Goal: Task Accomplishment & Management: Manage account settings

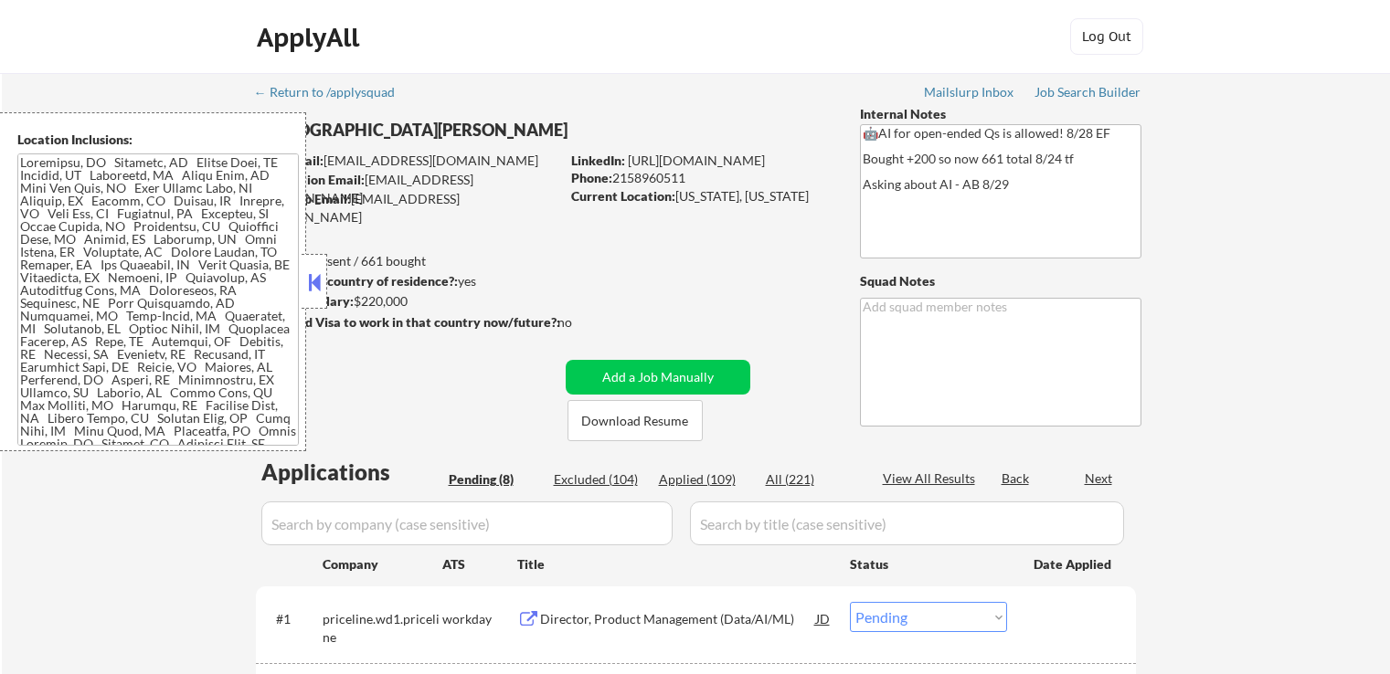
select select ""pending""
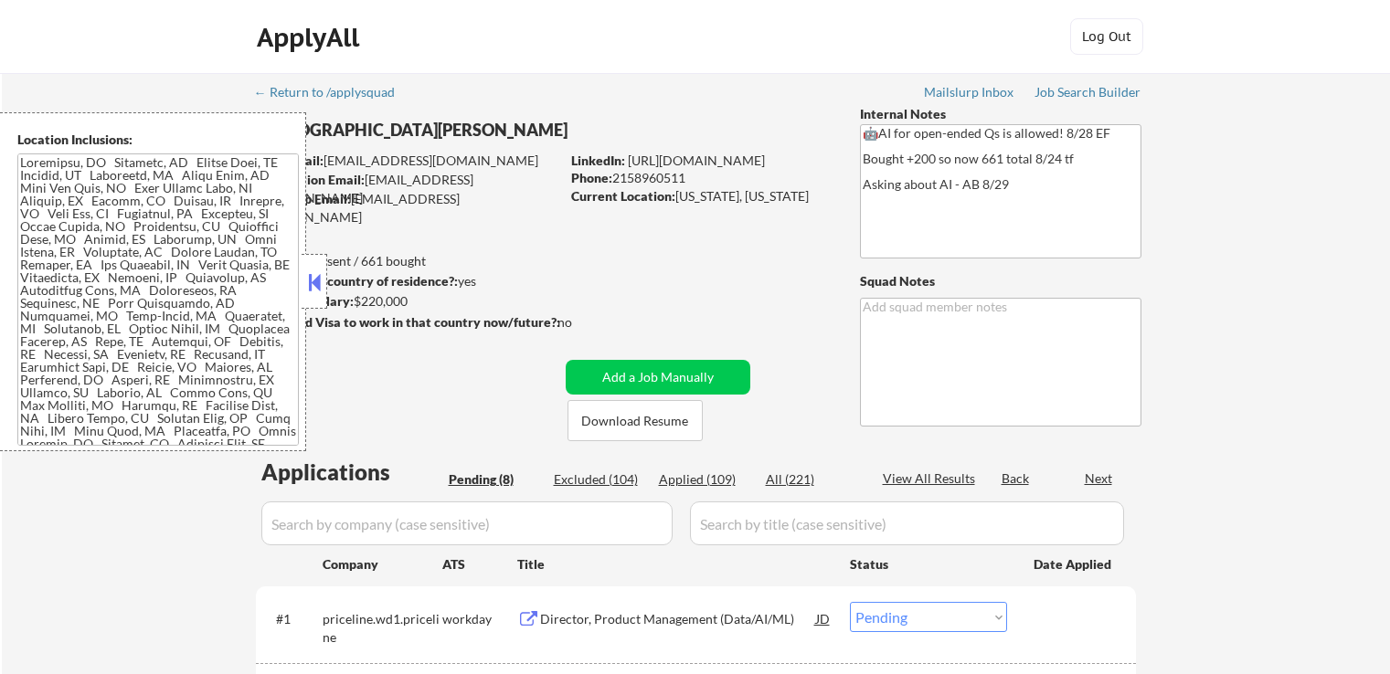
select select ""pending""
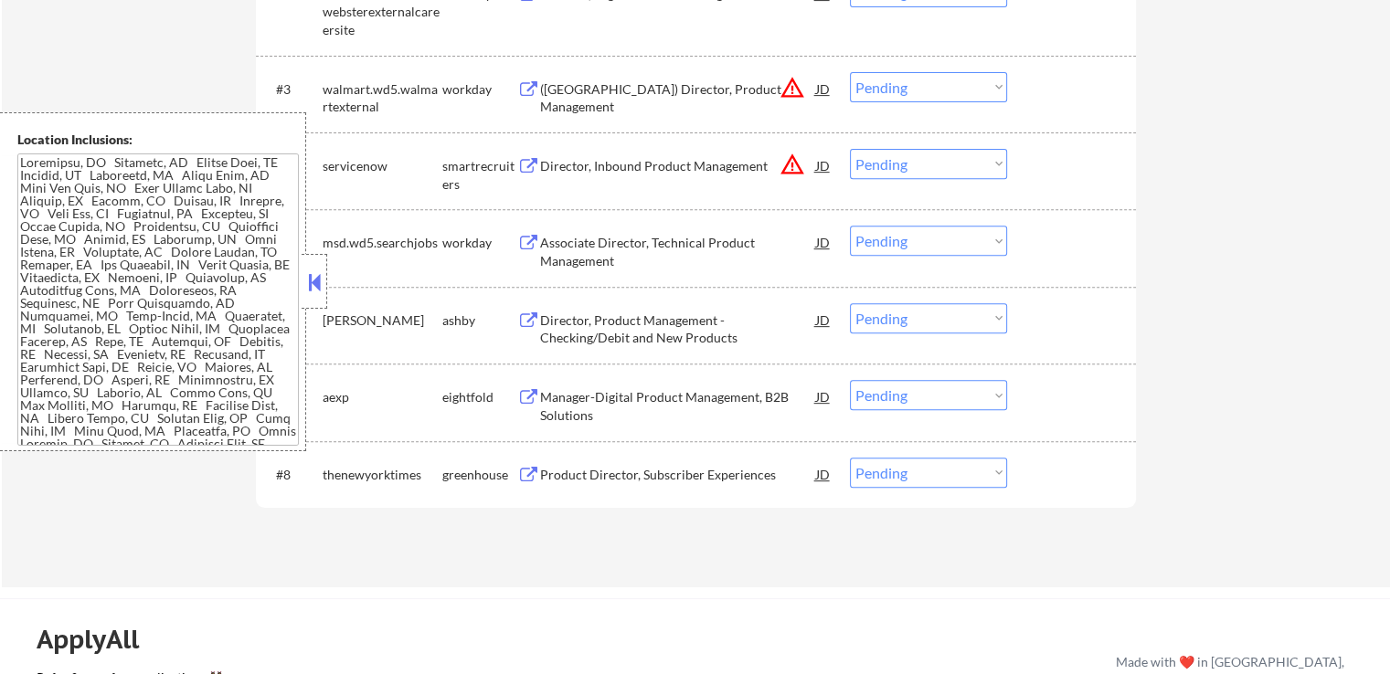
scroll to position [731, 0]
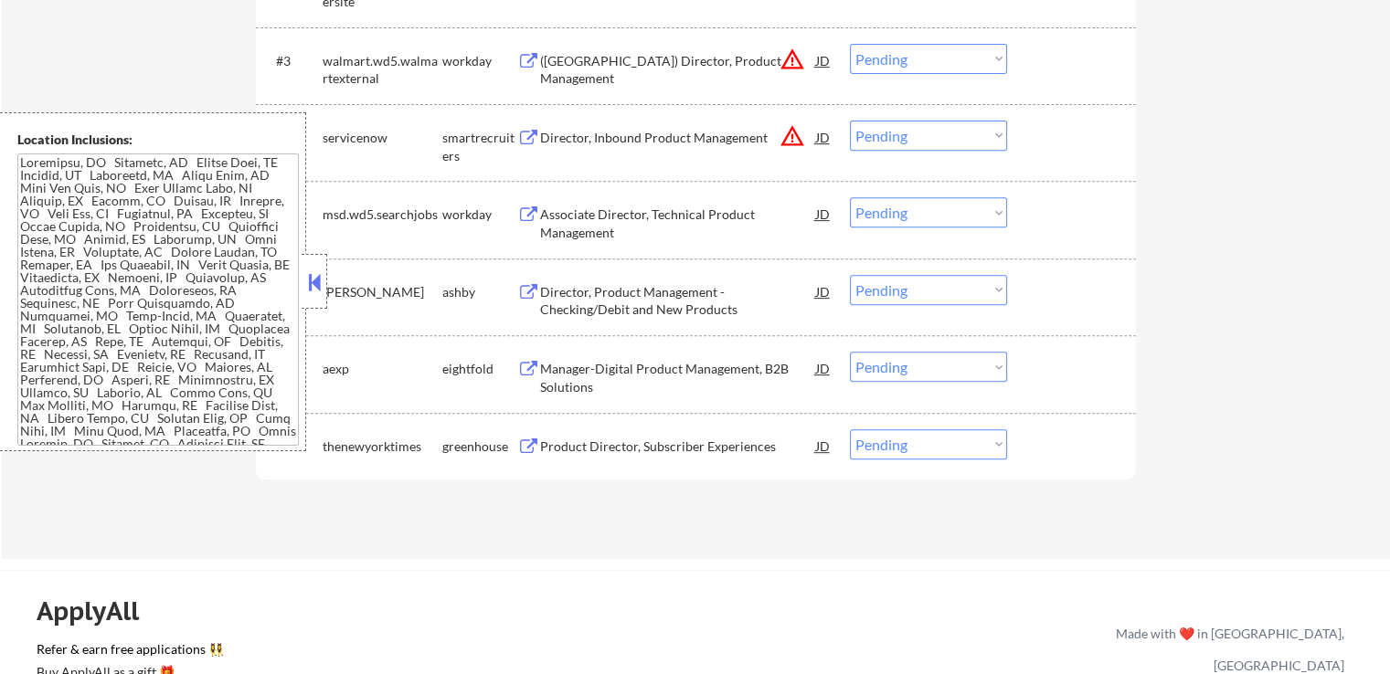
click at [307, 287] on button at bounding box center [314, 282] width 20 height 27
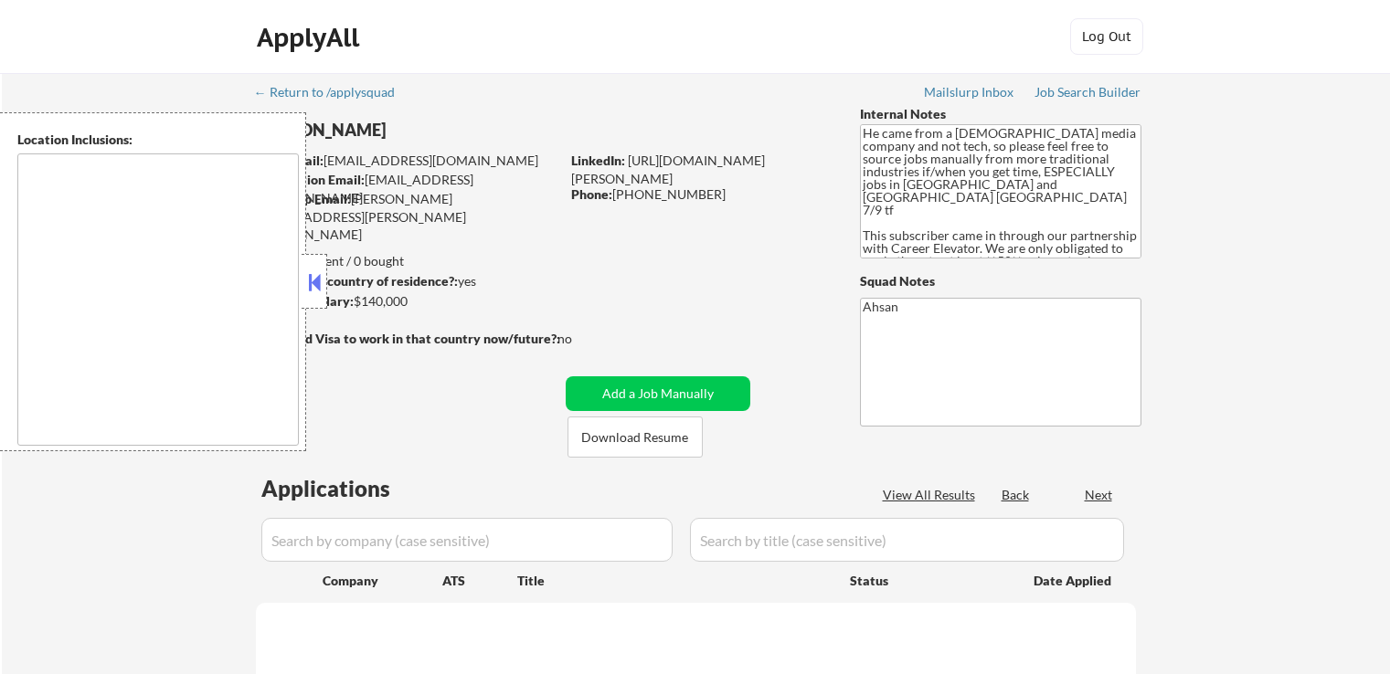
click at [316, 293] on button at bounding box center [314, 282] width 20 height 27
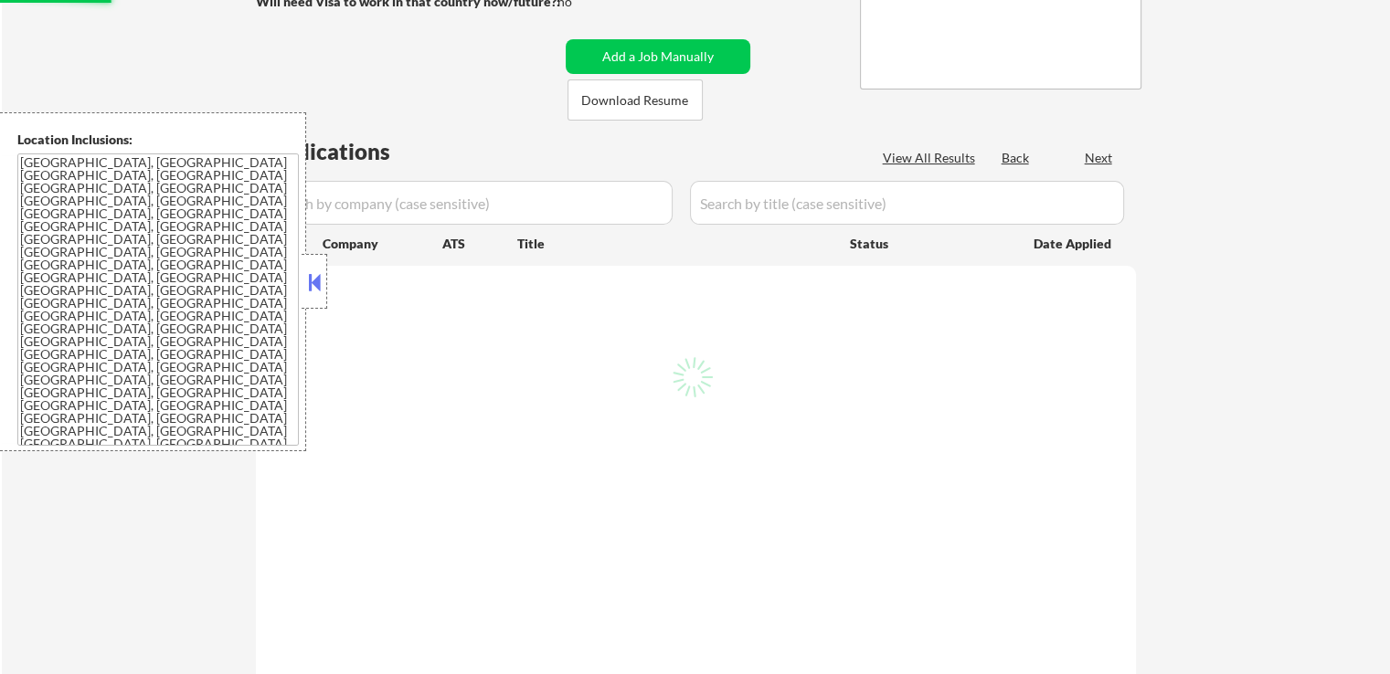
select select ""pending""
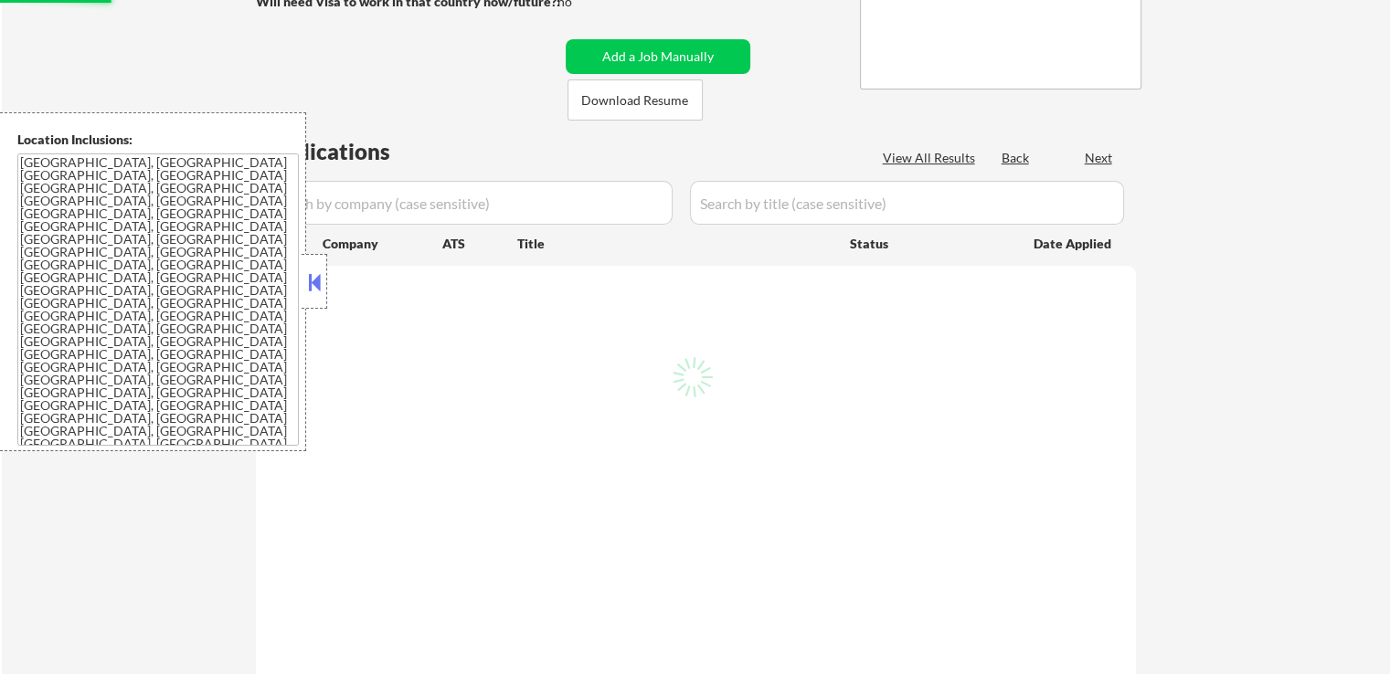
select select ""pending""
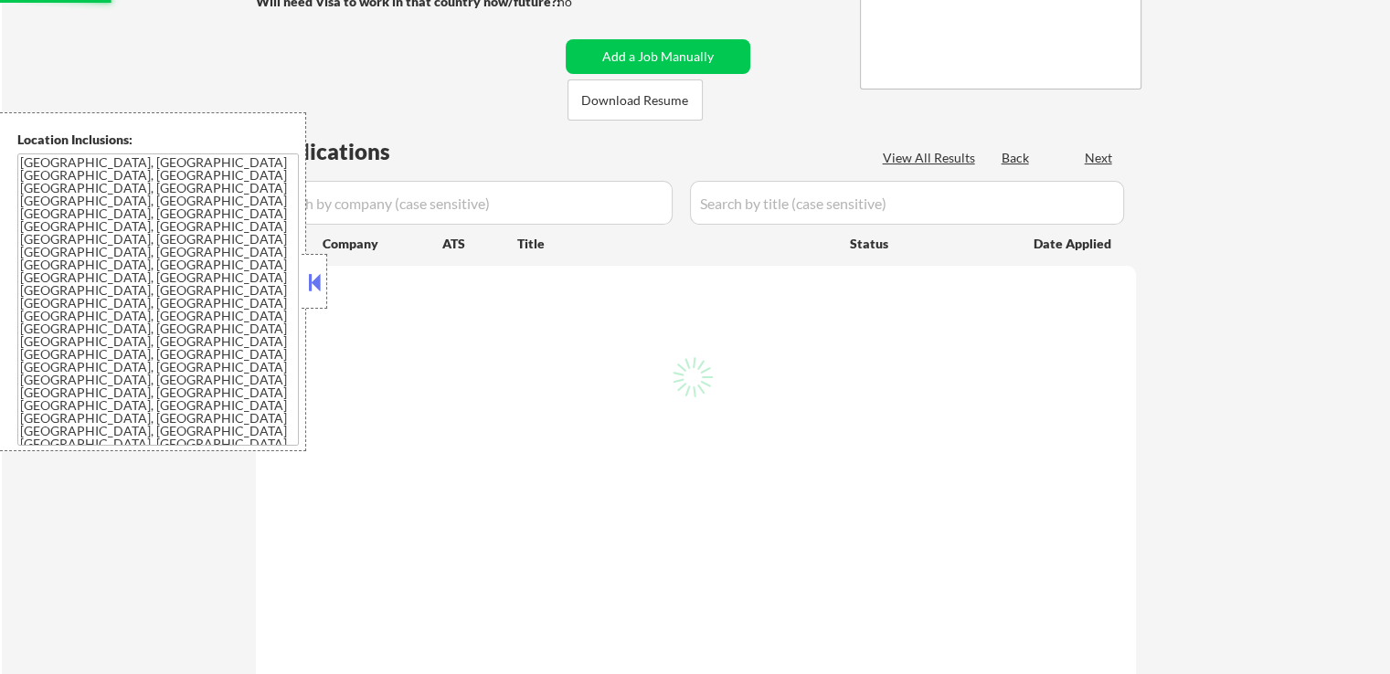
select select ""pending""
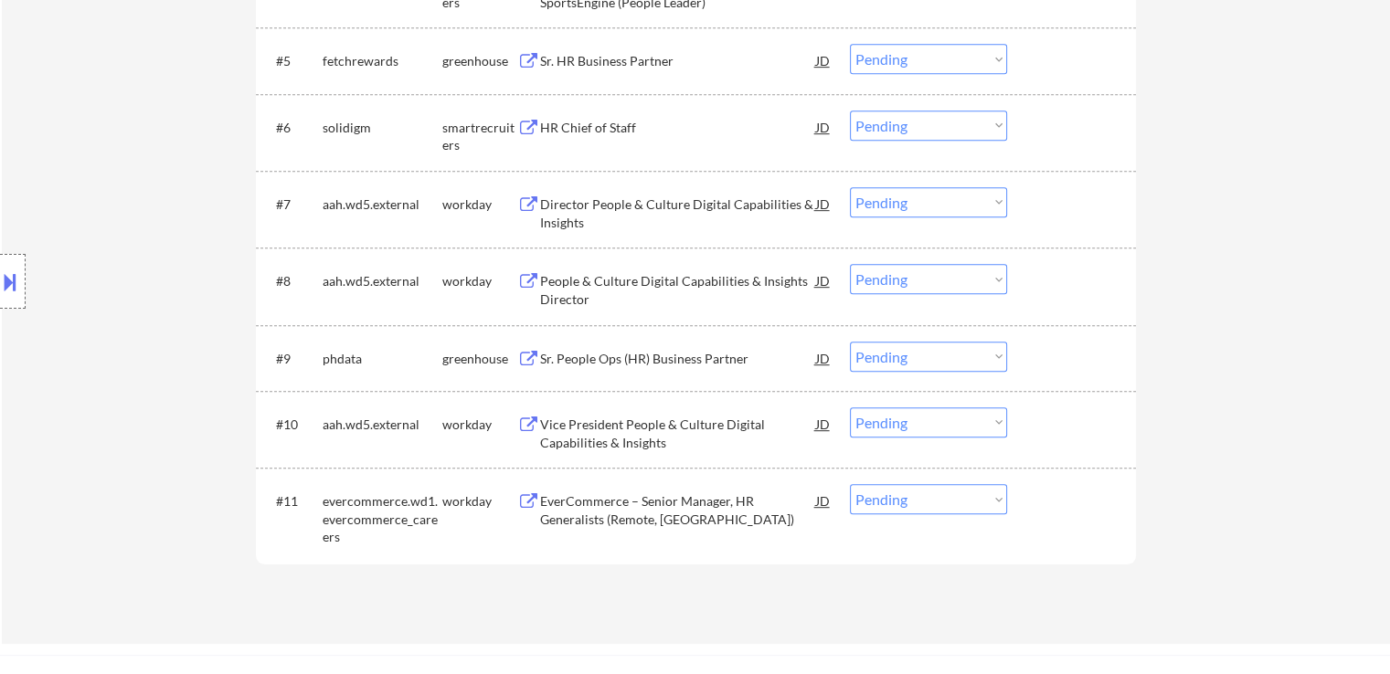
scroll to position [639, 0]
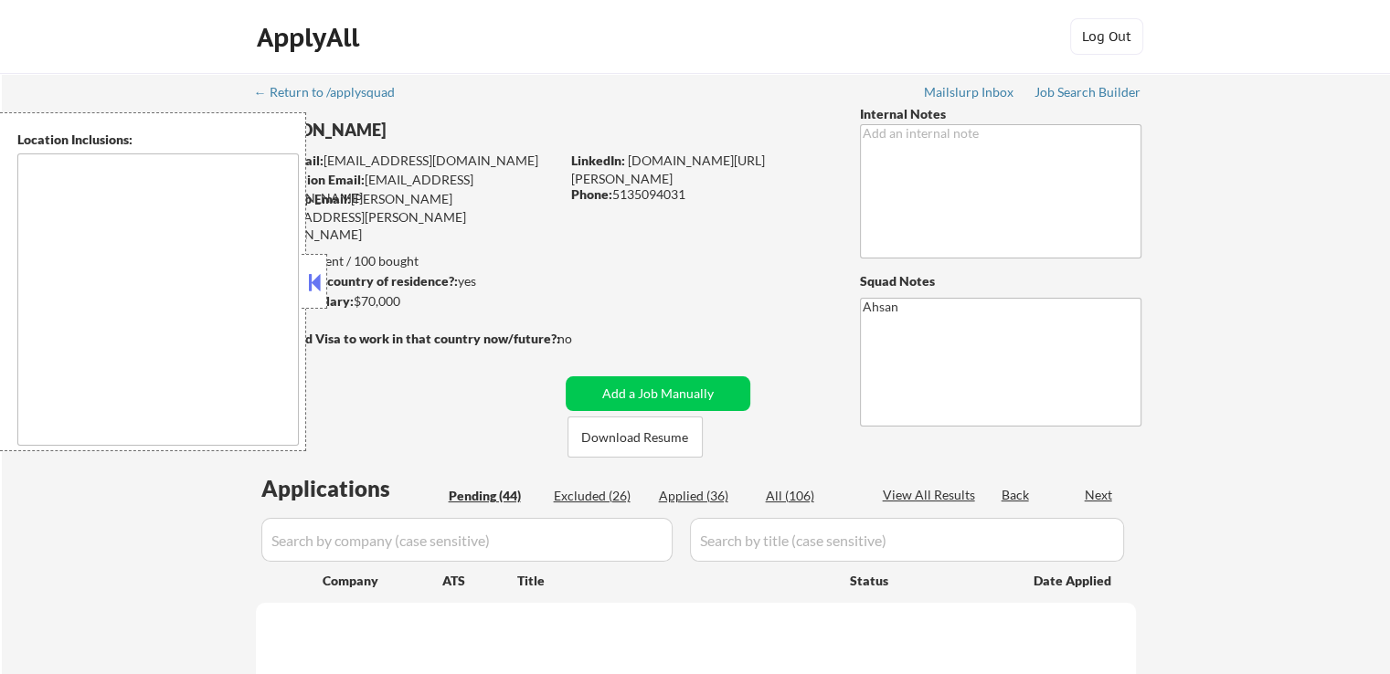
select select ""pending""
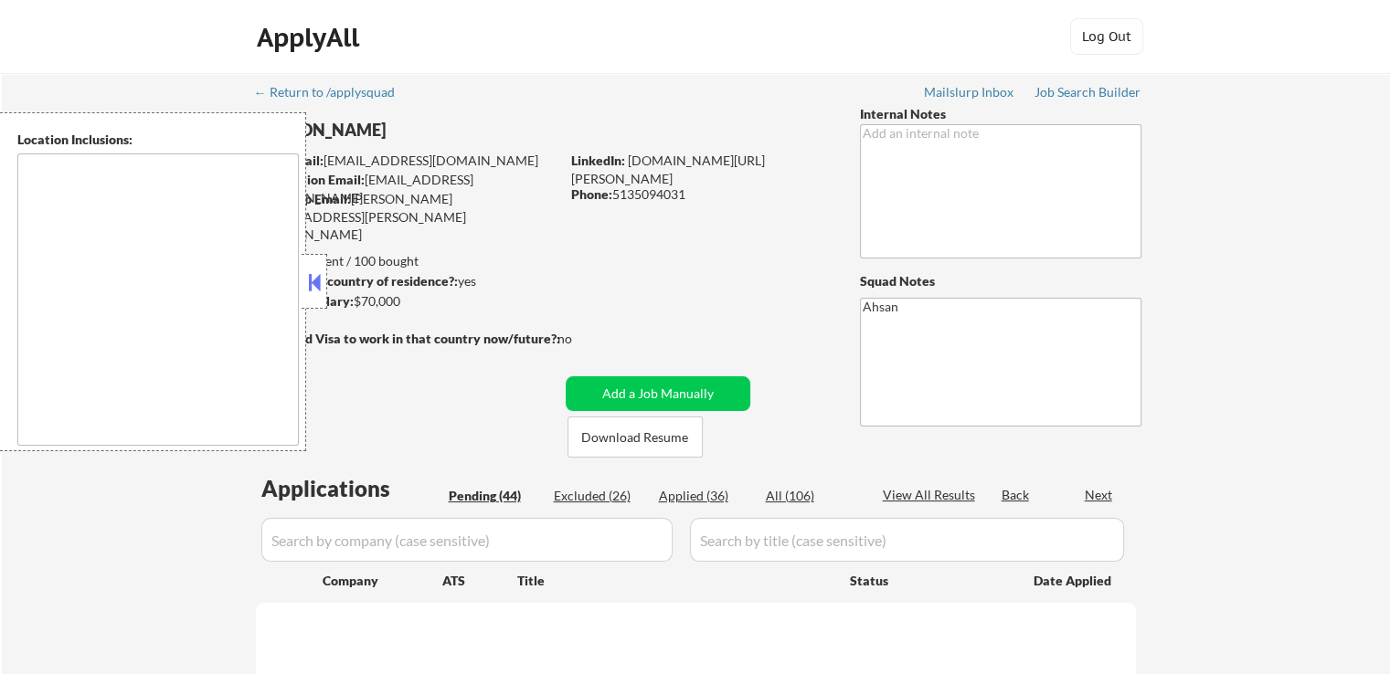
select select ""pending""
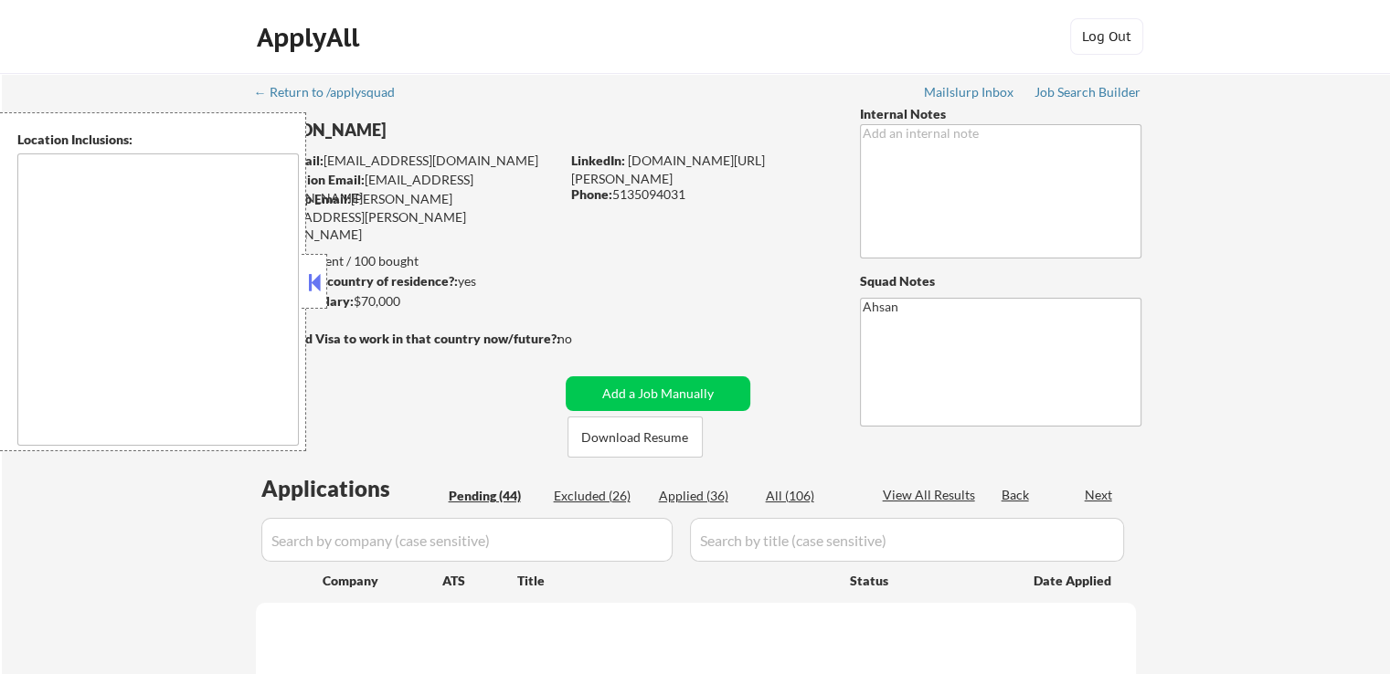
select select ""pending""
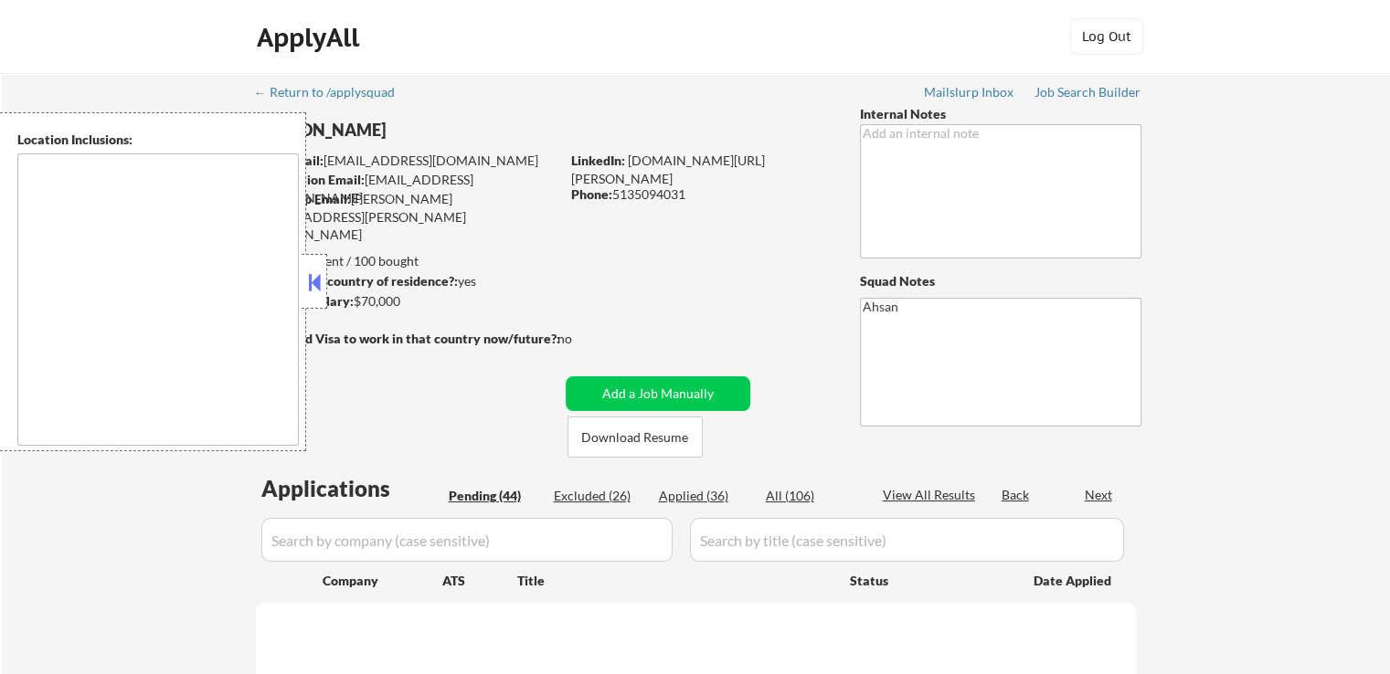
select select ""pending""
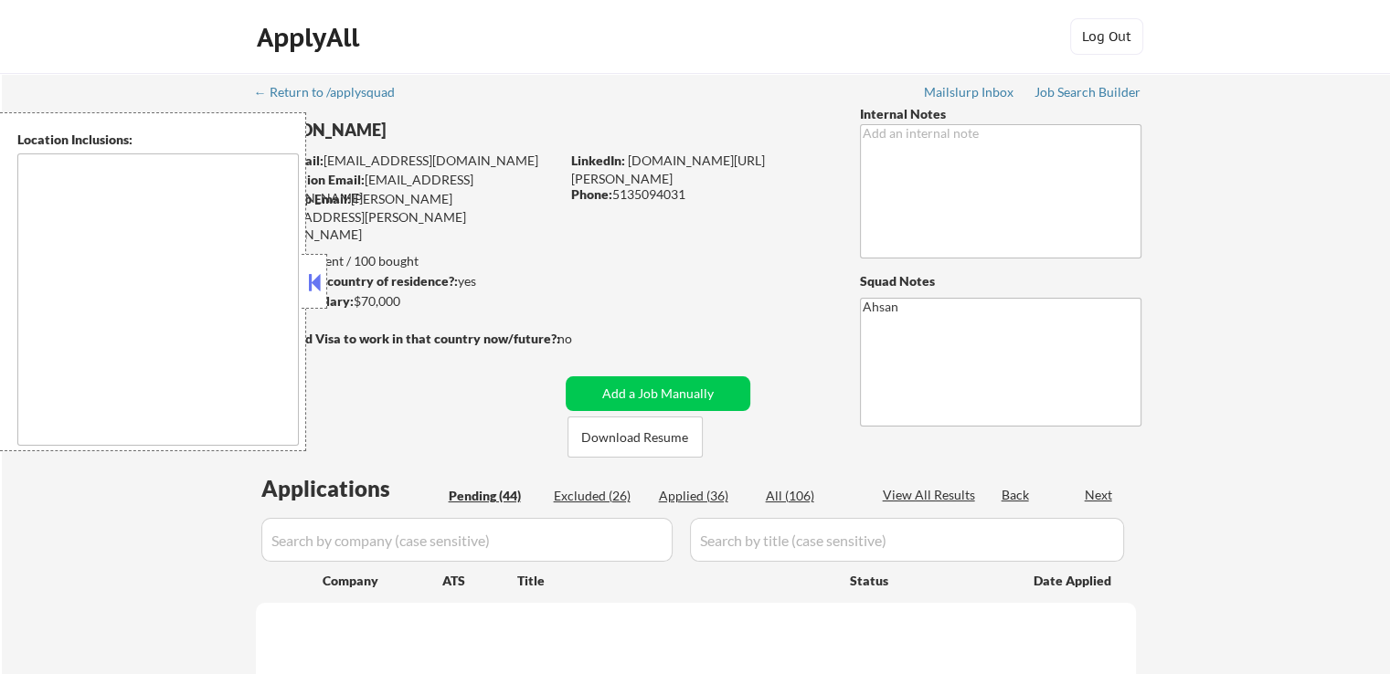
select select ""pending""
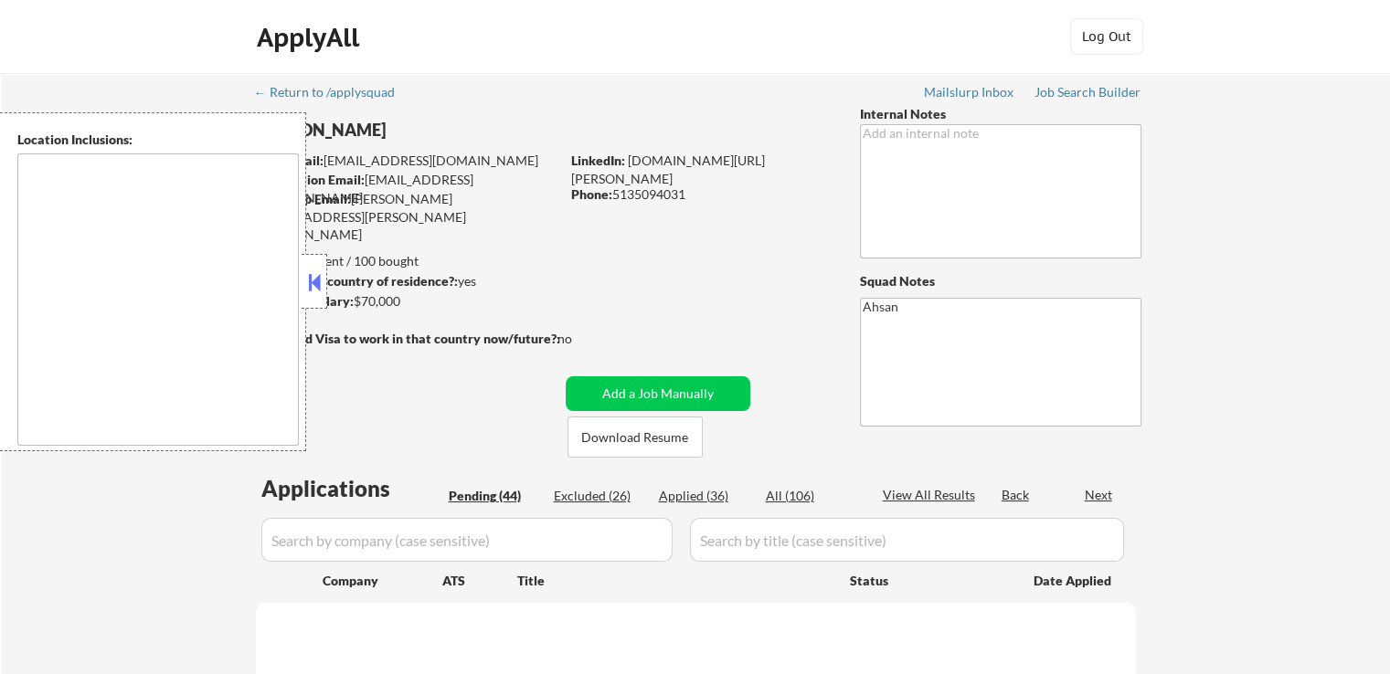
select select ""pending""
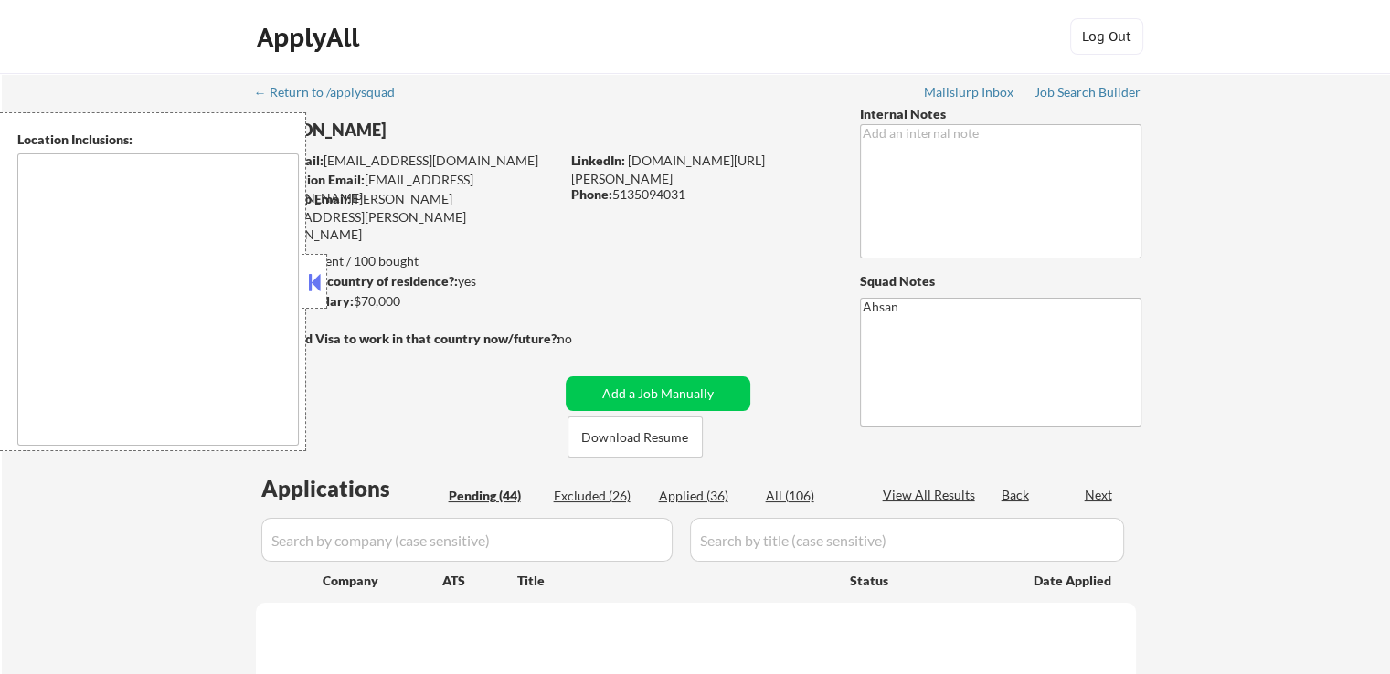
select select ""pending""
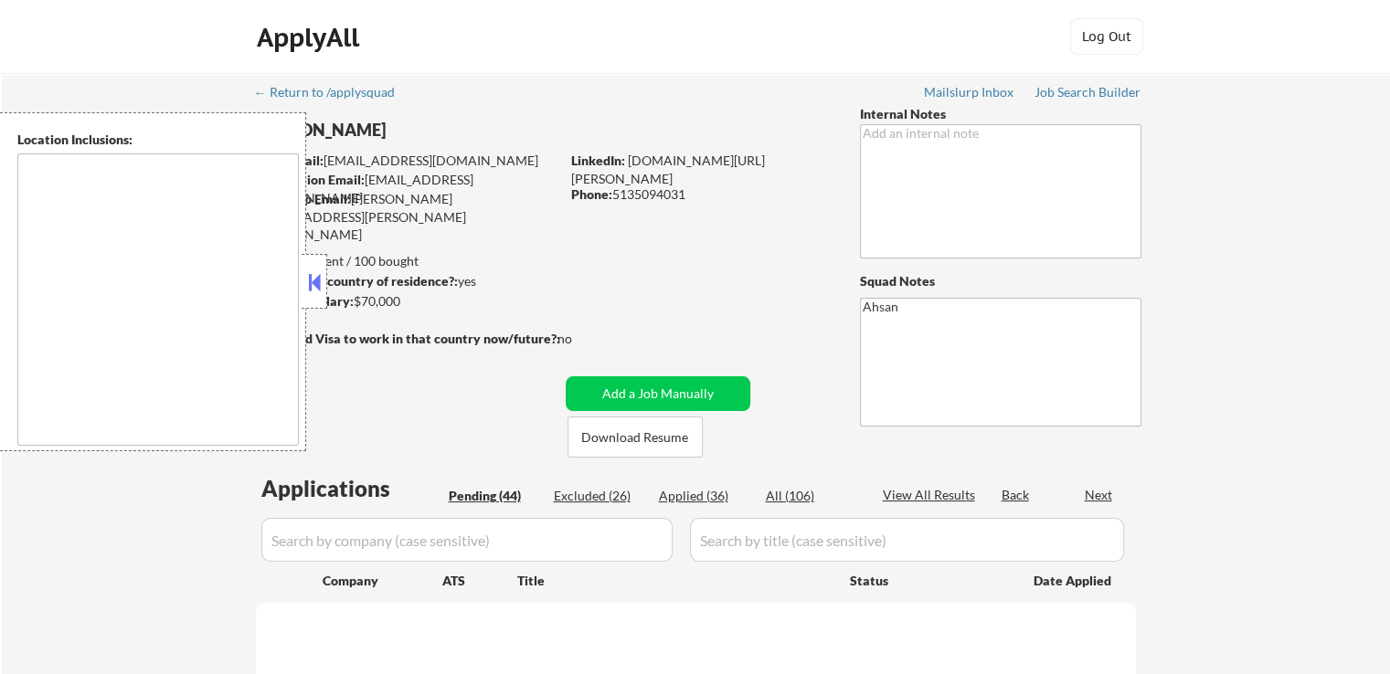
select select ""pending""
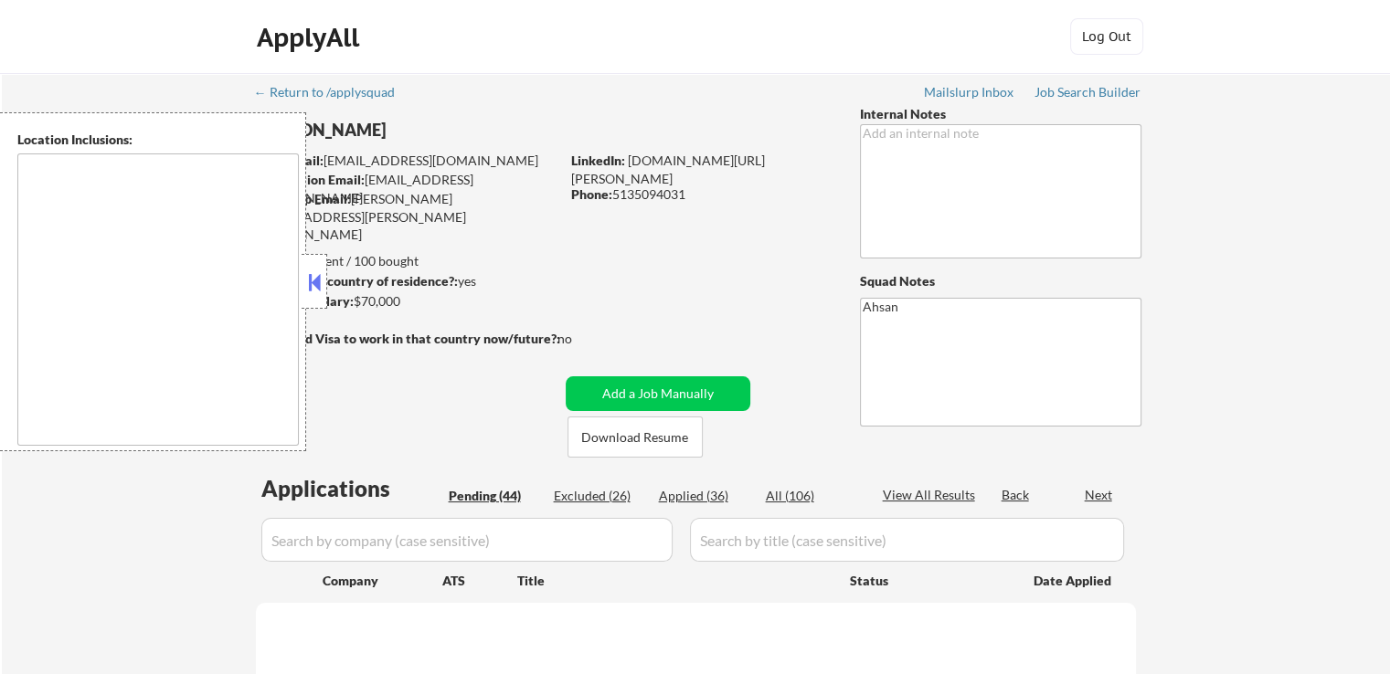
select select ""pending""
type textarea "Cincinnati, OH Covington, KY Newport, KY Norwood, OH Fort Thomas, KY Bellevue, …"
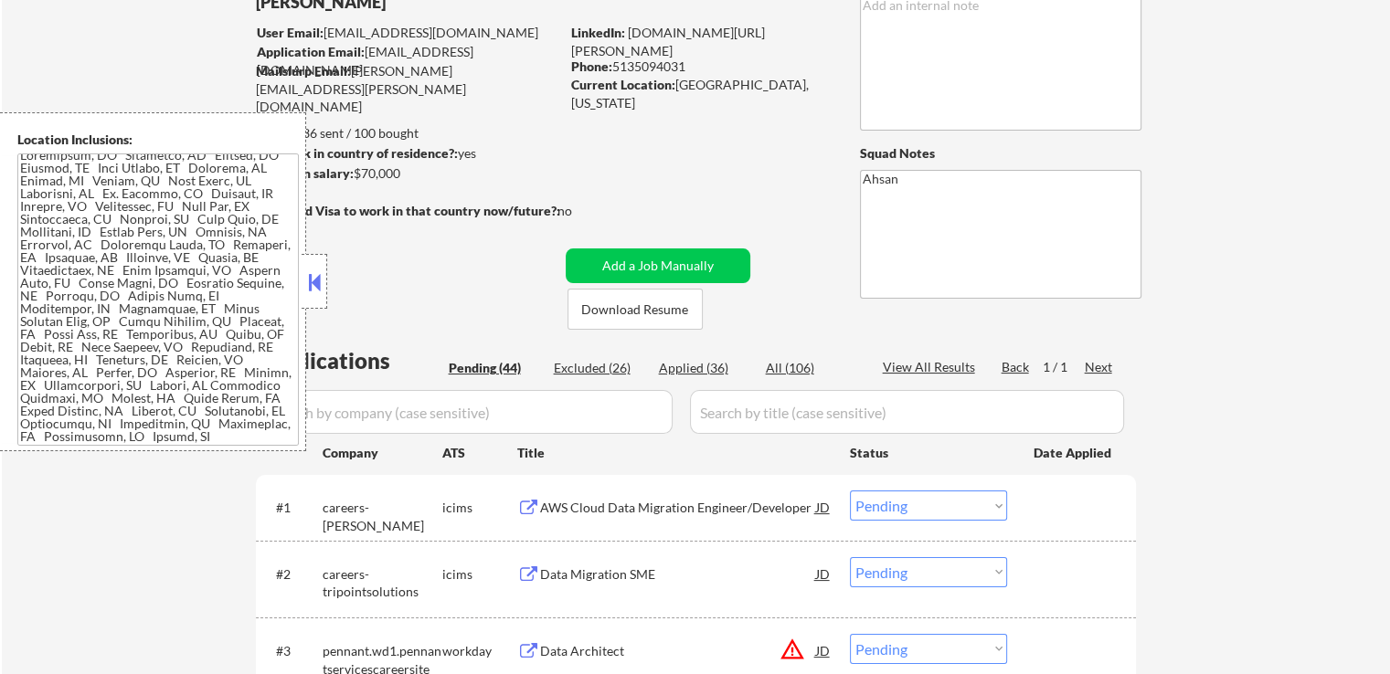
scroll to position [183, 0]
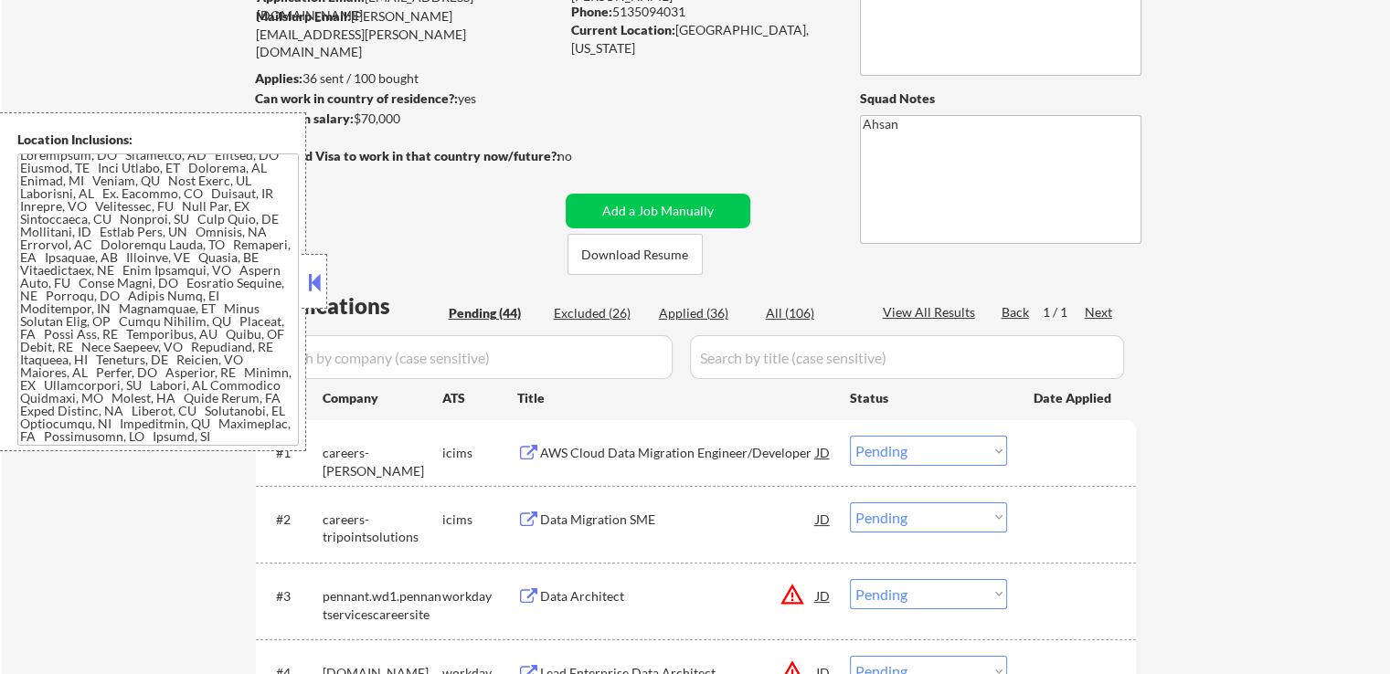
click at [317, 280] on button at bounding box center [314, 282] width 20 height 27
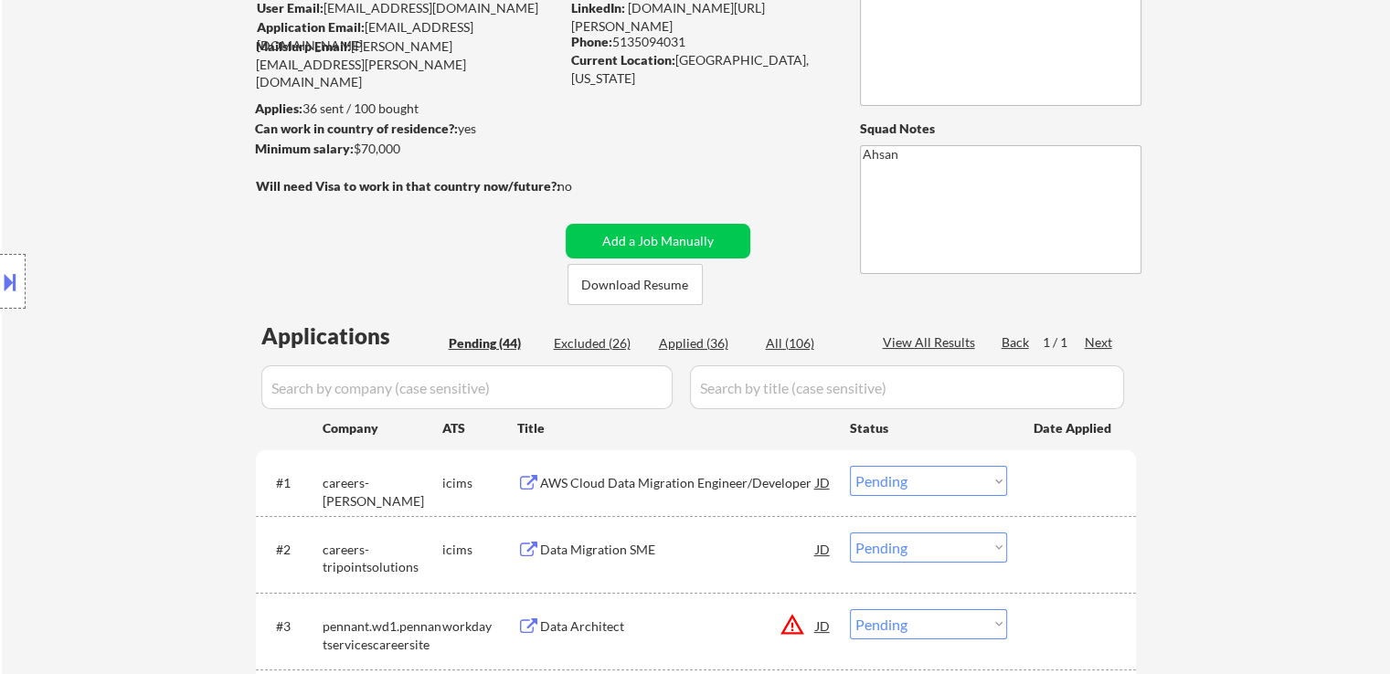
scroll to position [0, 0]
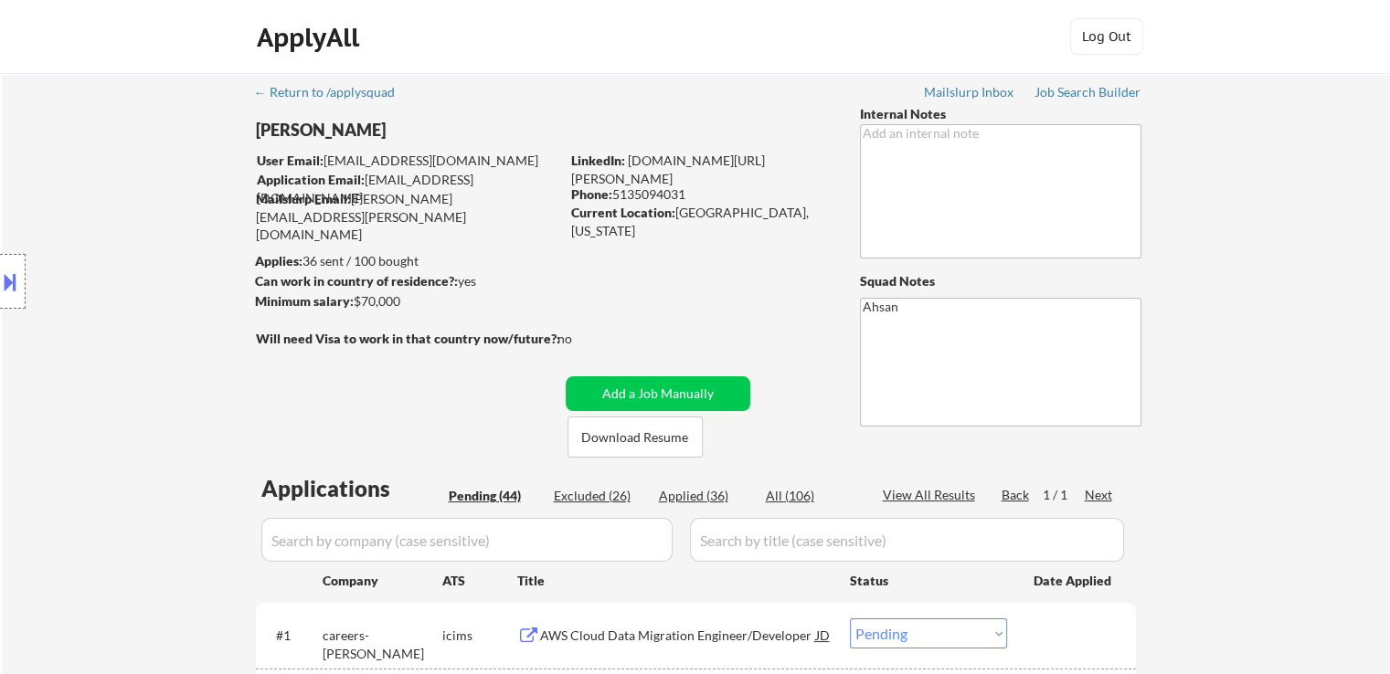
click at [238, 184] on div "Location Inclusions:" at bounding box center [163, 281] width 327 height 339
drag, startPoint x: 72, startPoint y: 176, endPoint x: 90, endPoint y: 169, distance: 18.8
click at [76, 176] on div "Location Inclusions:" at bounding box center [163, 281] width 327 height 339
click at [91, 169] on div "Location Inclusions:" at bounding box center [163, 281] width 327 height 339
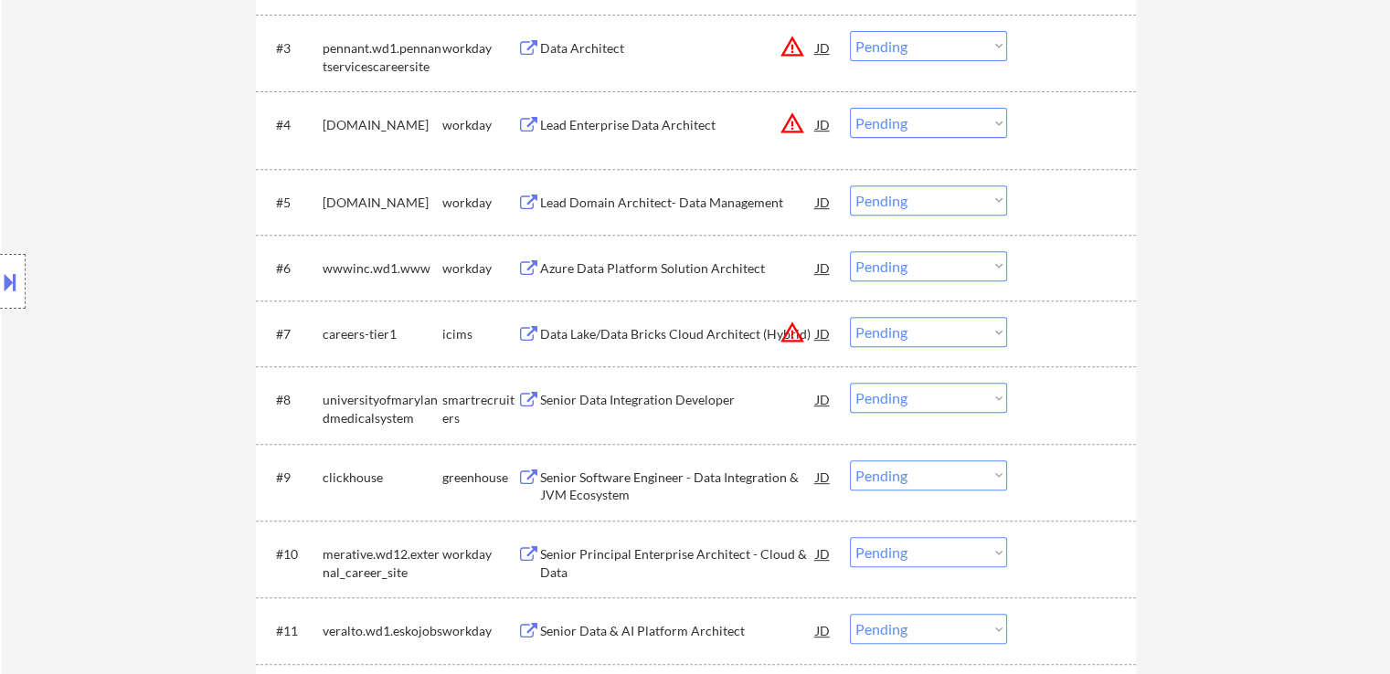
click at [96, 155] on div "Location Inclusions:" at bounding box center [163, 281] width 327 height 339
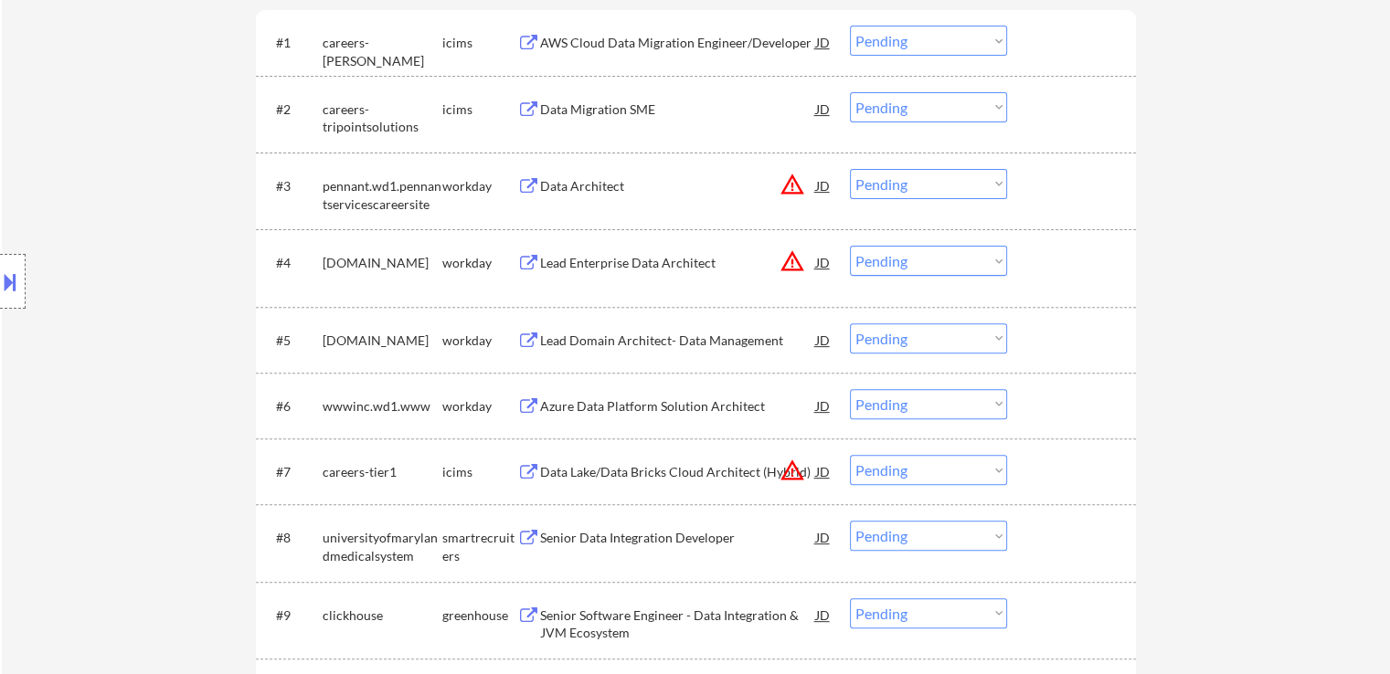
scroll to position [365, 0]
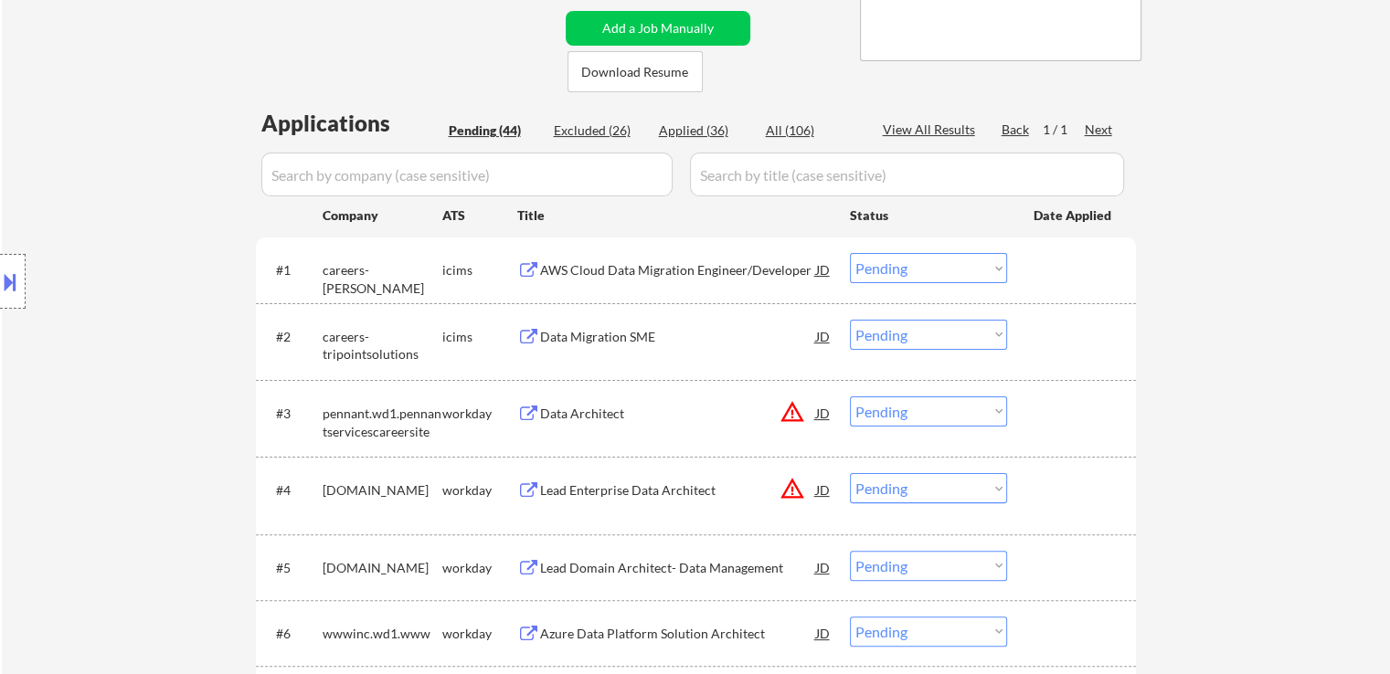
click at [95, 155] on div "Location Inclusions:" at bounding box center [163, 281] width 327 height 339
click at [110, 163] on div "Location Inclusions:" at bounding box center [163, 281] width 327 height 339
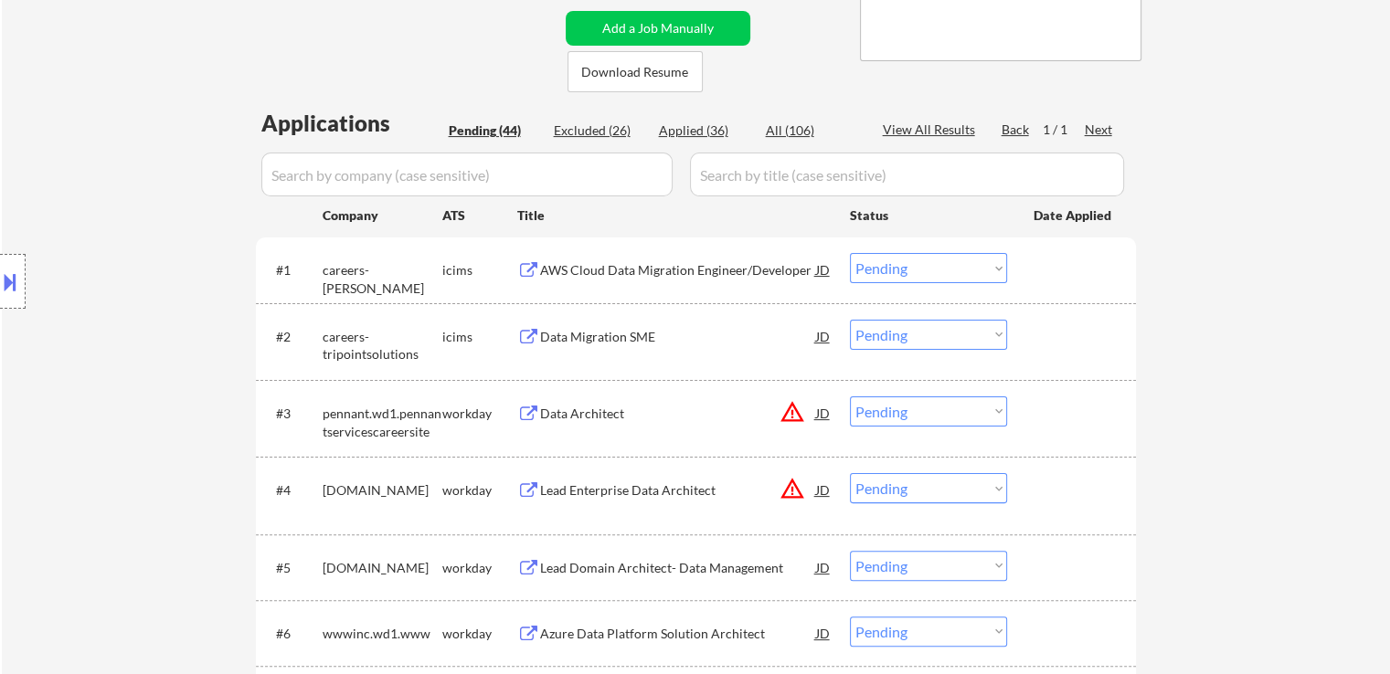
click at [106, 163] on div "Location Inclusions:" at bounding box center [163, 281] width 327 height 339
click at [88, 160] on div "Location Inclusions:" at bounding box center [163, 281] width 327 height 339
click at [86, 155] on div "Location Inclusions:" at bounding box center [163, 281] width 327 height 339
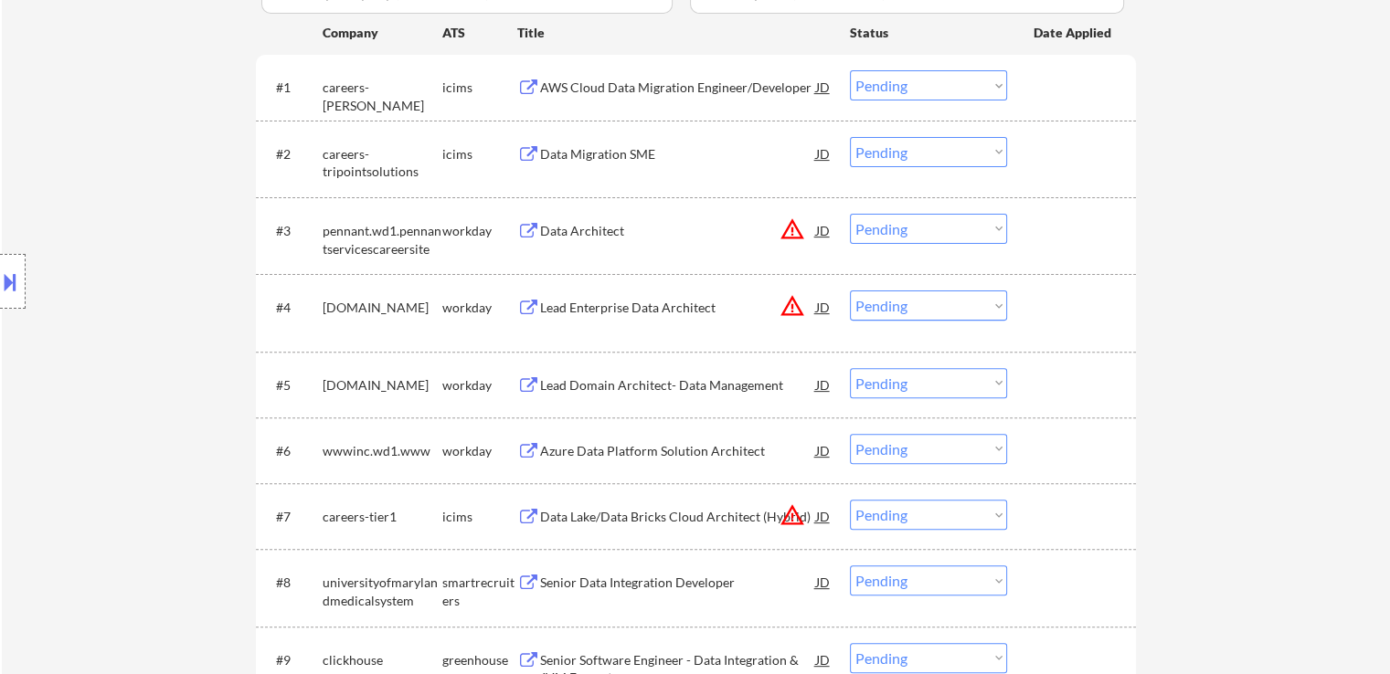
click at [95, 150] on div "Location Inclusions:" at bounding box center [163, 281] width 327 height 339
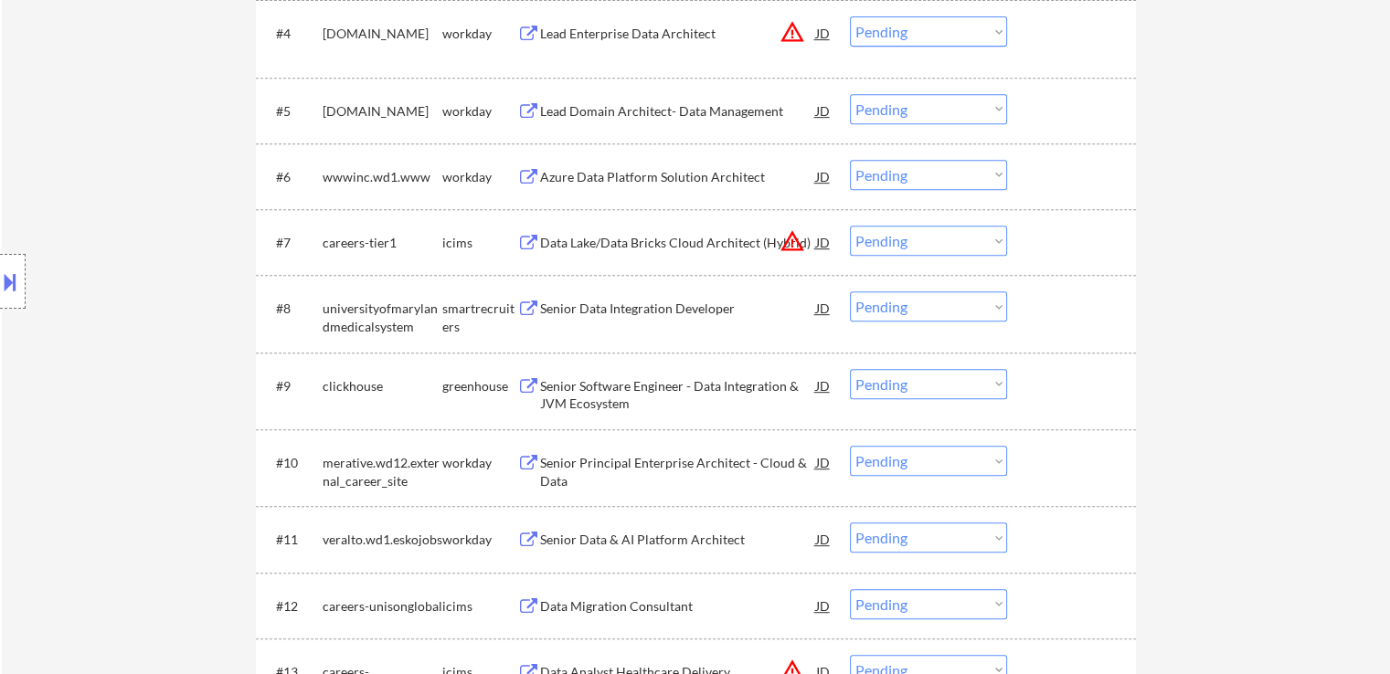
click at [95, 155] on div "Location Inclusions:" at bounding box center [163, 281] width 327 height 339
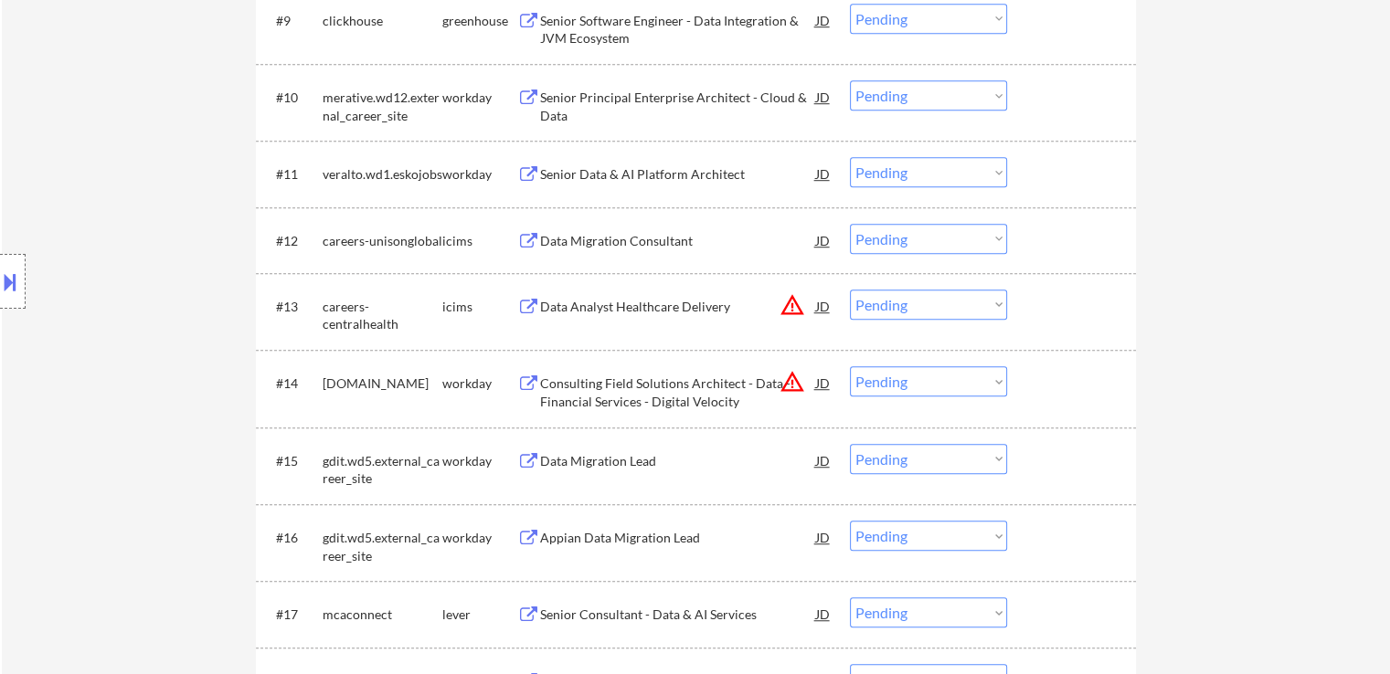
click at [84, 188] on div "Location Inclusions:" at bounding box center [163, 281] width 327 height 339
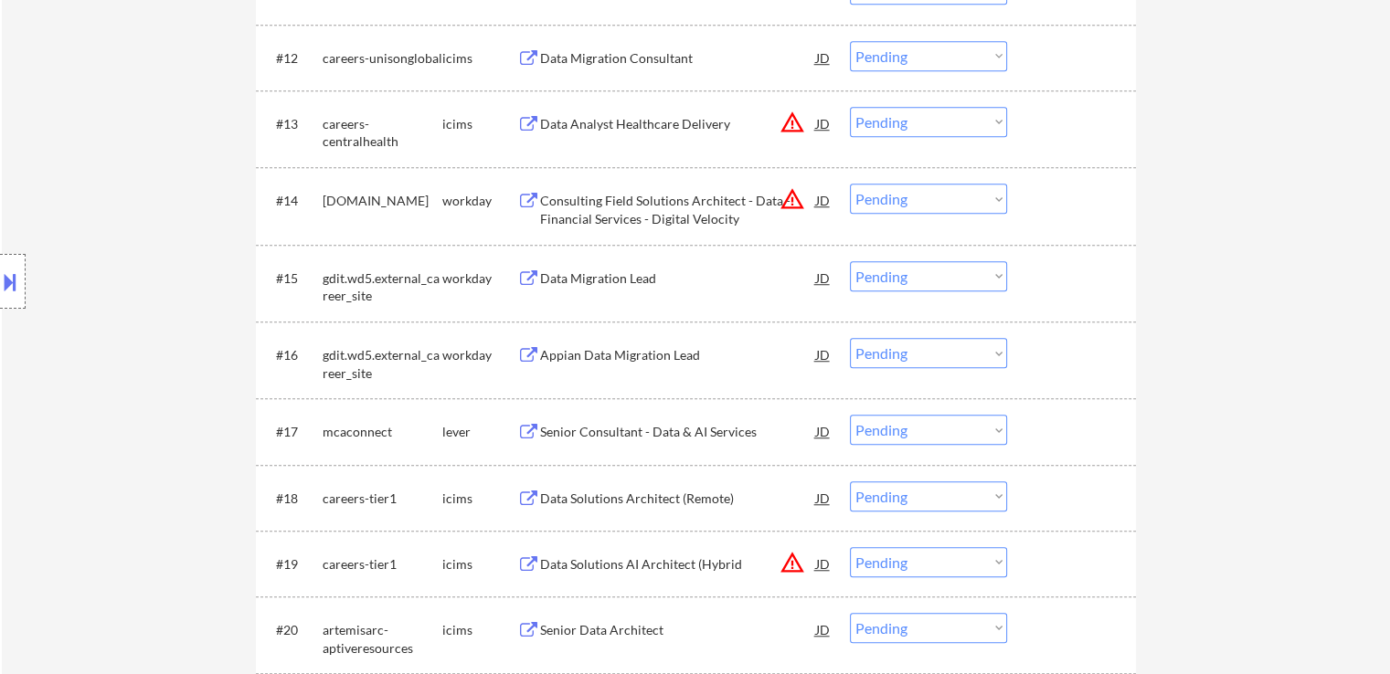
click at [90, 186] on div "Location Inclusions:" at bounding box center [163, 281] width 327 height 339
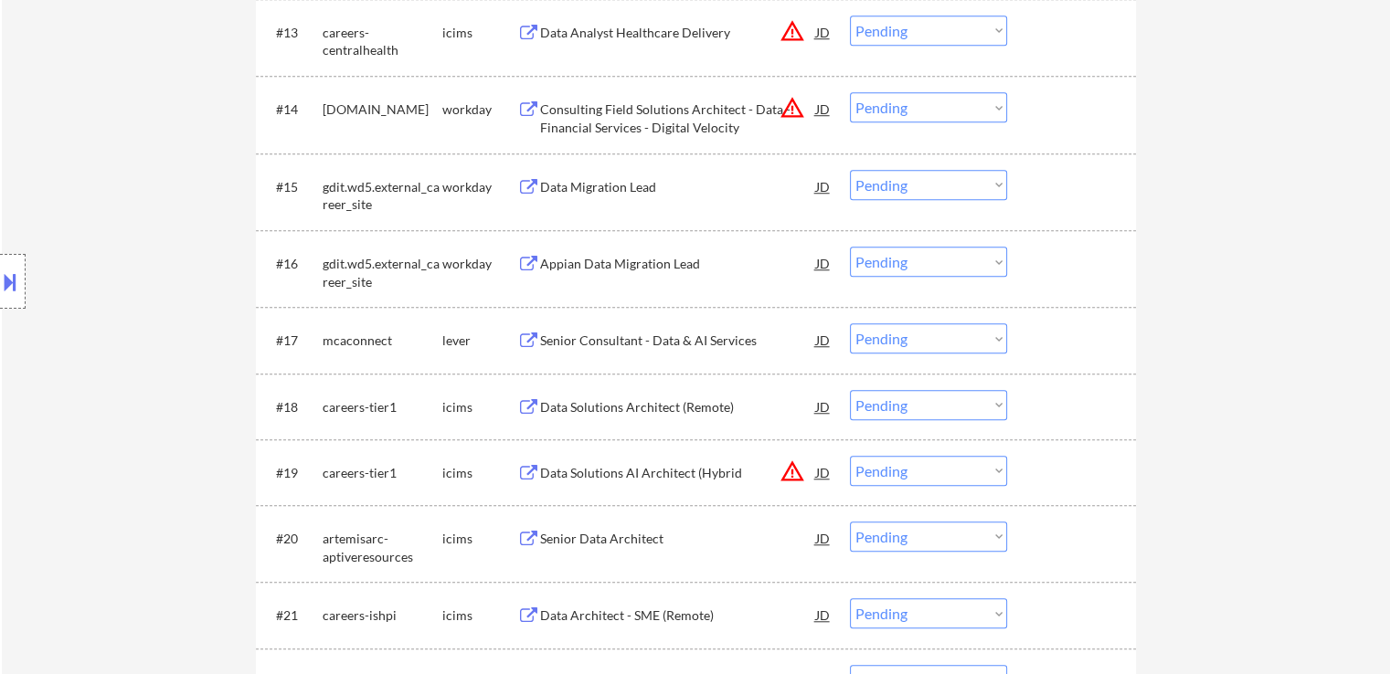
click at [91, 186] on div "Location Inclusions:" at bounding box center [163, 281] width 327 height 339
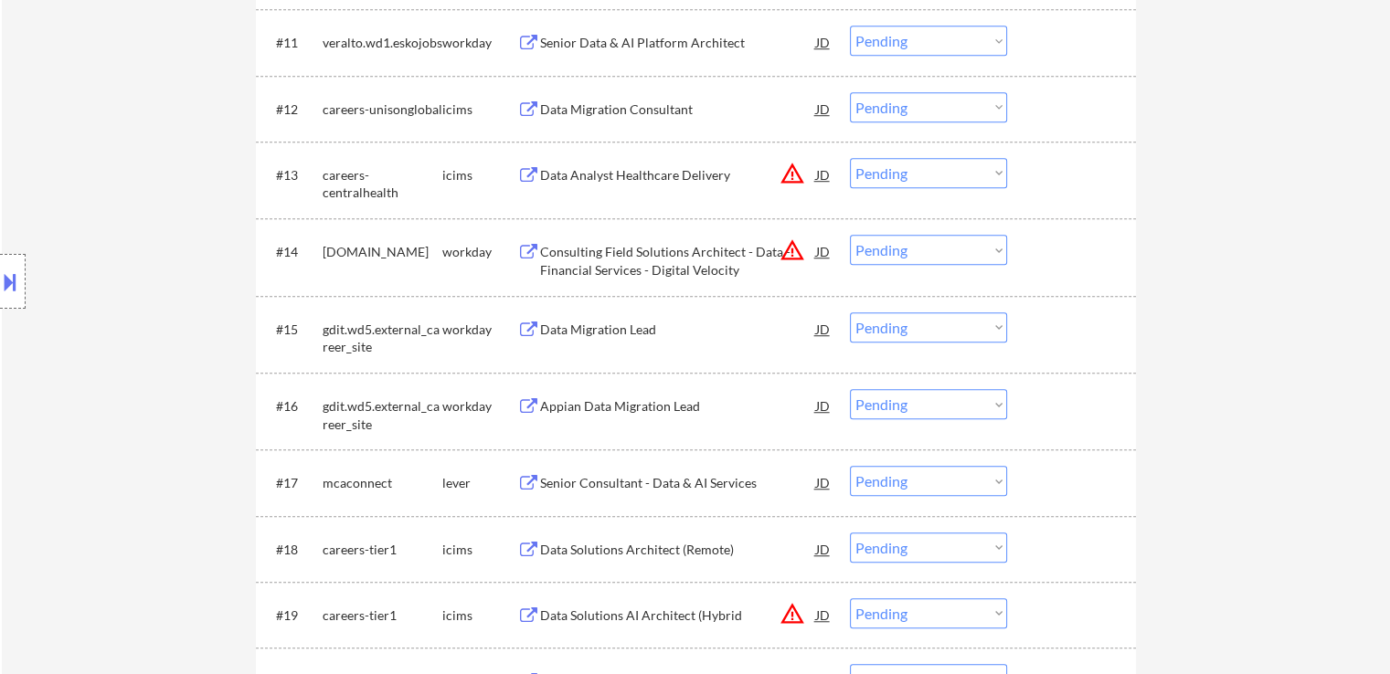
scroll to position [1188, 0]
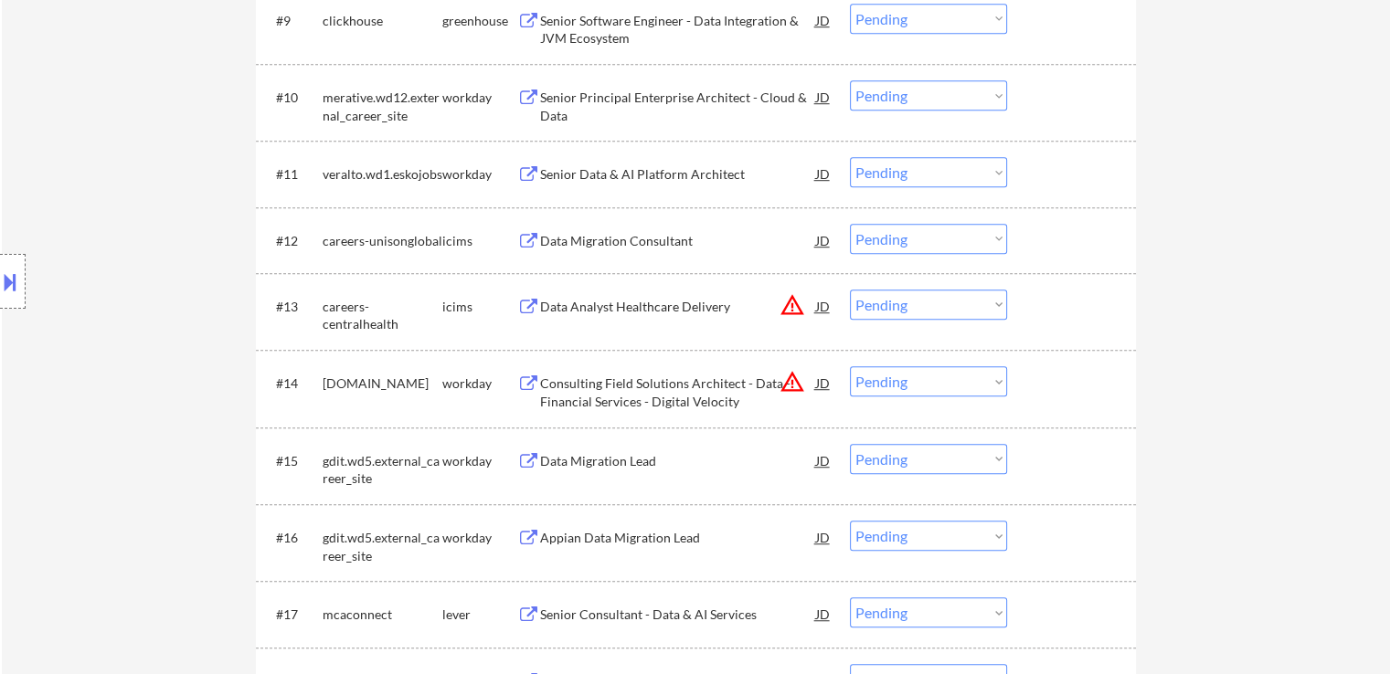
click at [93, 188] on div "Location Inclusions:" at bounding box center [163, 281] width 327 height 339
click at [58, 187] on div "Location Inclusions:" at bounding box center [163, 281] width 327 height 339
click at [56, 187] on div "Location Inclusions:" at bounding box center [163, 281] width 327 height 339
click at [52, 185] on div "Location Inclusions:" at bounding box center [163, 281] width 327 height 339
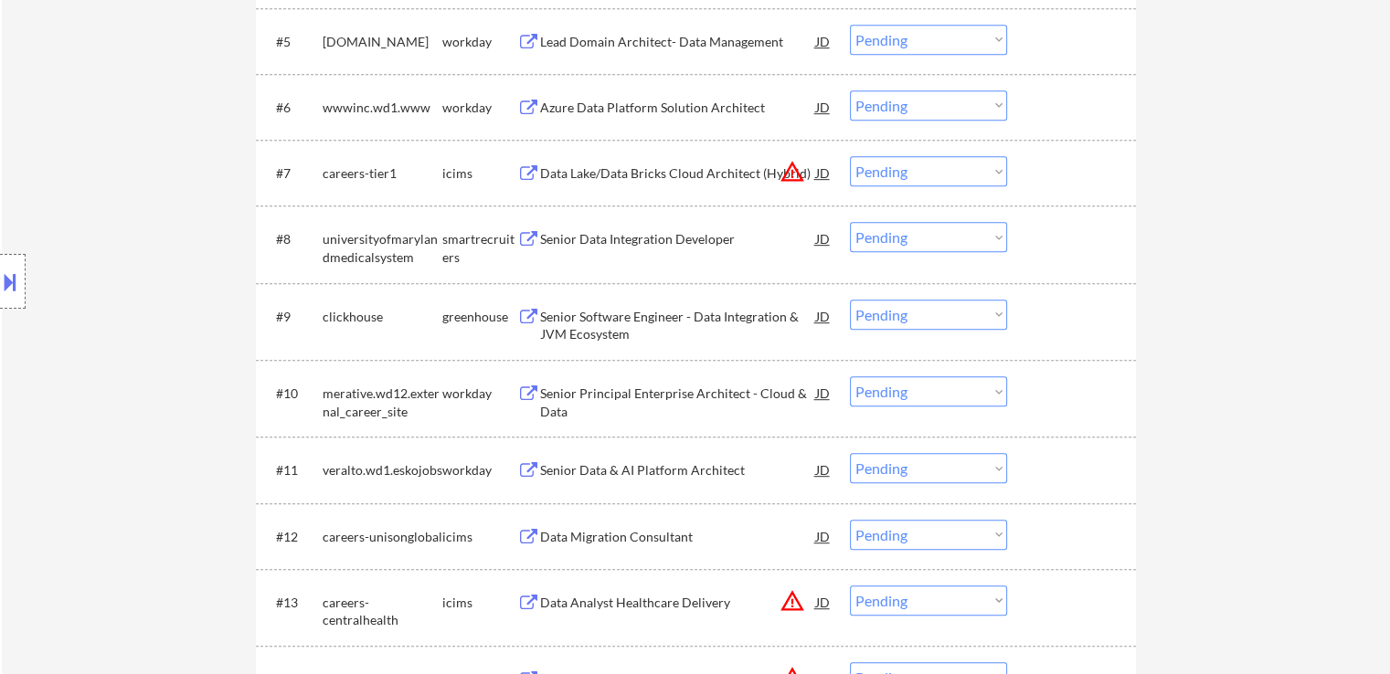
scroll to position [822, 0]
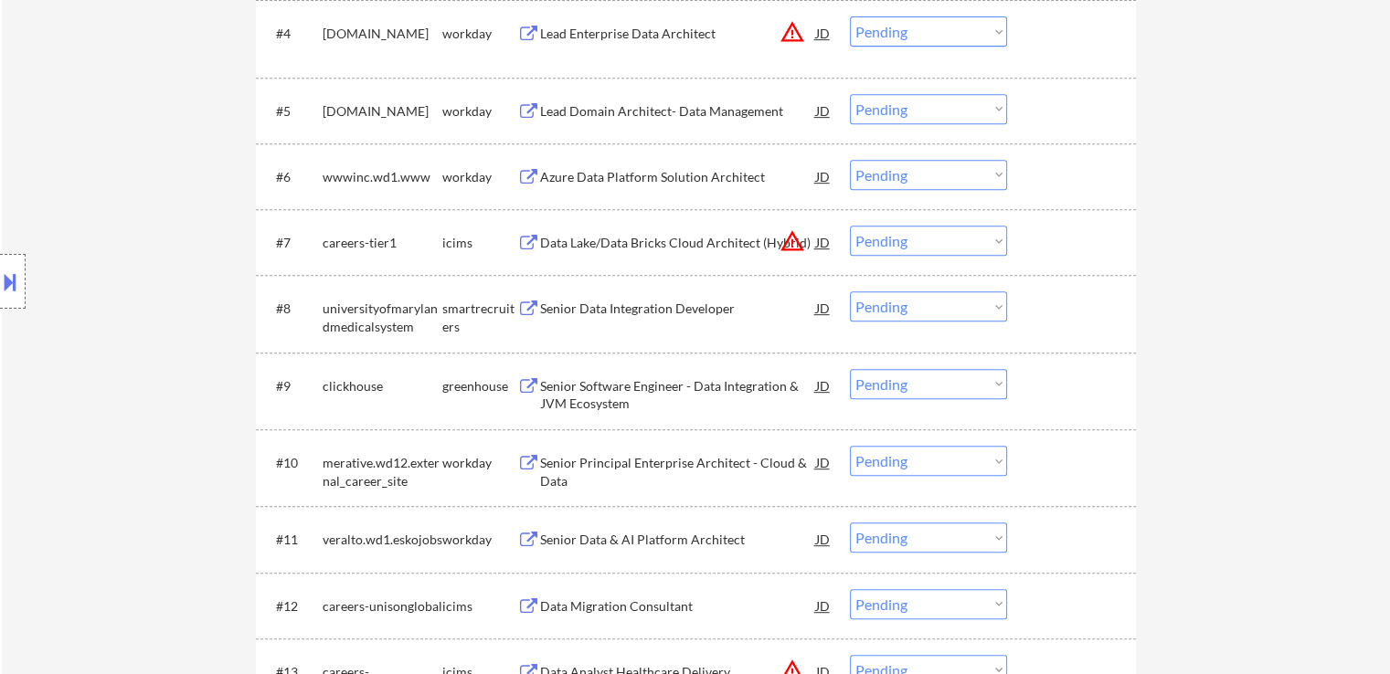
click at [143, 268] on div "Location Inclusions:" at bounding box center [163, 281] width 327 height 339
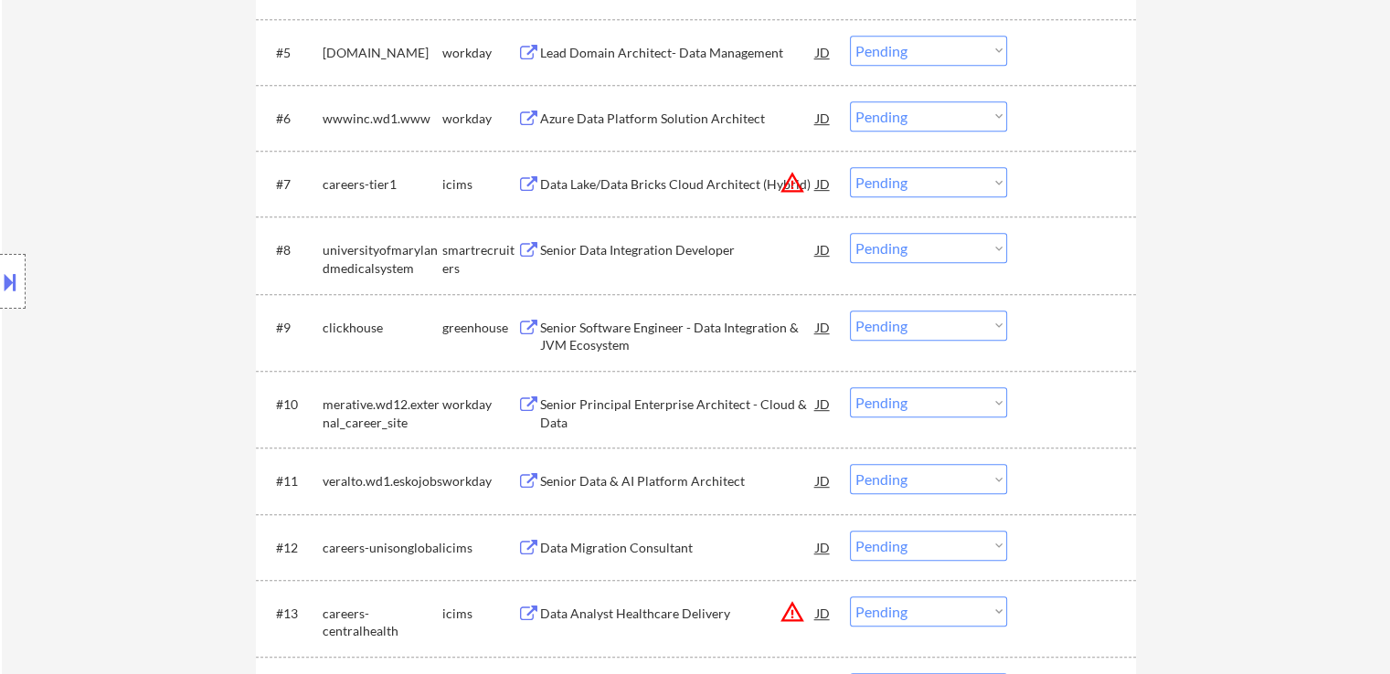
scroll to position [914, 0]
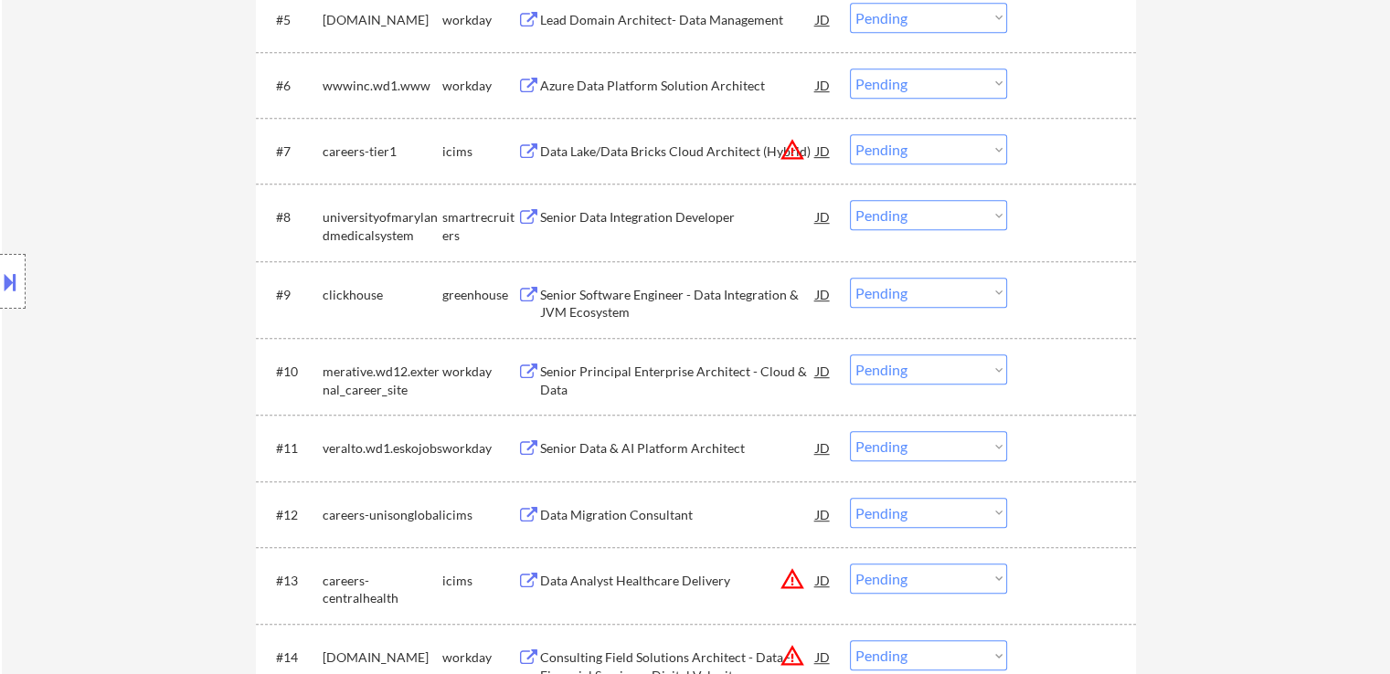
click at [121, 207] on div "Location Inclusions:" at bounding box center [163, 281] width 327 height 339
click at [121, 206] on div "Location Inclusions:" at bounding box center [163, 281] width 327 height 339
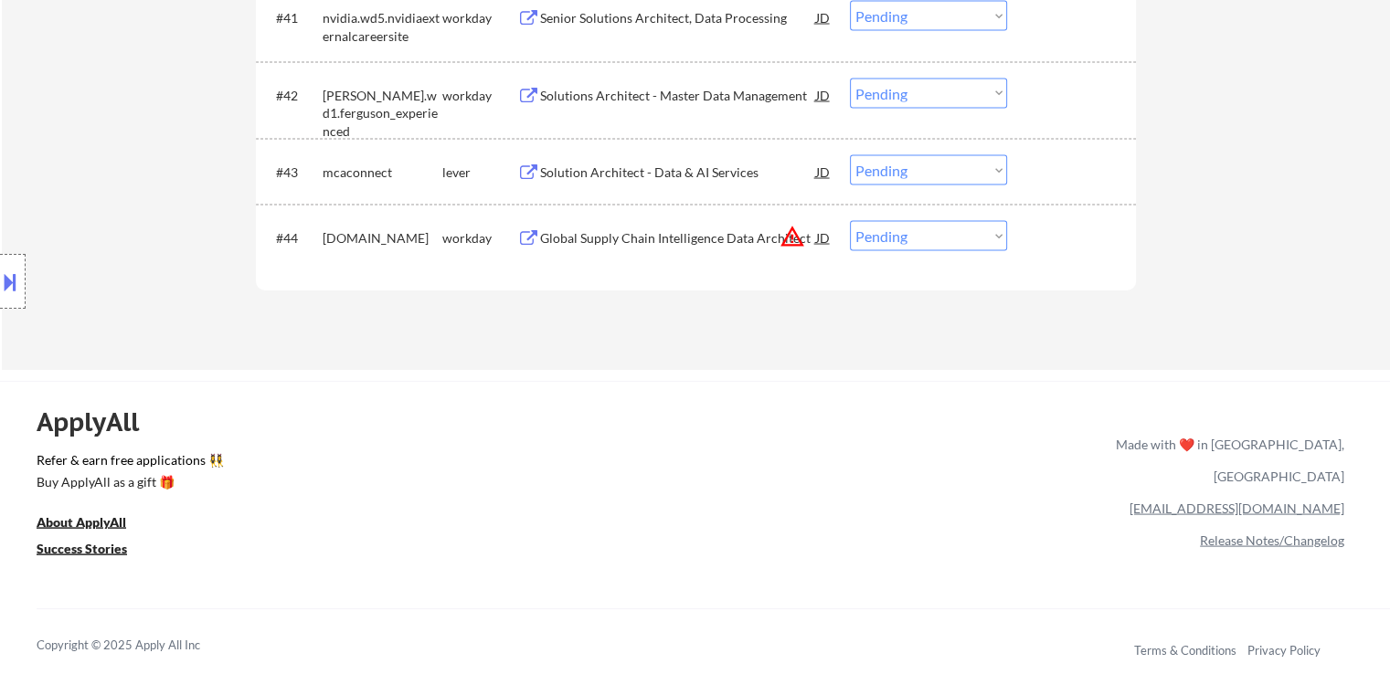
scroll to position [3472, 0]
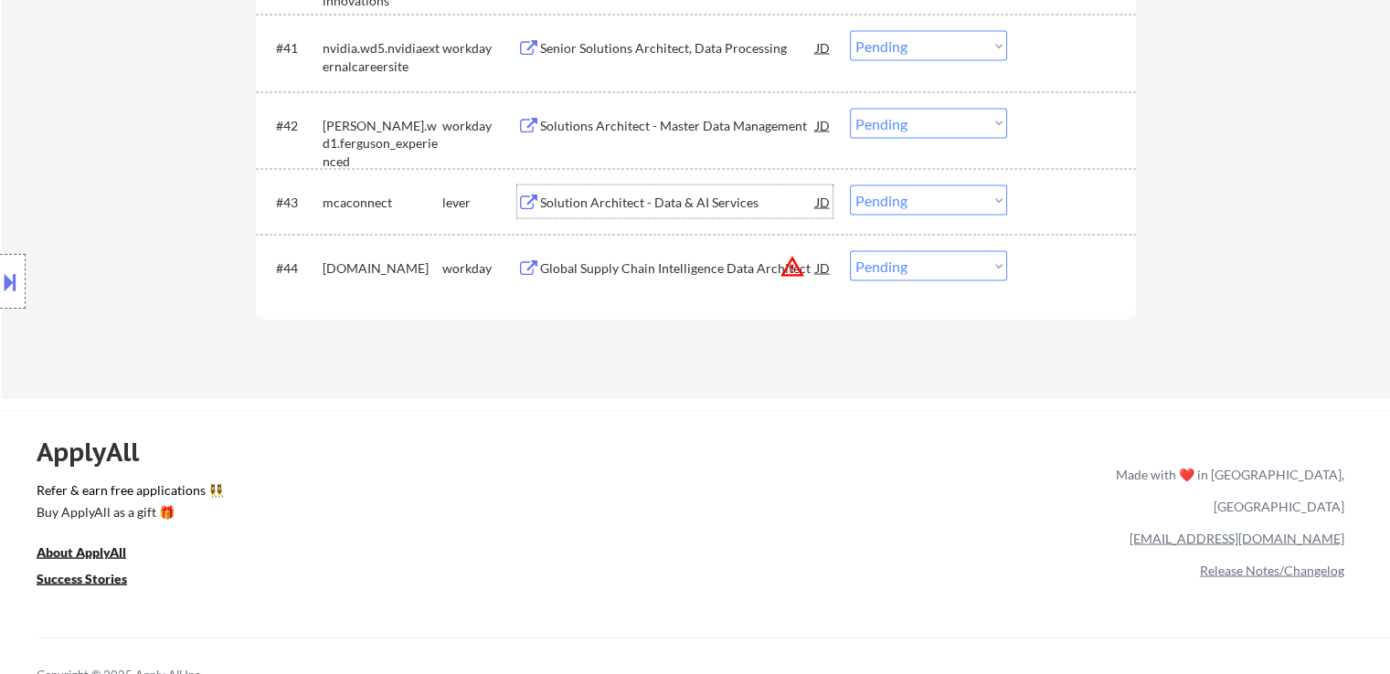
drag, startPoint x: 666, startPoint y: 202, endPoint x: 787, endPoint y: 259, distance: 133.6
click at [665, 202] on div "Solution Architect - Data & AI Services" at bounding box center [678, 202] width 276 height 18
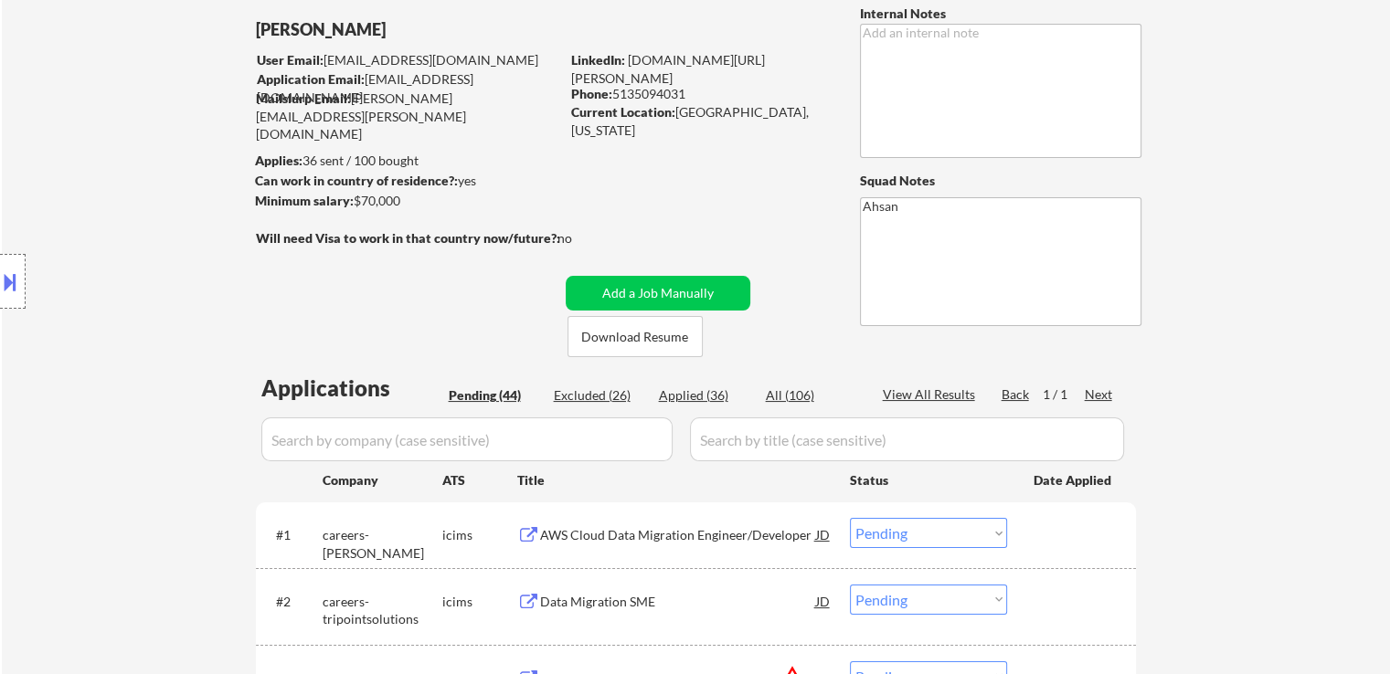
scroll to position [274, 0]
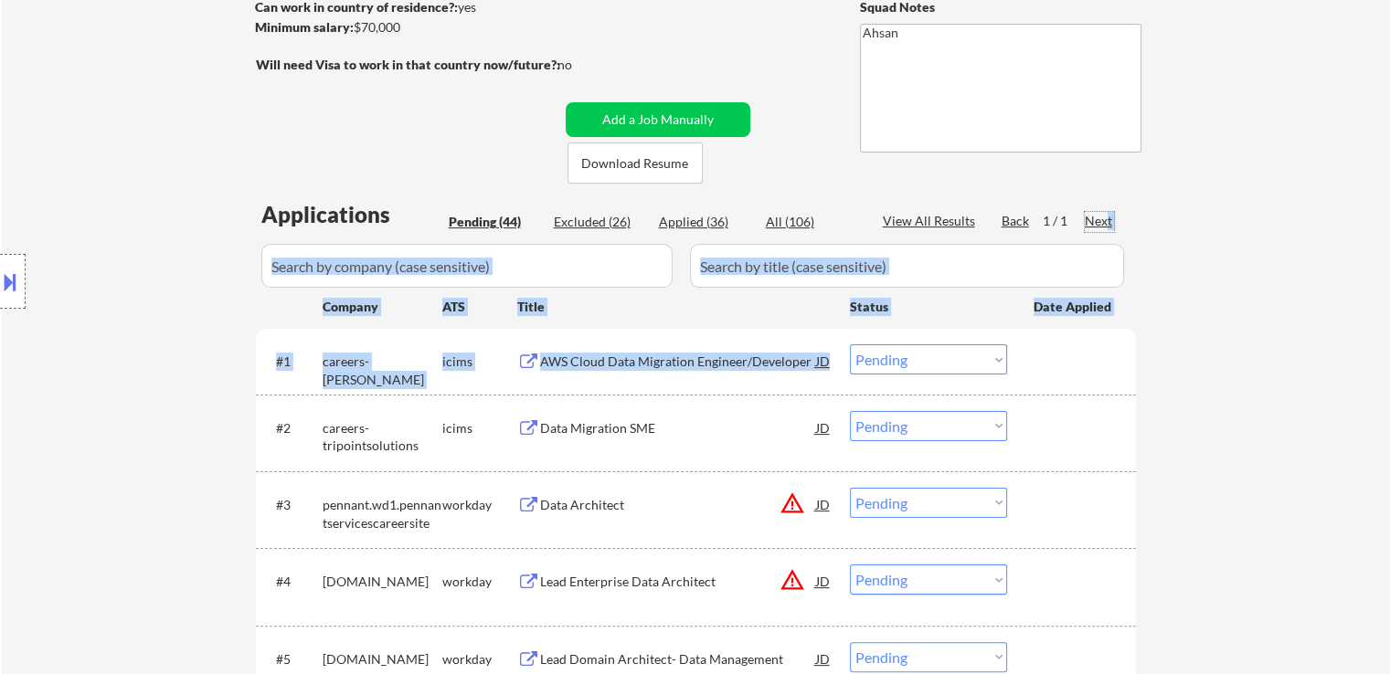
drag, startPoint x: 1104, startPoint y: 217, endPoint x: 992, endPoint y: 370, distance: 189.5
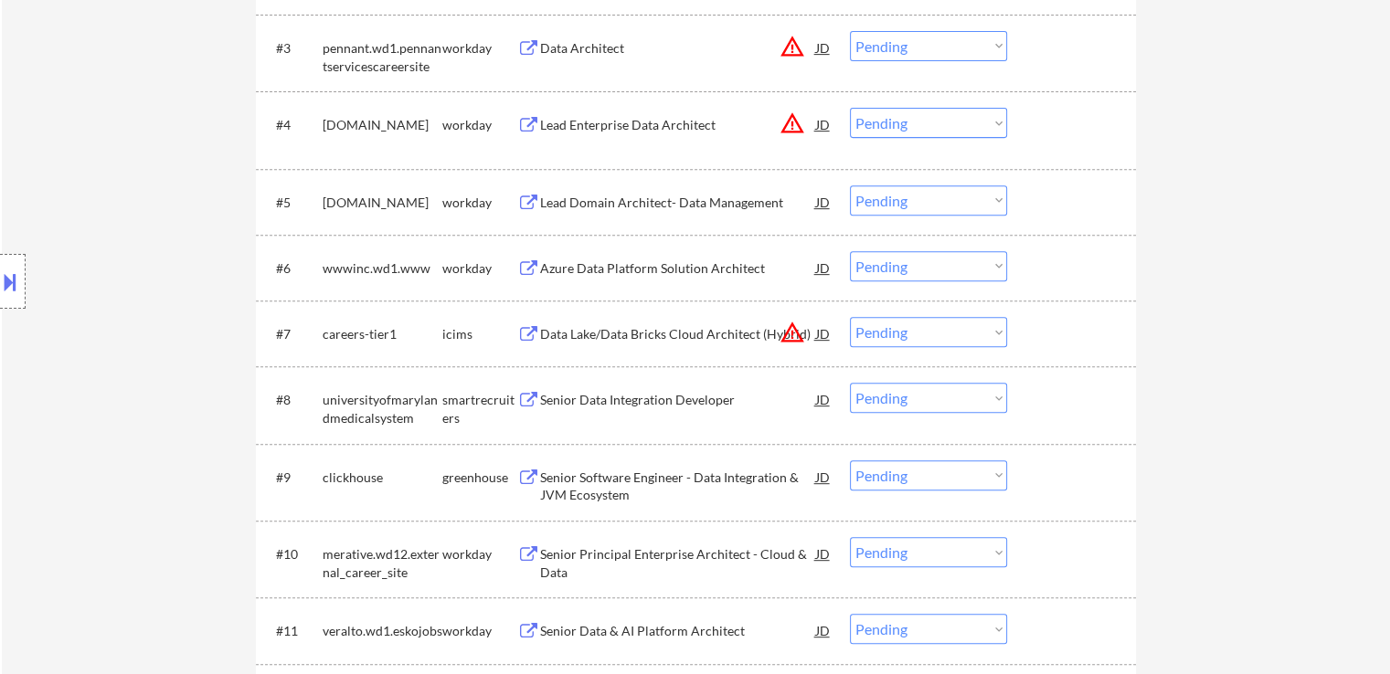
drag, startPoint x: 201, startPoint y: 306, endPoint x: 511, endPoint y: 264, distance: 312.5
click at [201, 303] on div "Location Inclusions:" at bounding box center [163, 281] width 327 height 339
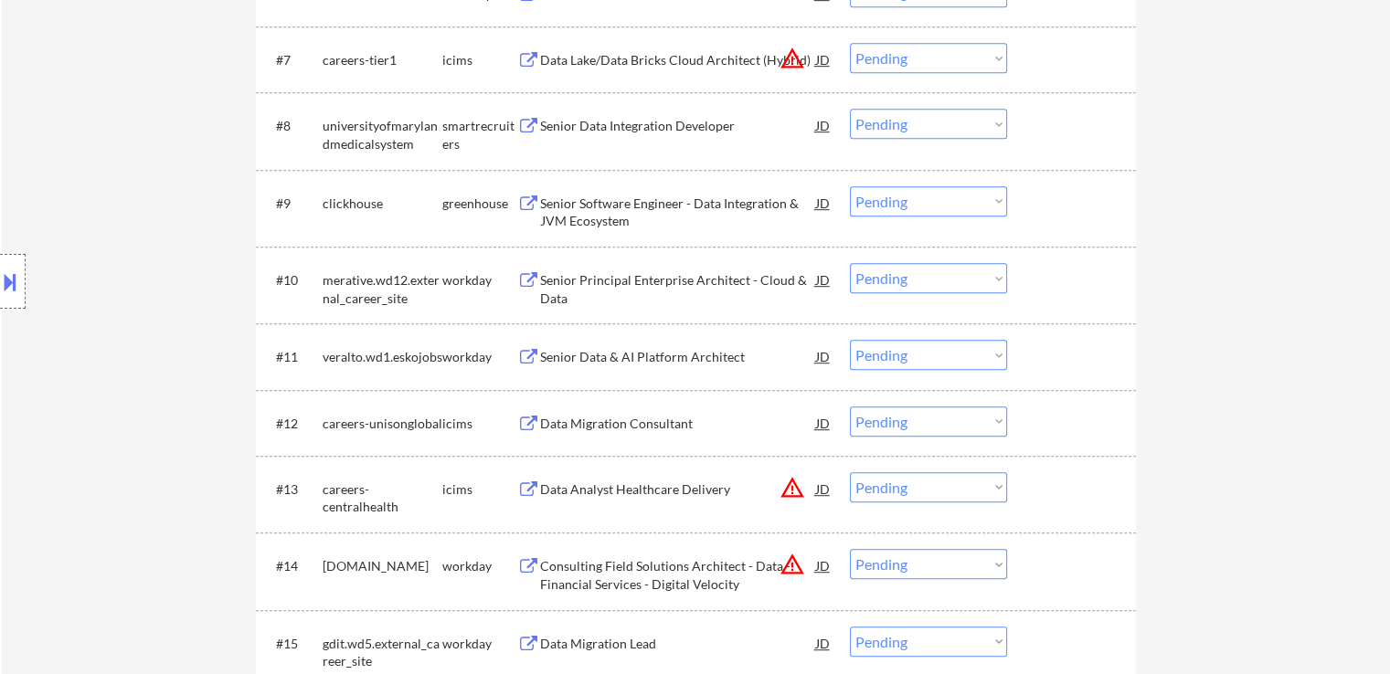
click at [607, 200] on div "Senior Software Engineer - Data Integration & JVM Ecosystem" at bounding box center [678, 213] width 276 height 36
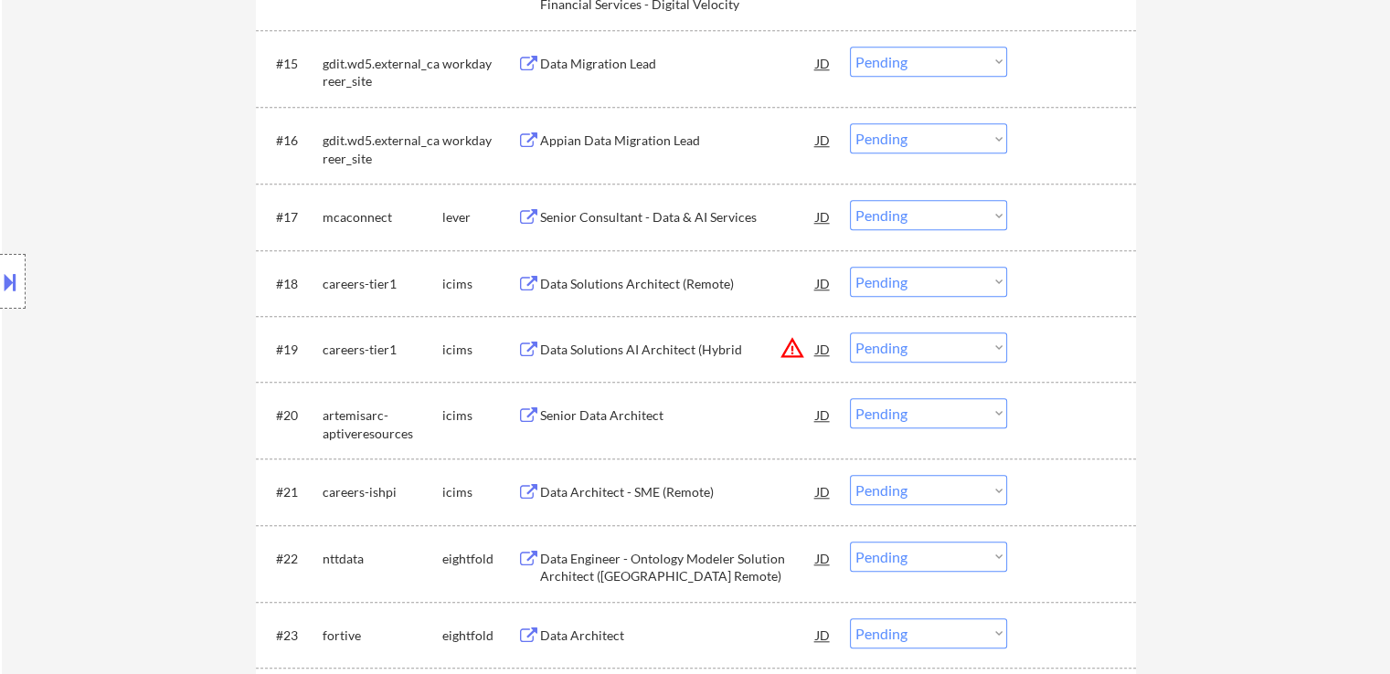
scroll to position [1553, 0]
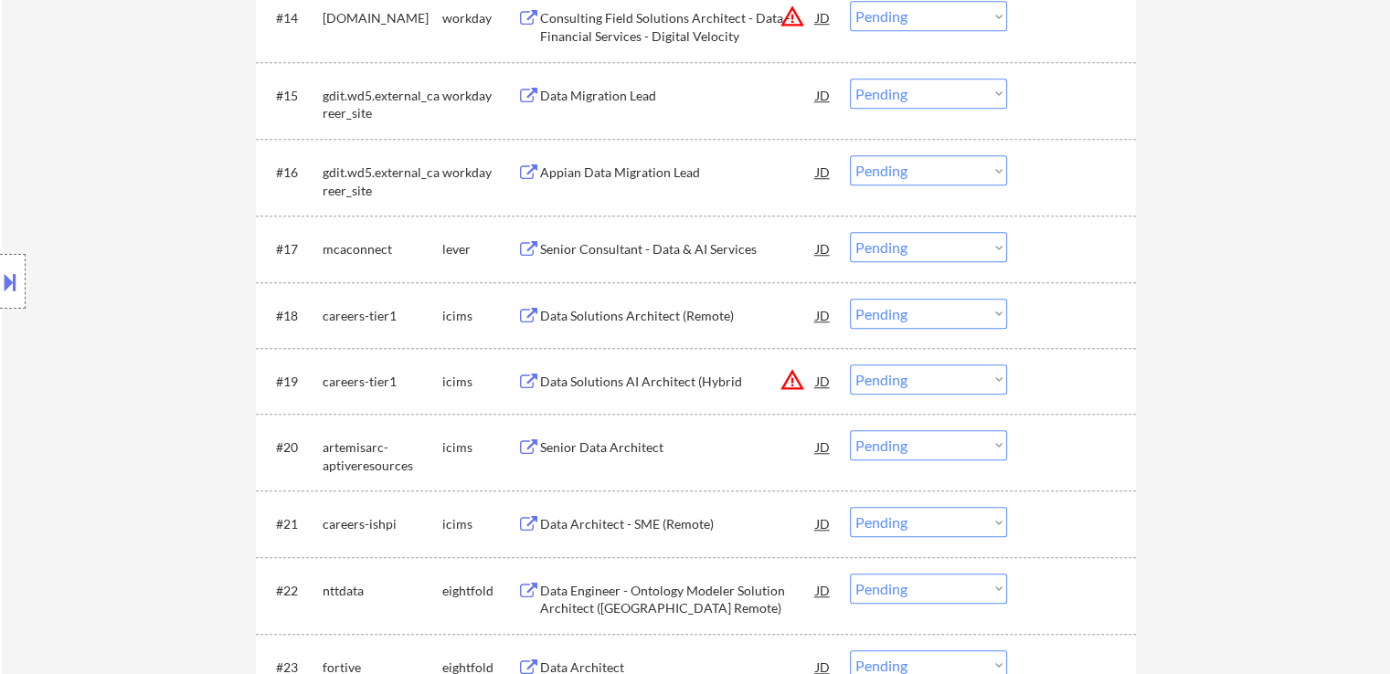
click at [618, 248] on div "Senior Consultant - Data & AI Services" at bounding box center [678, 249] width 276 height 18
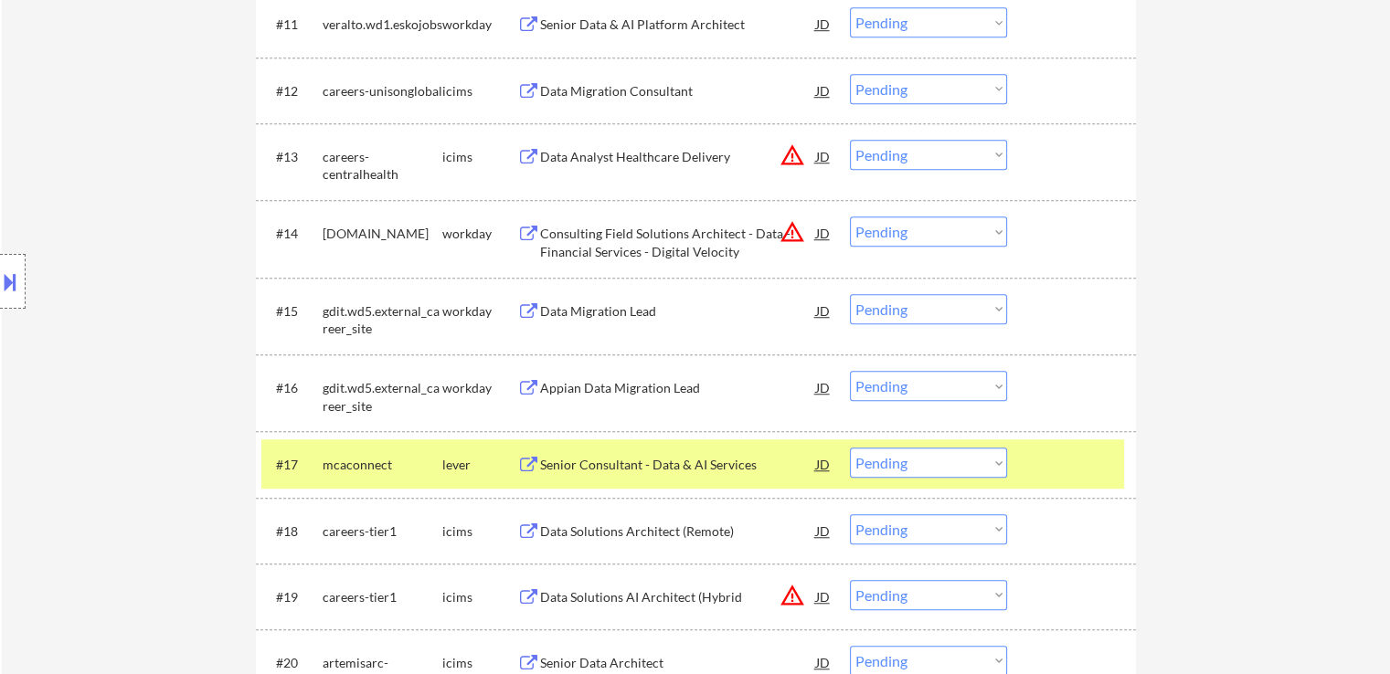
scroll to position [1279, 0]
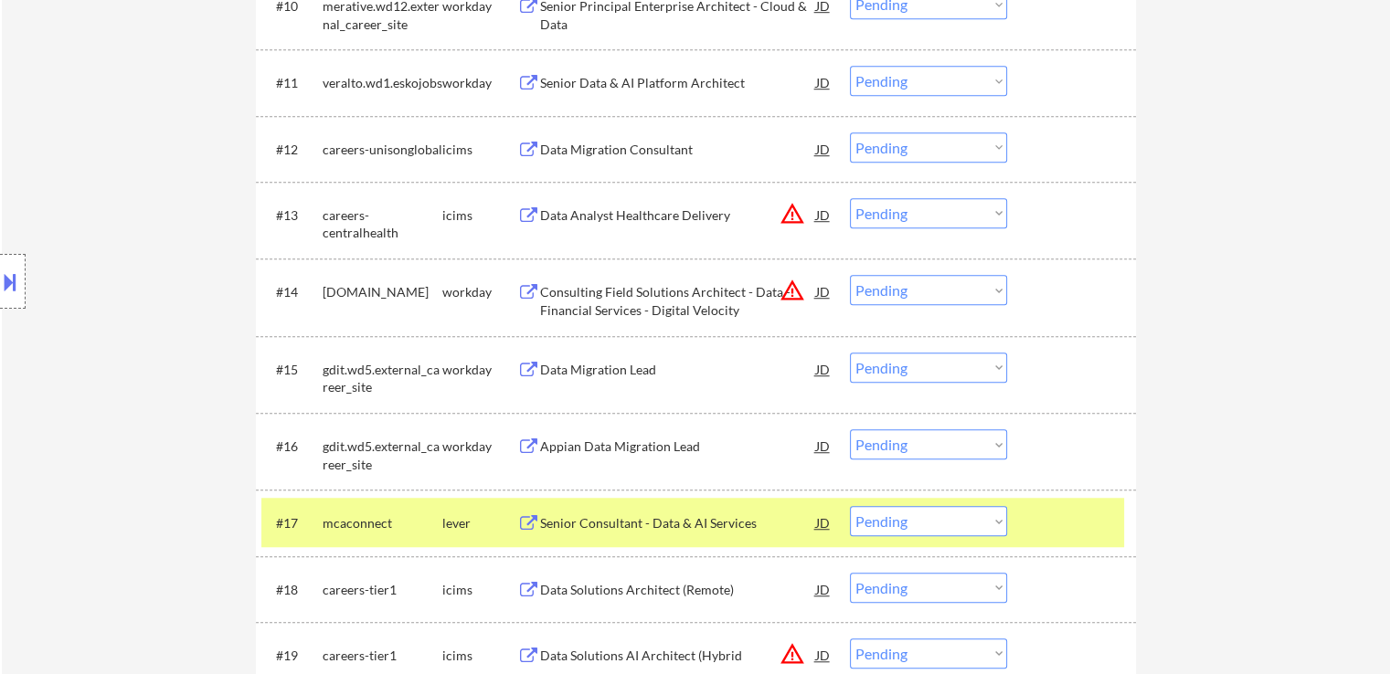
click at [134, 181] on div "Location Inclusions:" at bounding box center [163, 281] width 327 height 339
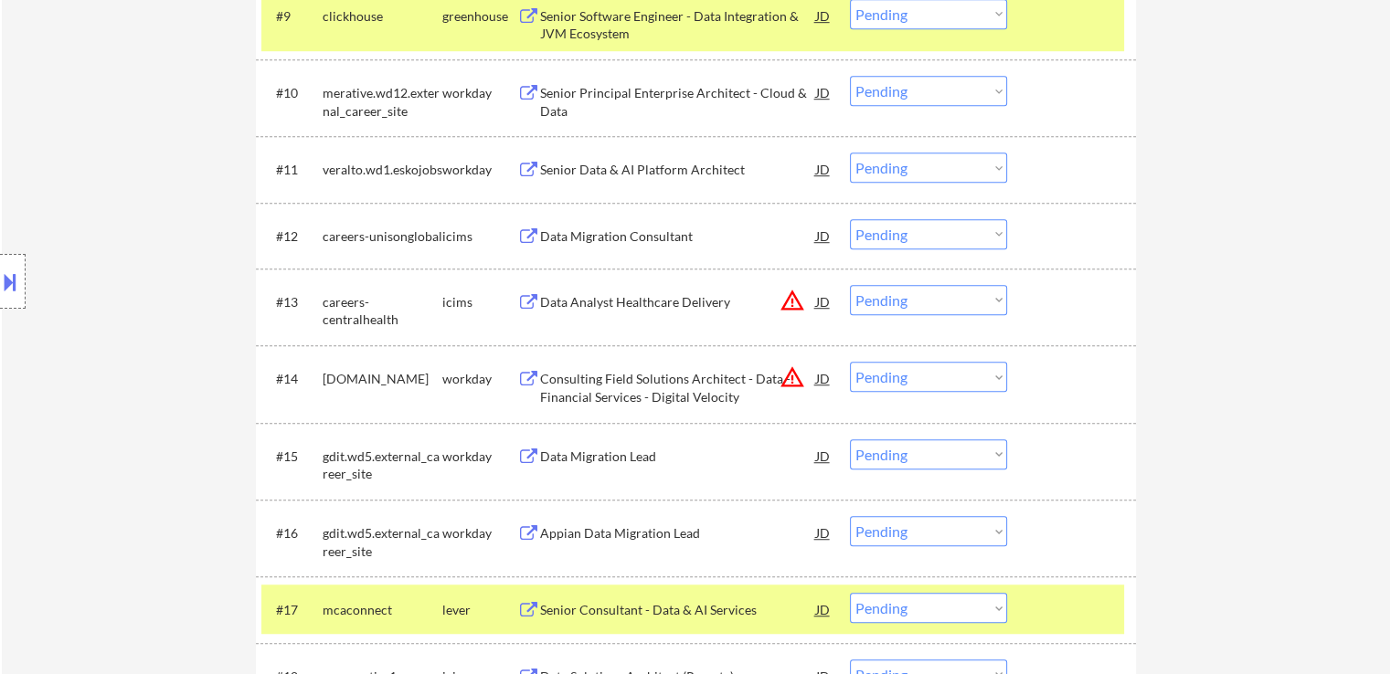
scroll to position [1096, 0]
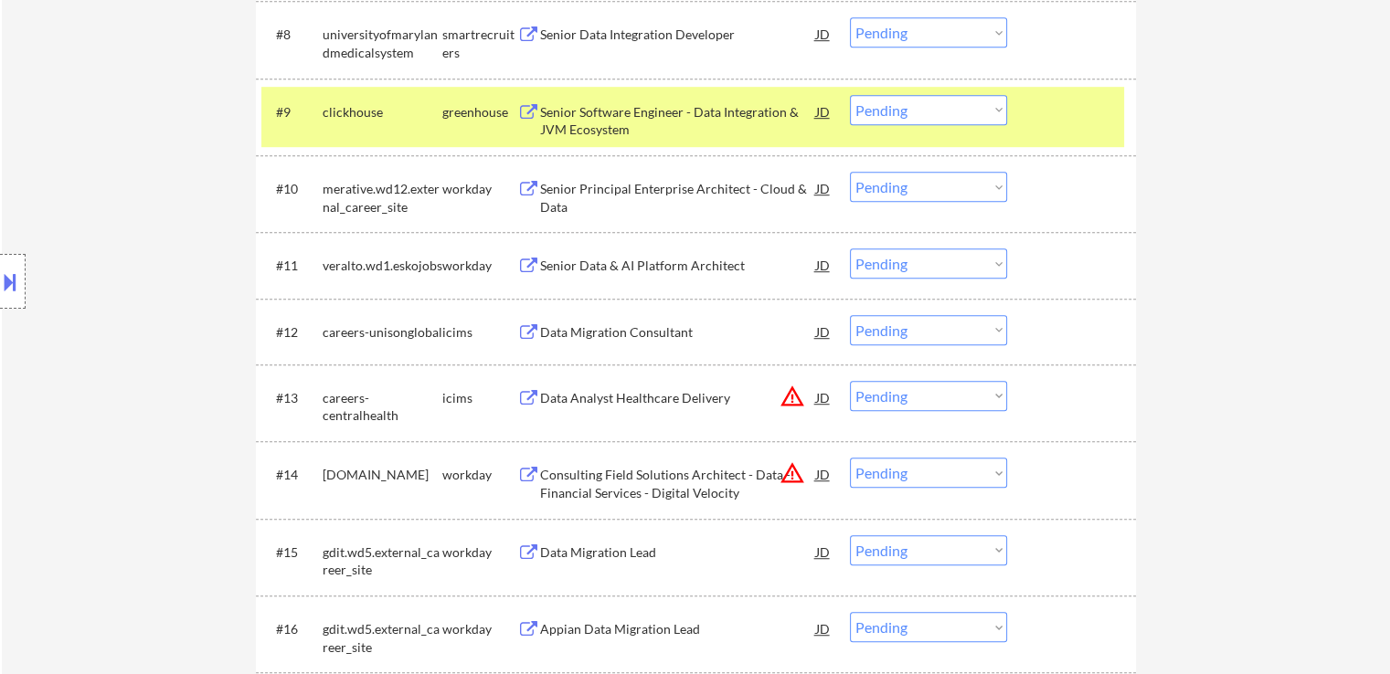
click at [126, 185] on div "Location Inclusions:" at bounding box center [163, 281] width 327 height 339
click at [135, 171] on div "Location Inclusions:" at bounding box center [163, 281] width 327 height 339
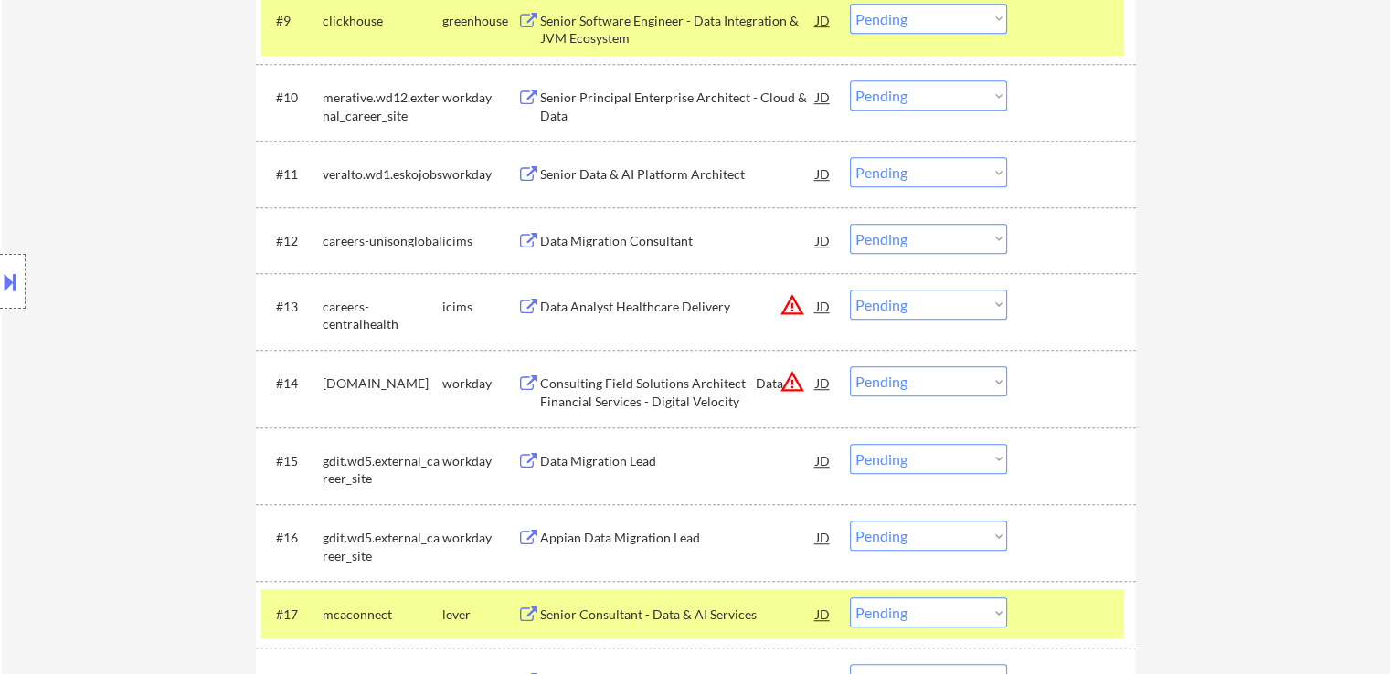
click at [4, 164] on div "Location Inclusions:" at bounding box center [163, 281] width 327 height 339
click at [11, 164] on div "Location Inclusions:" at bounding box center [163, 281] width 327 height 339
click at [15, 165] on div "Location Inclusions:" at bounding box center [163, 281] width 327 height 339
click at [64, 164] on div "Location Inclusions:" at bounding box center [163, 281] width 327 height 339
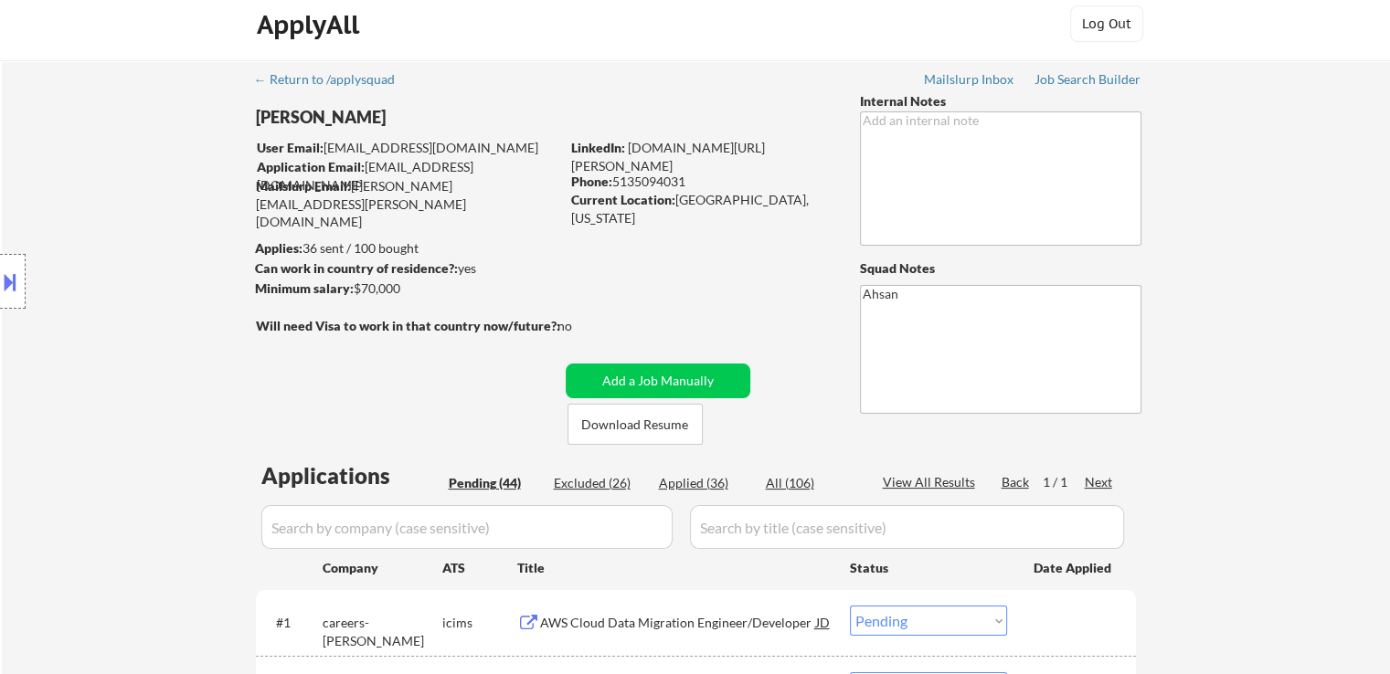
scroll to position [0, 0]
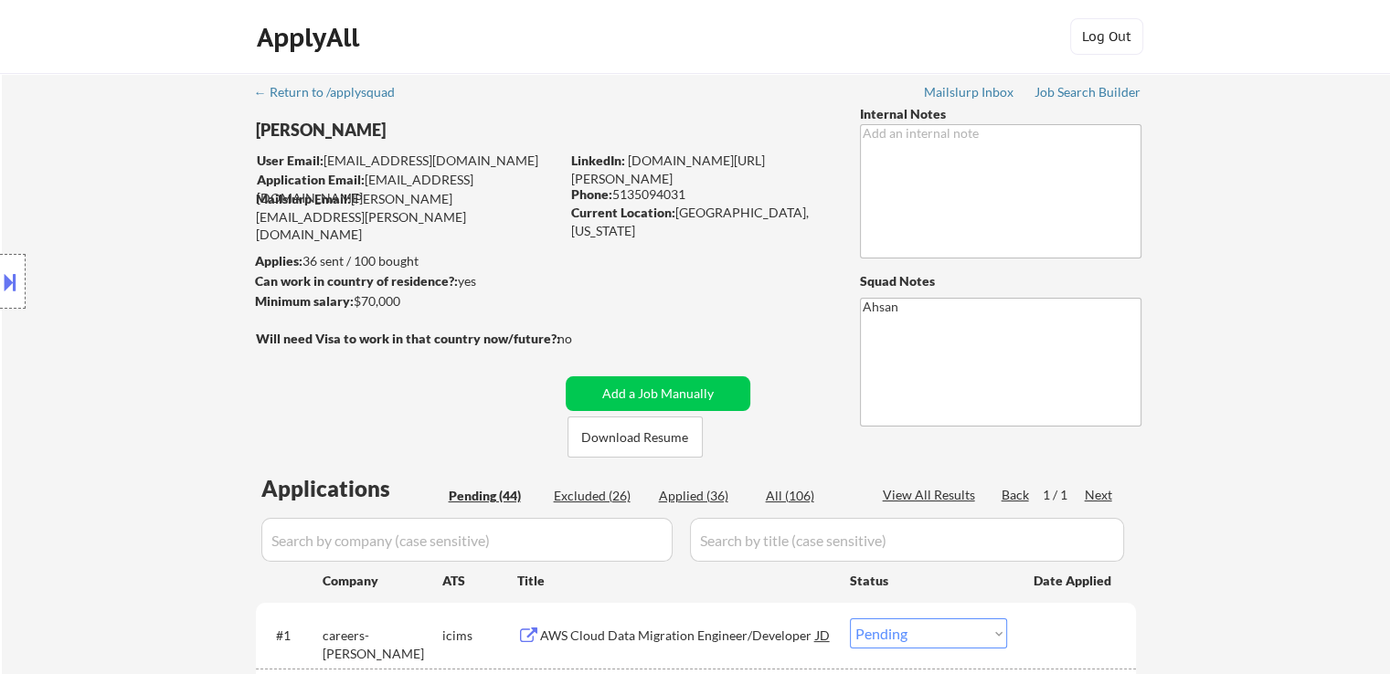
drag, startPoint x: 291, startPoint y: 303, endPoint x: 343, endPoint y: 230, distance: 90.3
click at [241, 301] on body "← Return to /applysquad Mailslurp Inbox Job Search Builder Greg Weinheimer User…" at bounding box center [695, 337] width 1390 height 674
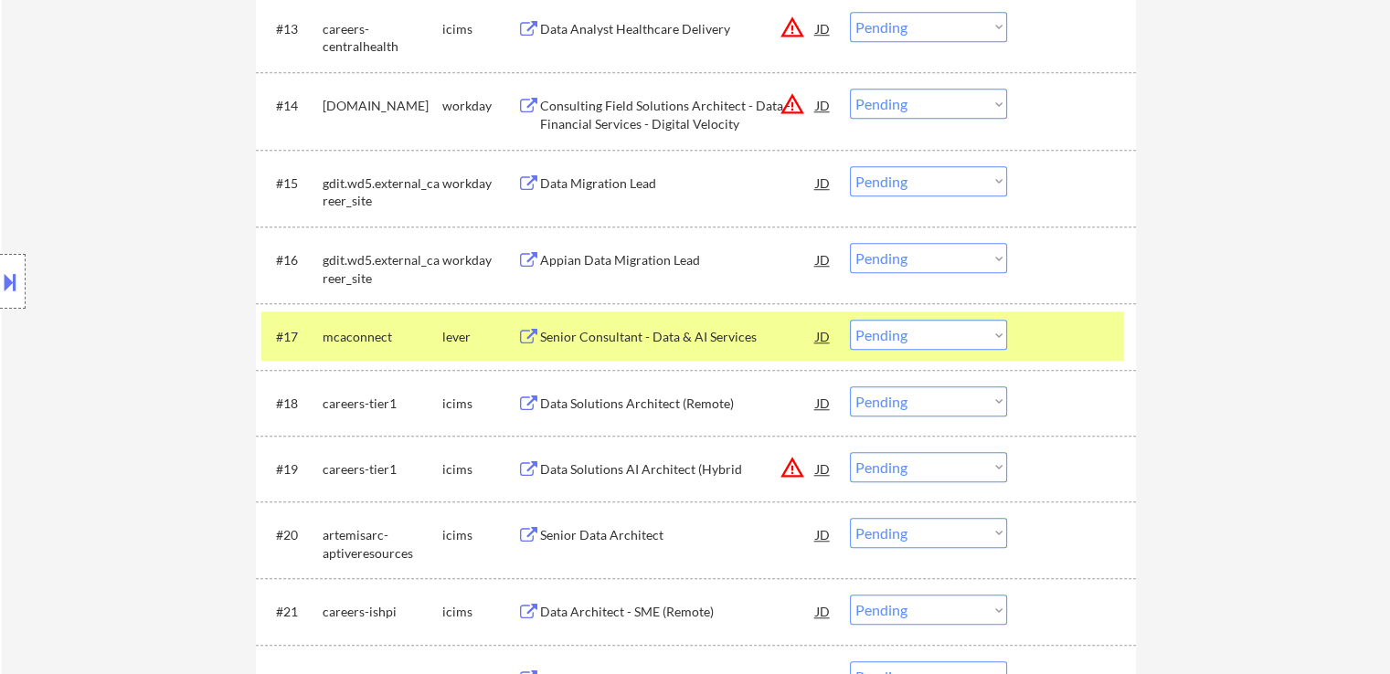
drag, startPoint x: 904, startPoint y: 339, endPoint x: 899, endPoint y: 348, distance: 10.2
click at [902, 342] on select "Choose an option... Pending Applied Excluded (Questions) Excluded (Expired) Exc…" at bounding box center [928, 335] width 157 height 30
select select ""applied""
click at [850, 320] on select "Choose an option... Pending Applied Excluded (Questions) Excluded (Expired) Exc…" at bounding box center [928, 335] width 157 height 30
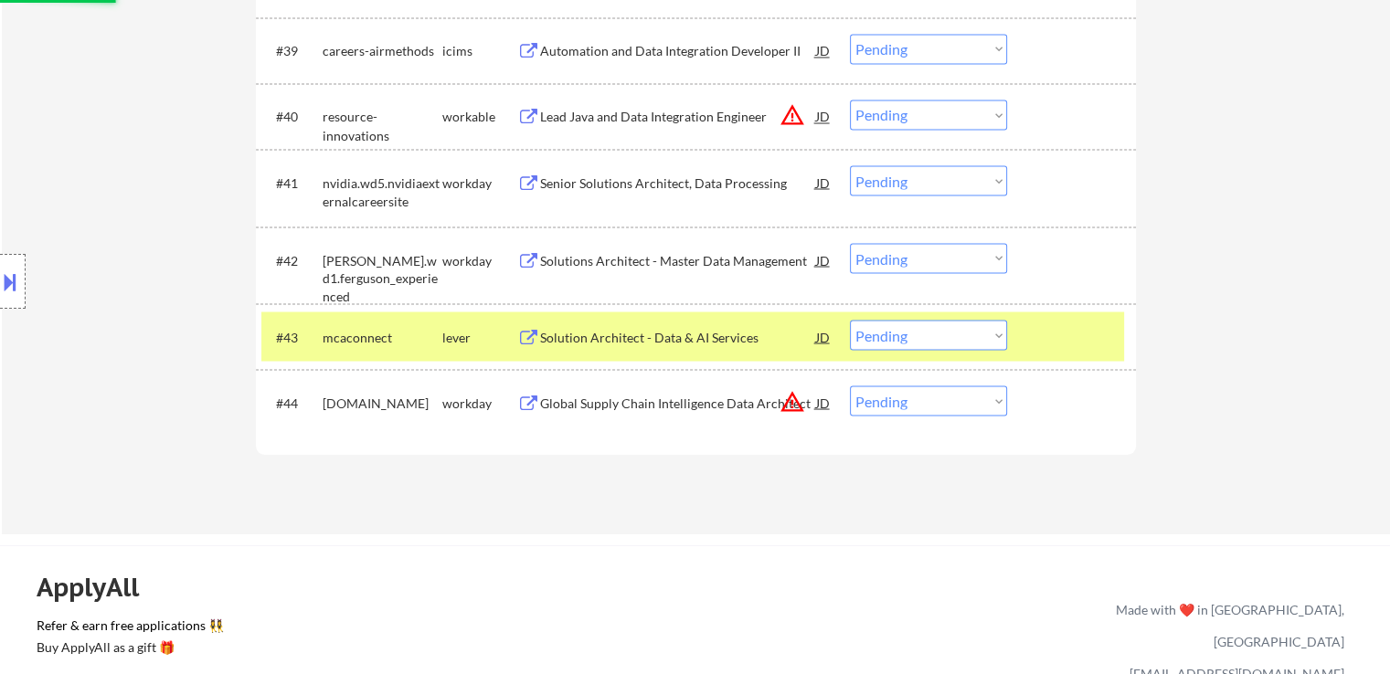
drag, startPoint x: 950, startPoint y: 344, endPoint x: 932, endPoint y: 346, distance: 18.4
click at [950, 344] on select "Choose an option... Pending Applied Excluded (Questions) Excluded (Expired) Exc…" at bounding box center [928, 335] width 157 height 30
select select ""applied""
click at [850, 320] on select "Choose an option... Pending Applied Excluded (Questions) Excluded (Expired) Exc…" at bounding box center [928, 335] width 157 height 30
select select ""pending""
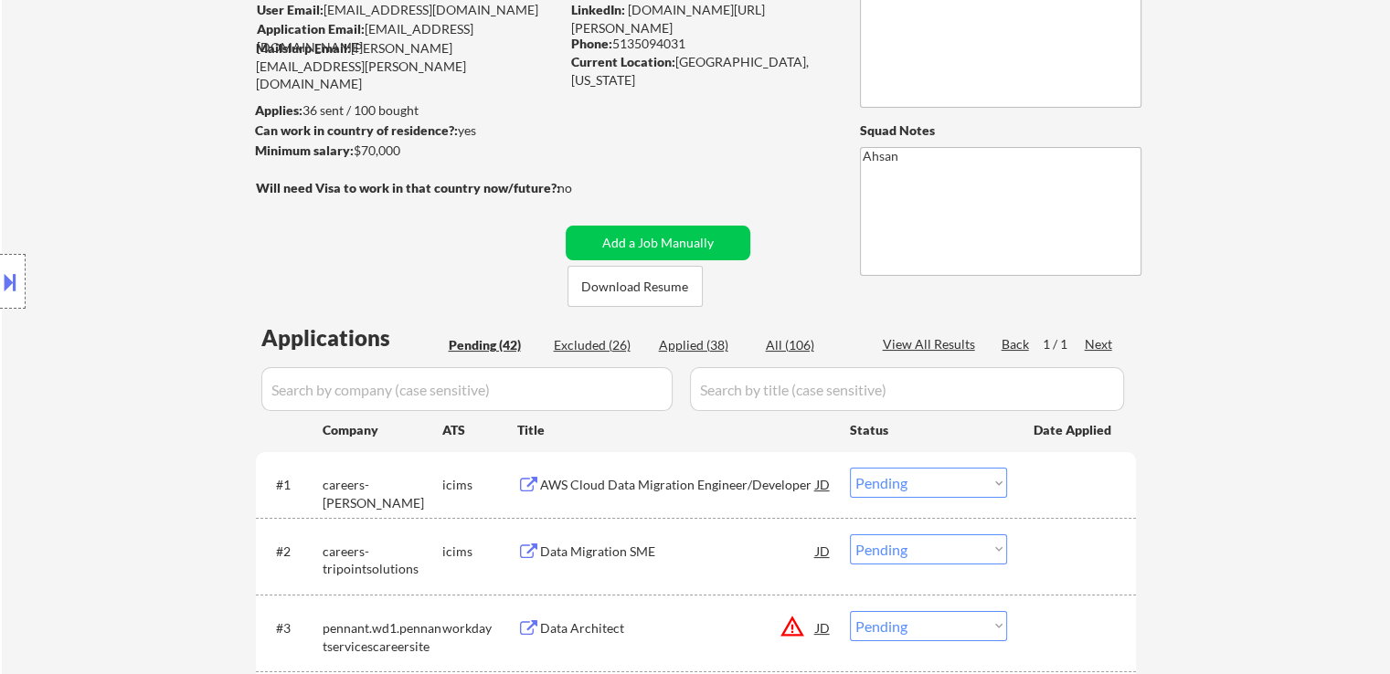
scroll to position [0, 0]
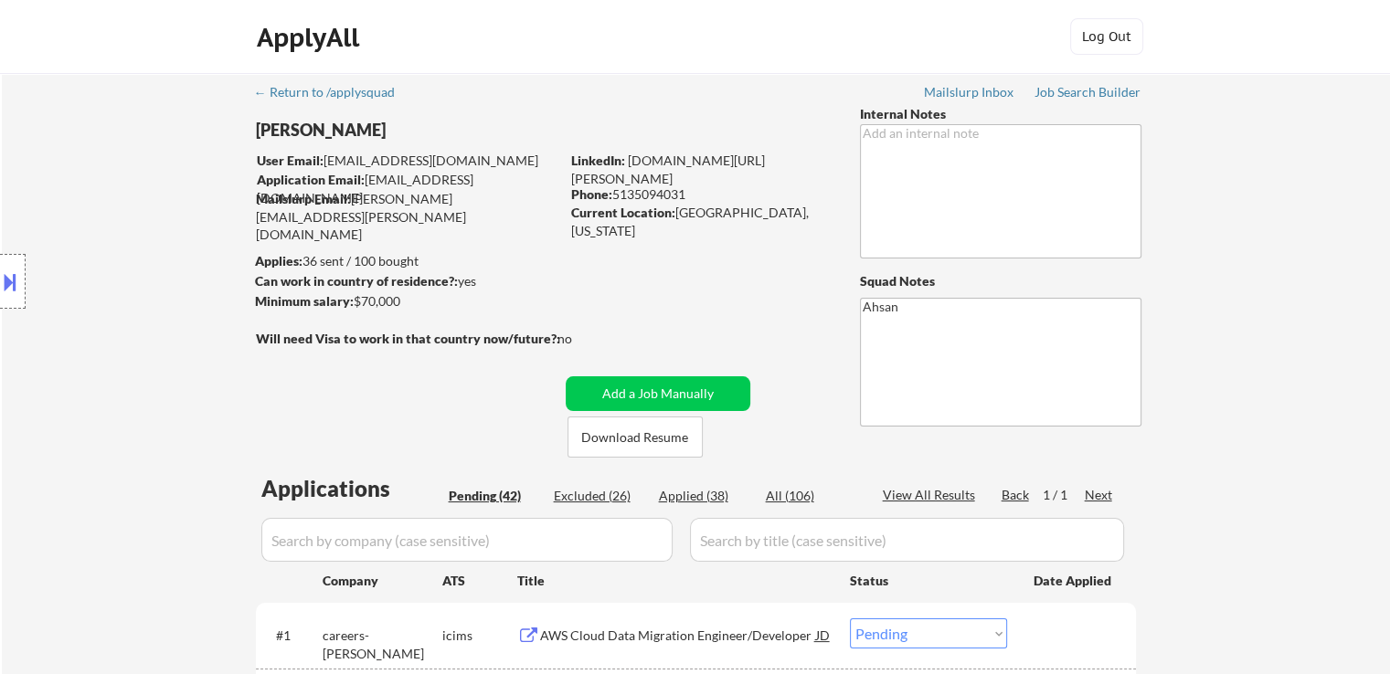
click at [196, 330] on div "Location Inclusions:" at bounding box center [163, 281] width 327 height 339
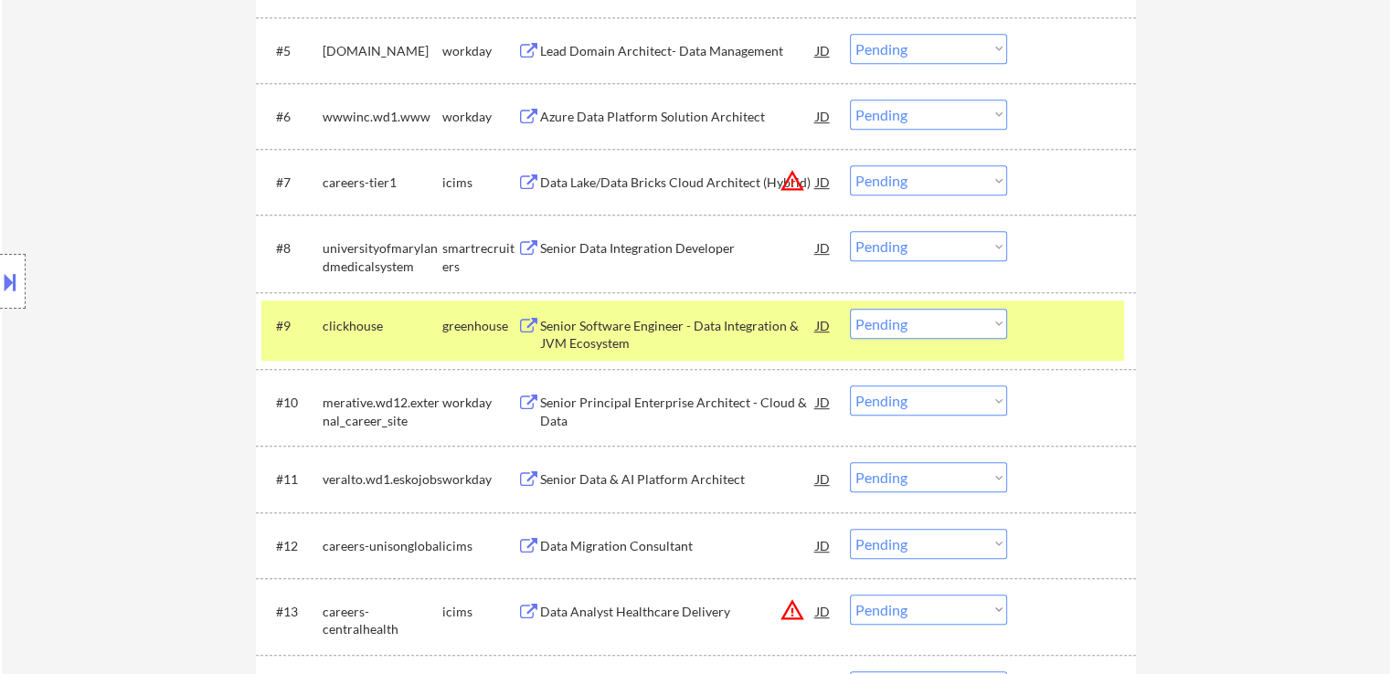
scroll to position [914, 0]
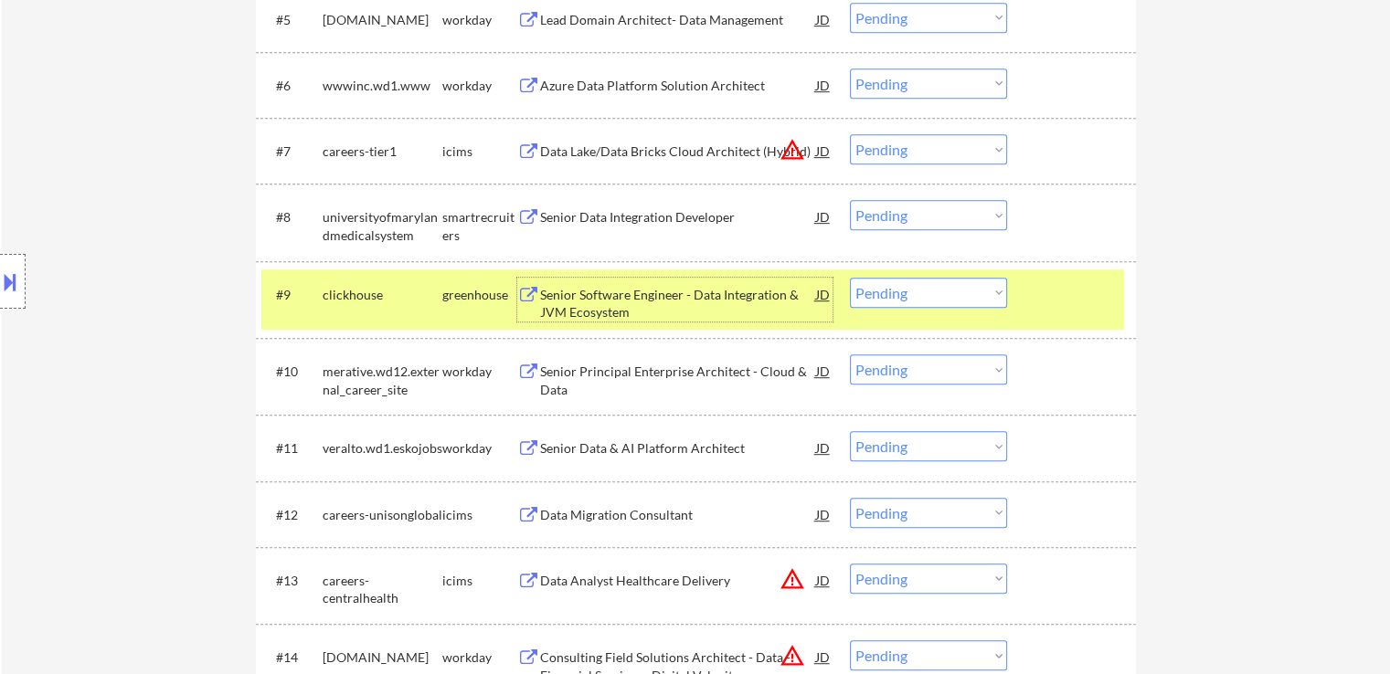
click at [587, 301] on div "Senior Software Engineer - Data Integration & JVM Ecosystem" at bounding box center [678, 304] width 276 height 36
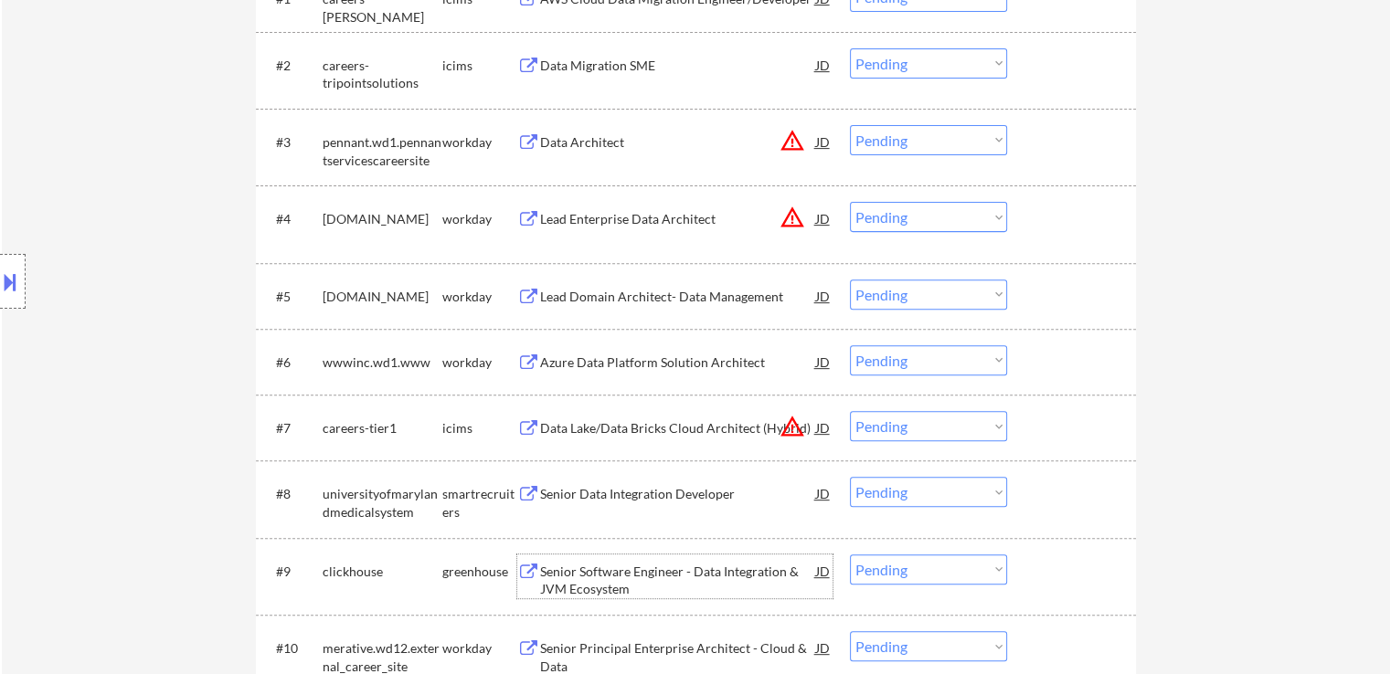
scroll to position [365, 0]
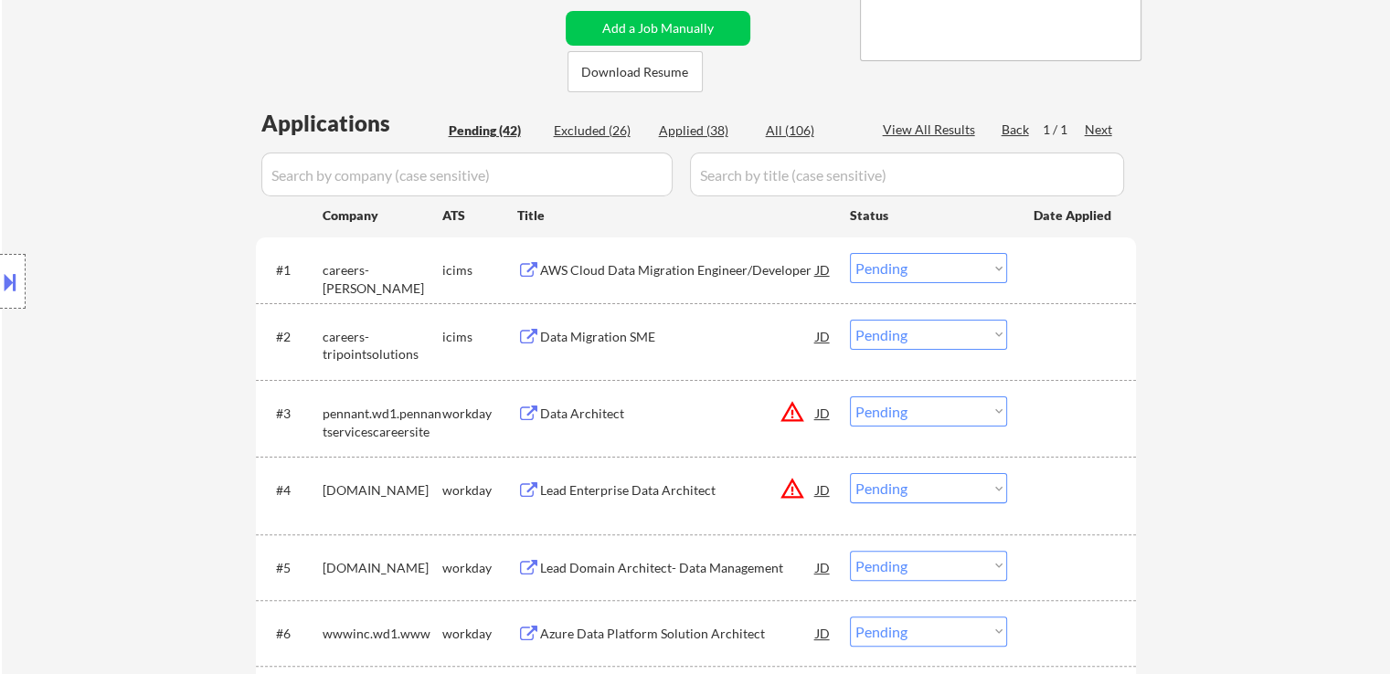
click at [155, 242] on div "Location Inclusions:" at bounding box center [163, 281] width 327 height 339
click at [157, 242] on div "Location Inclusions:" at bounding box center [163, 281] width 327 height 339
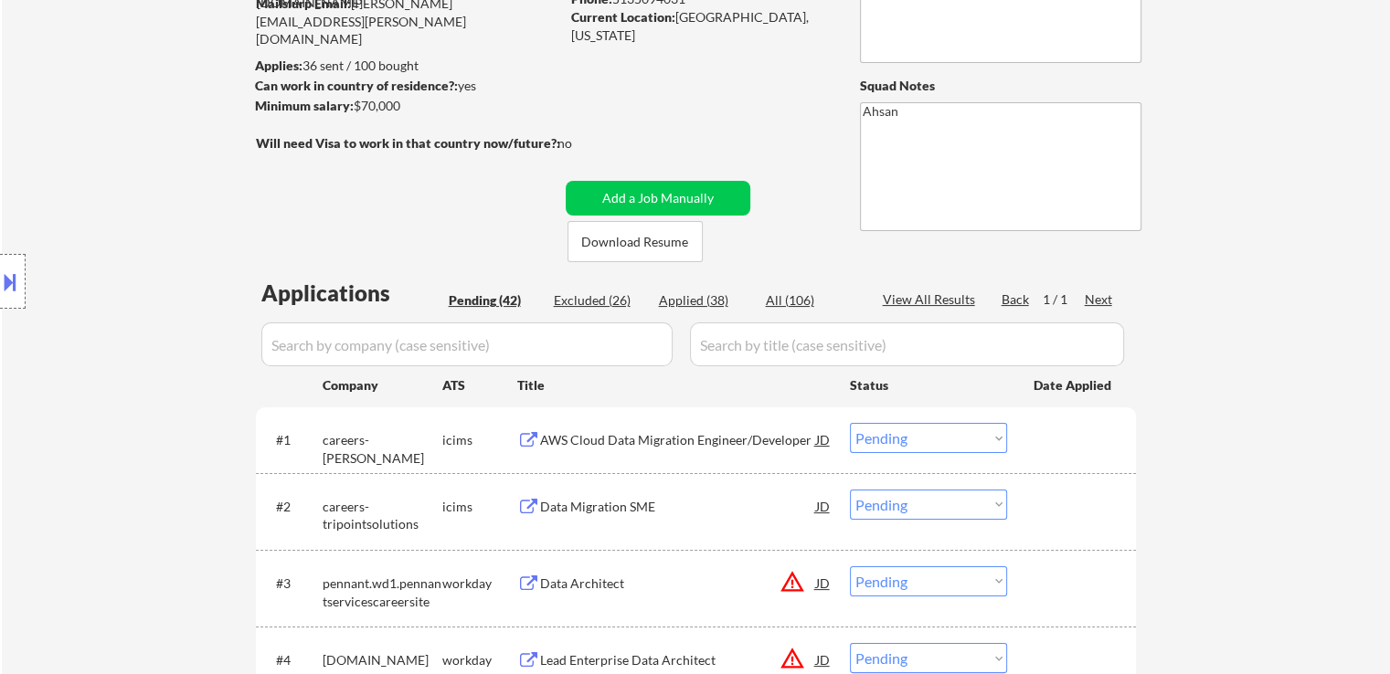
scroll to position [91, 0]
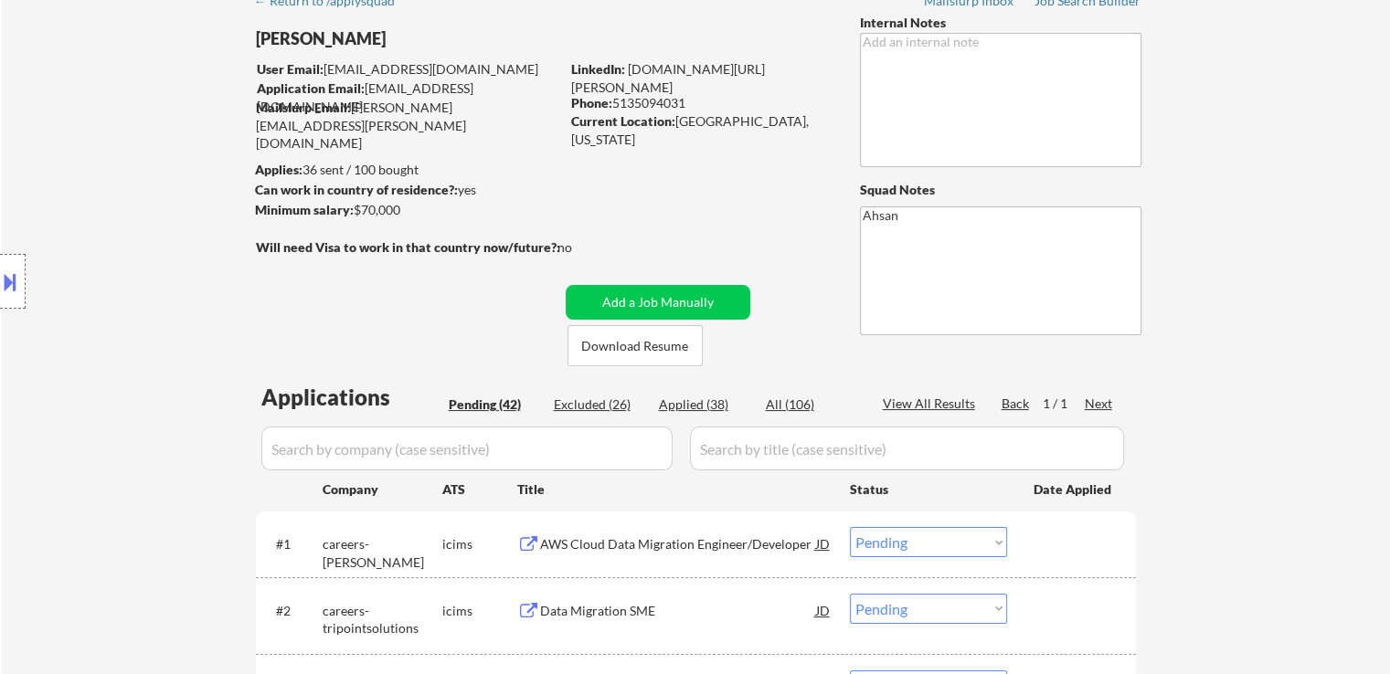
click at [158, 242] on div "Location Inclusions:" at bounding box center [163, 281] width 327 height 339
click at [164, 241] on div "Location Inclusions:" at bounding box center [163, 281] width 327 height 339
click at [165, 242] on div "Location Inclusions:" at bounding box center [163, 281] width 327 height 339
click at [166, 244] on div "Location Inclusions:" at bounding box center [163, 281] width 327 height 339
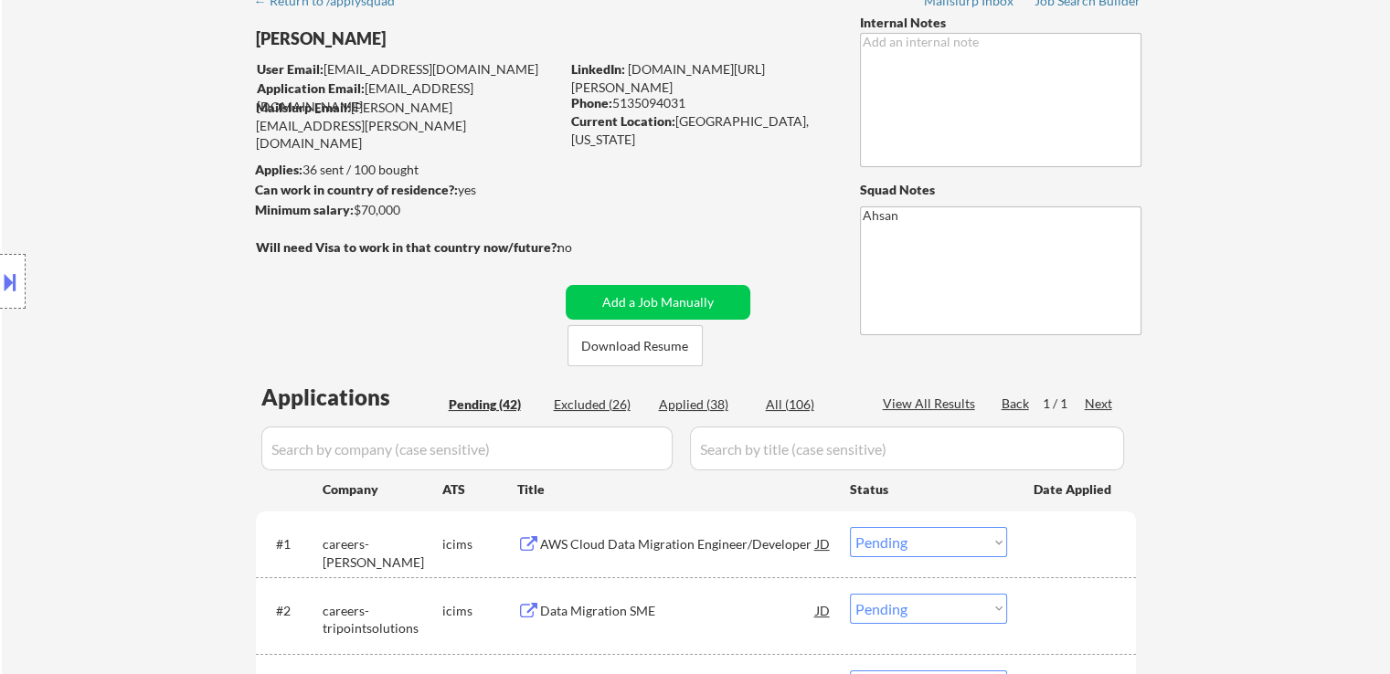
click at [167, 246] on div "Location Inclusions:" at bounding box center [163, 281] width 327 height 339
click at [168, 247] on div "Location Inclusions:" at bounding box center [163, 281] width 327 height 339
click at [168, 248] on div "Location Inclusions:" at bounding box center [163, 281] width 327 height 339
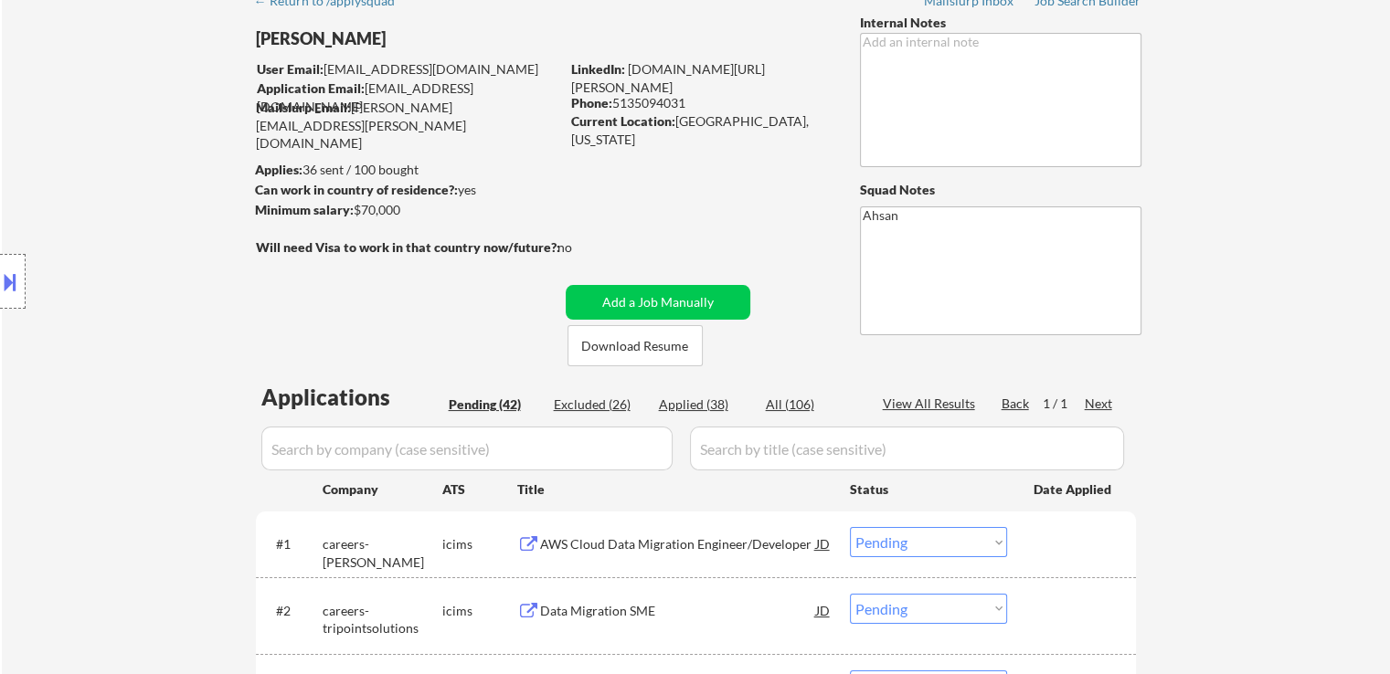
click at [169, 248] on div "Location Inclusions:" at bounding box center [163, 281] width 327 height 339
click at [169, 249] on div "Location Inclusions:" at bounding box center [163, 281] width 327 height 339
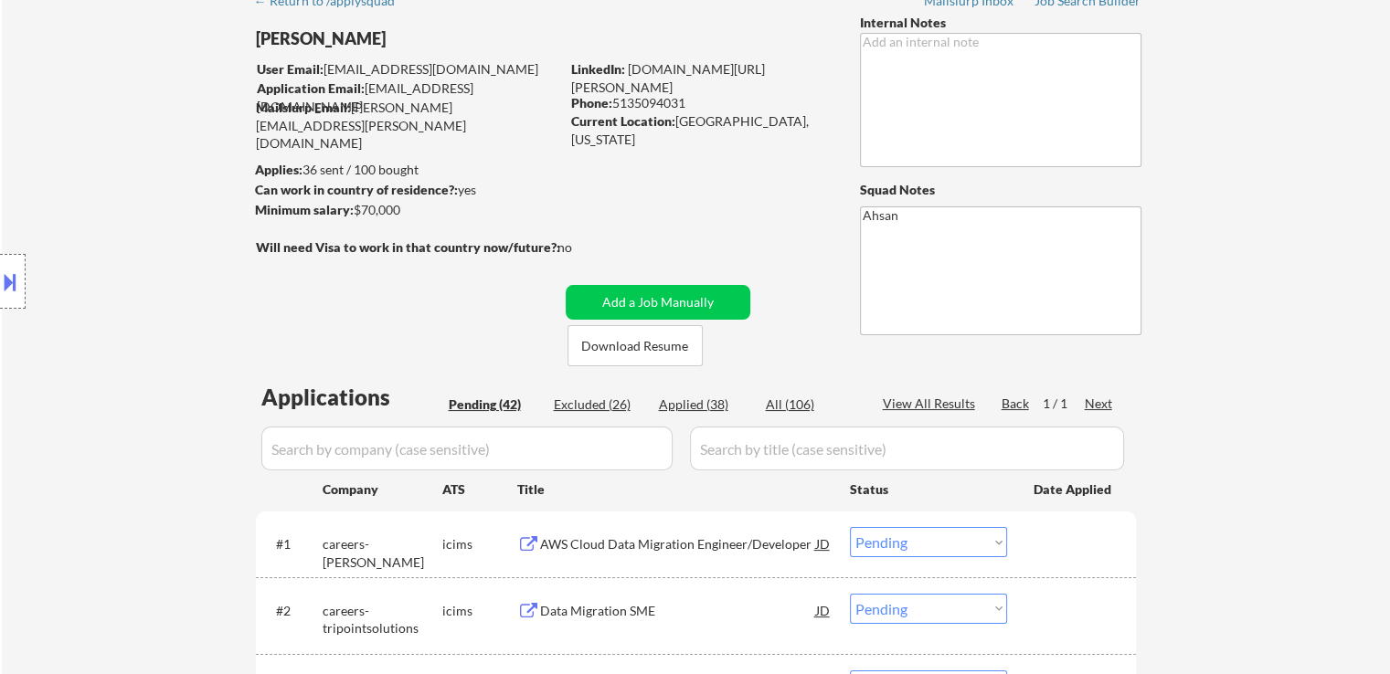
click at [169, 249] on div "Location Inclusions:" at bounding box center [163, 281] width 327 height 339
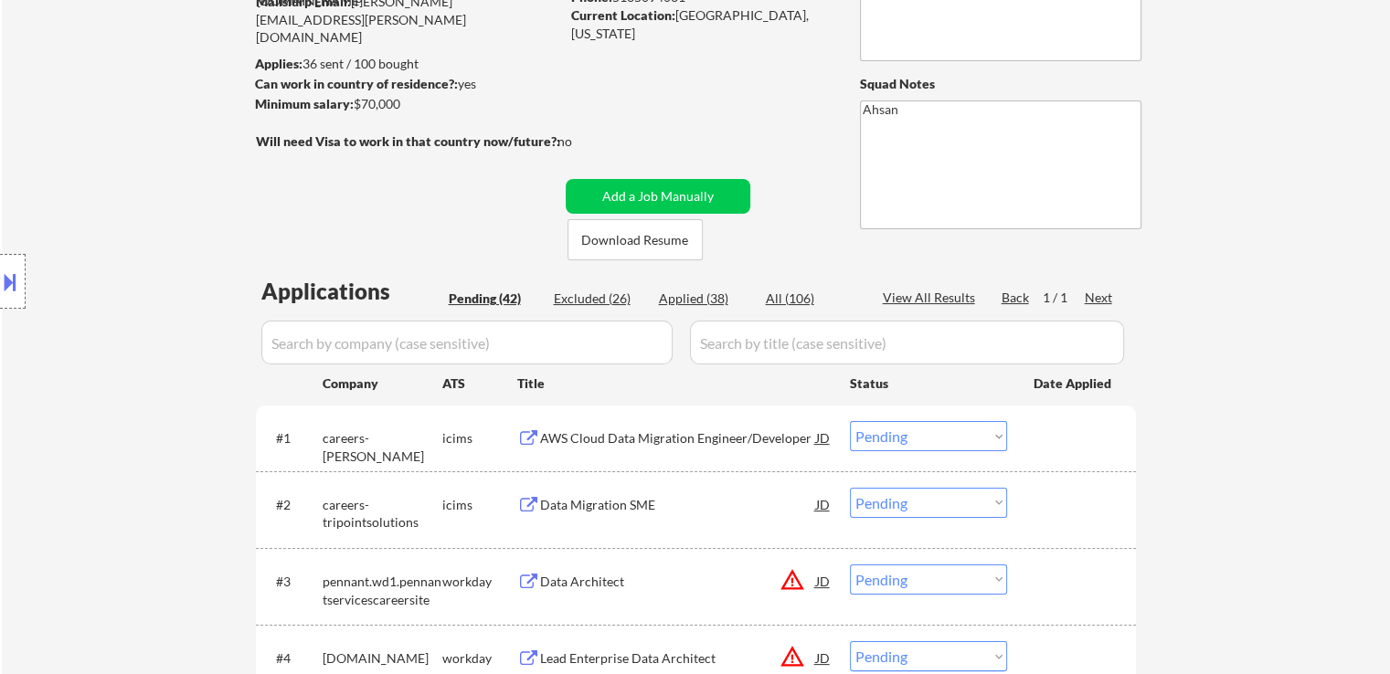
scroll to position [365, 0]
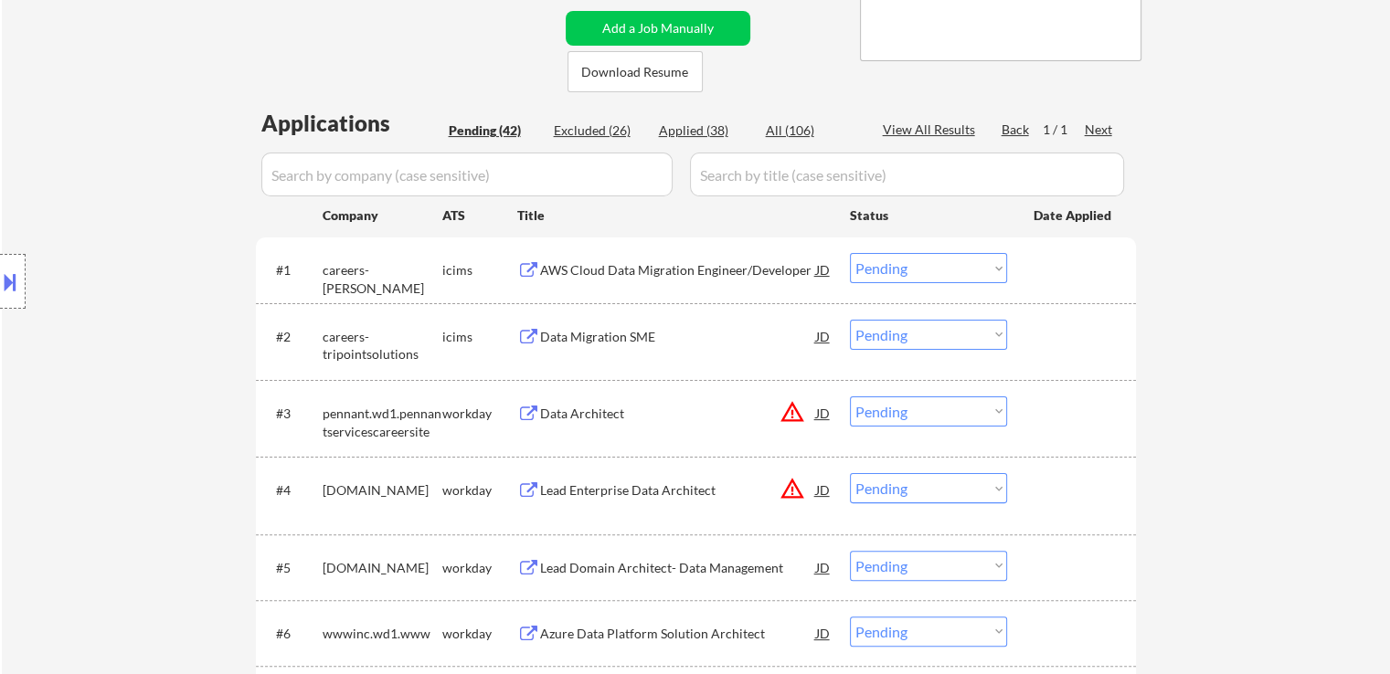
click at [161, 257] on div "Location Inclusions:" at bounding box center [163, 281] width 327 height 339
click at [77, 315] on div "Location Inclusions:" at bounding box center [163, 281] width 327 height 339
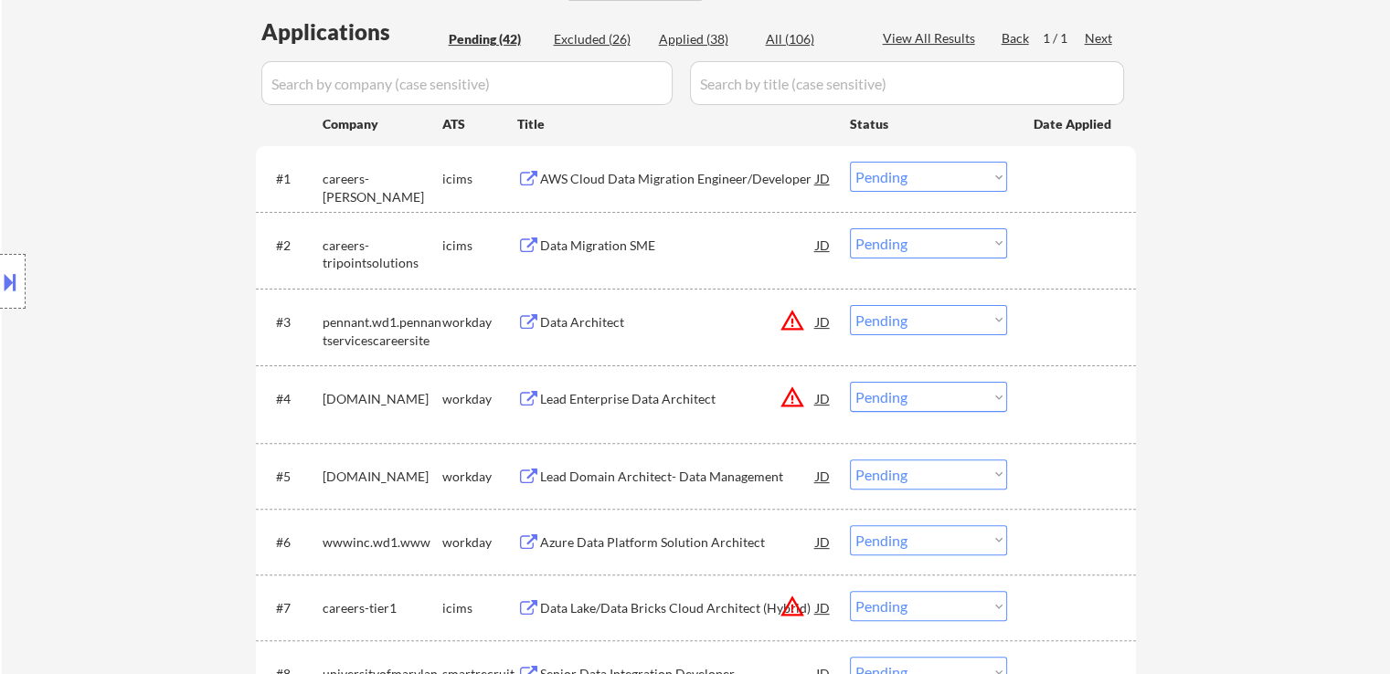
click at [114, 297] on div "Location Inclusions:" at bounding box center [163, 281] width 327 height 339
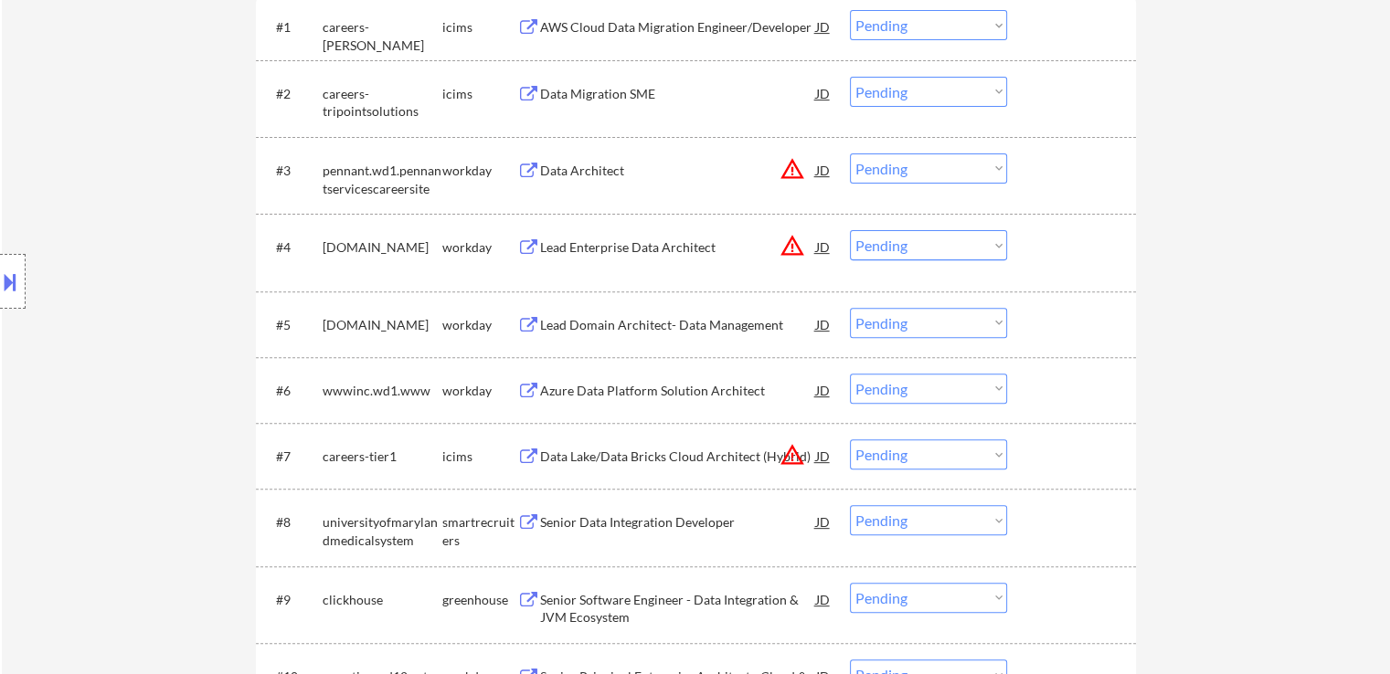
scroll to position [457, 0]
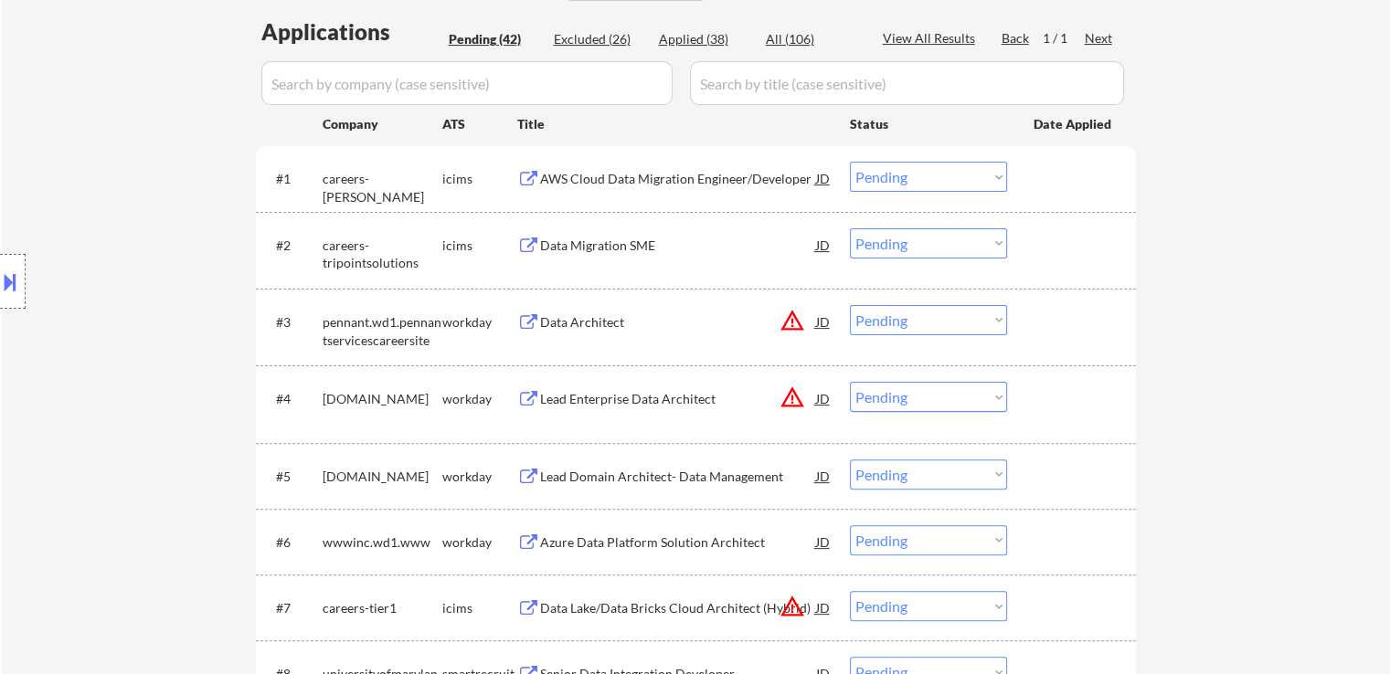
click at [84, 385] on div "Location Inclusions:" at bounding box center [163, 281] width 327 height 339
click at [90, 392] on div "Location Inclusions:" at bounding box center [163, 281] width 327 height 339
click at [95, 399] on div "Location Inclusions:" at bounding box center [163, 281] width 327 height 339
click at [110, 424] on div "Location Inclusions:" at bounding box center [163, 281] width 327 height 339
click at [110, 425] on div "Location Inclusions:" at bounding box center [163, 281] width 327 height 339
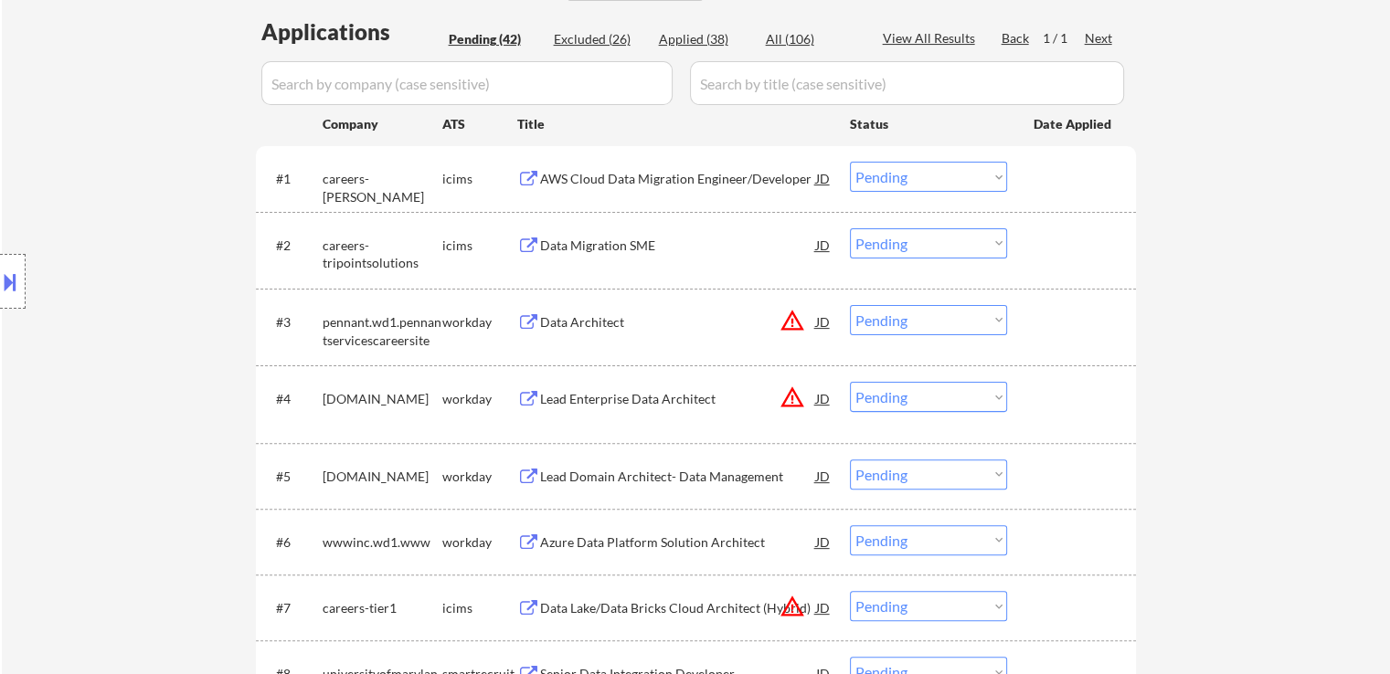
click at [111, 425] on div "Location Inclusions:" at bounding box center [163, 281] width 327 height 339
click at [112, 425] on div "Location Inclusions:" at bounding box center [163, 281] width 327 height 339
click at [113, 425] on div "Location Inclusions:" at bounding box center [163, 281] width 327 height 339
click at [116, 425] on div "Location Inclusions:" at bounding box center [163, 281] width 327 height 339
click at [118, 427] on div "Location Inclusions:" at bounding box center [163, 281] width 327 height 339
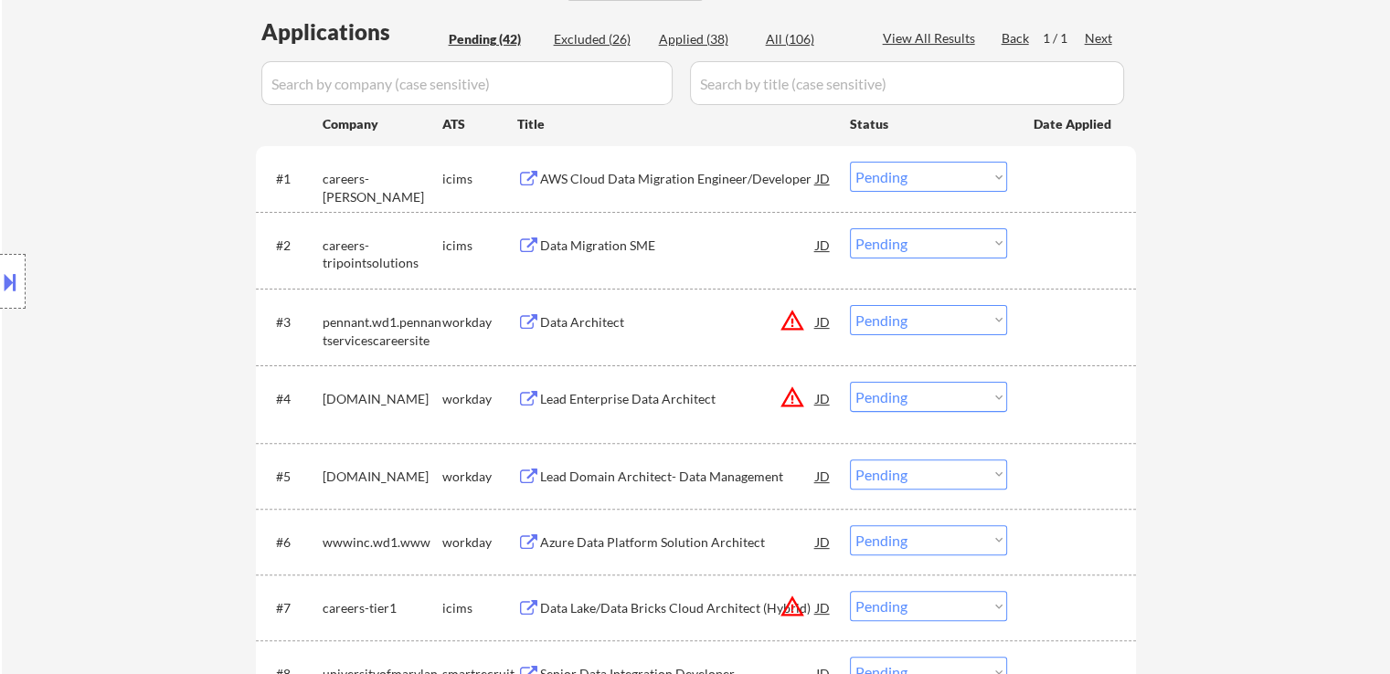
click at [118, 427] on div "Location Inclusions:" at bounding box center [163, 281] width 327 height 339
click at [120, 427] on div "Location Inclusions:" at bounding box center [163, 281] width 327 height 339
click at [125, 422] on div "Location Inclusions:" at bounding box center [163, 281] width 327 height 339
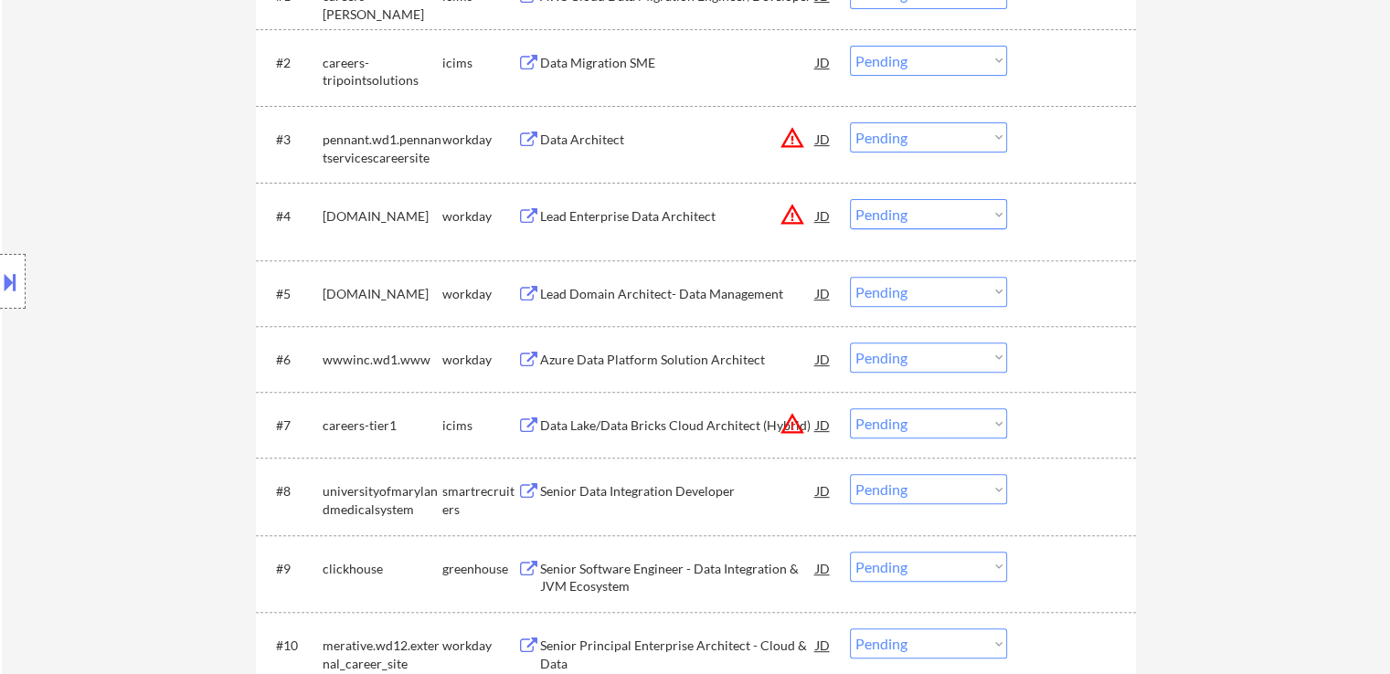
click at [127, 403] on div "Location Inclusions:" at bounding box center [163, 281] width 327 height 339
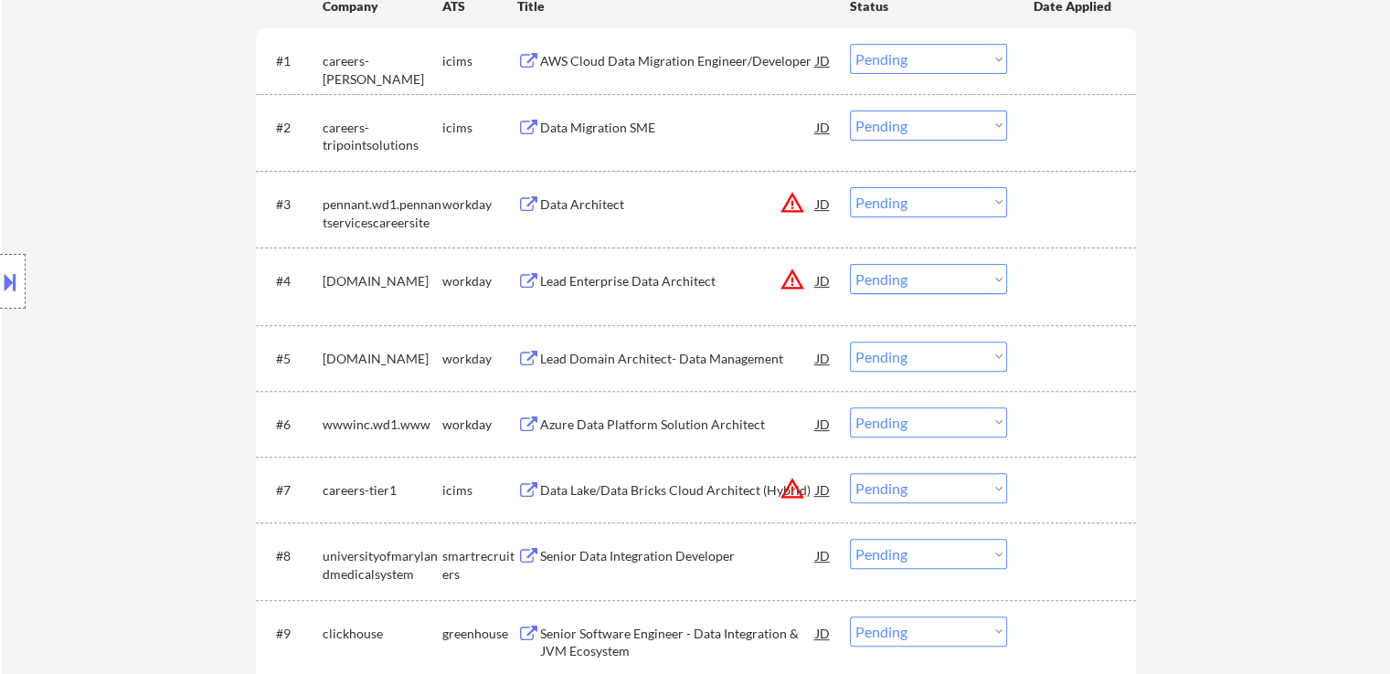
scroll to position [548, 0]
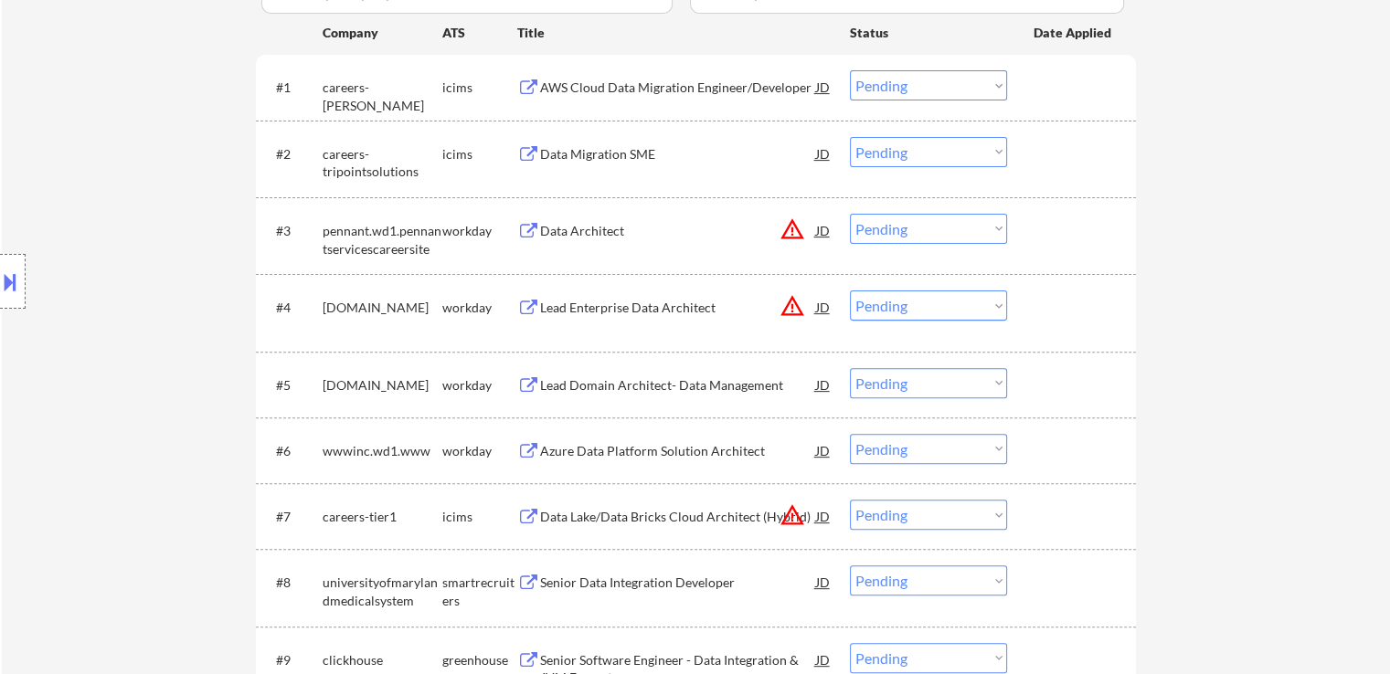
click at [126, 394] on div "Location Inclusions:" at bounding box center [163, 281] width 327 height 339
click at [126, 393] on div "Location Inclusions:" at bounding box center [163, 281] width 327 height 339
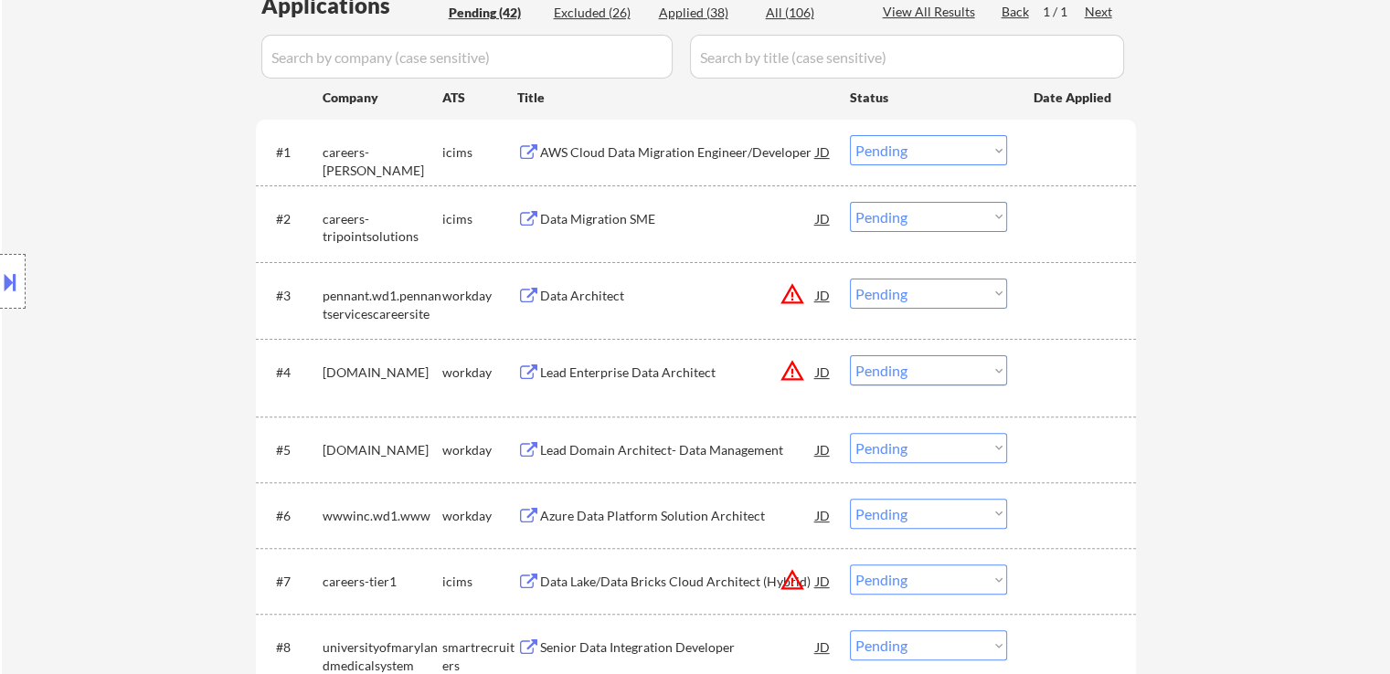
scroll to position [457, 0]
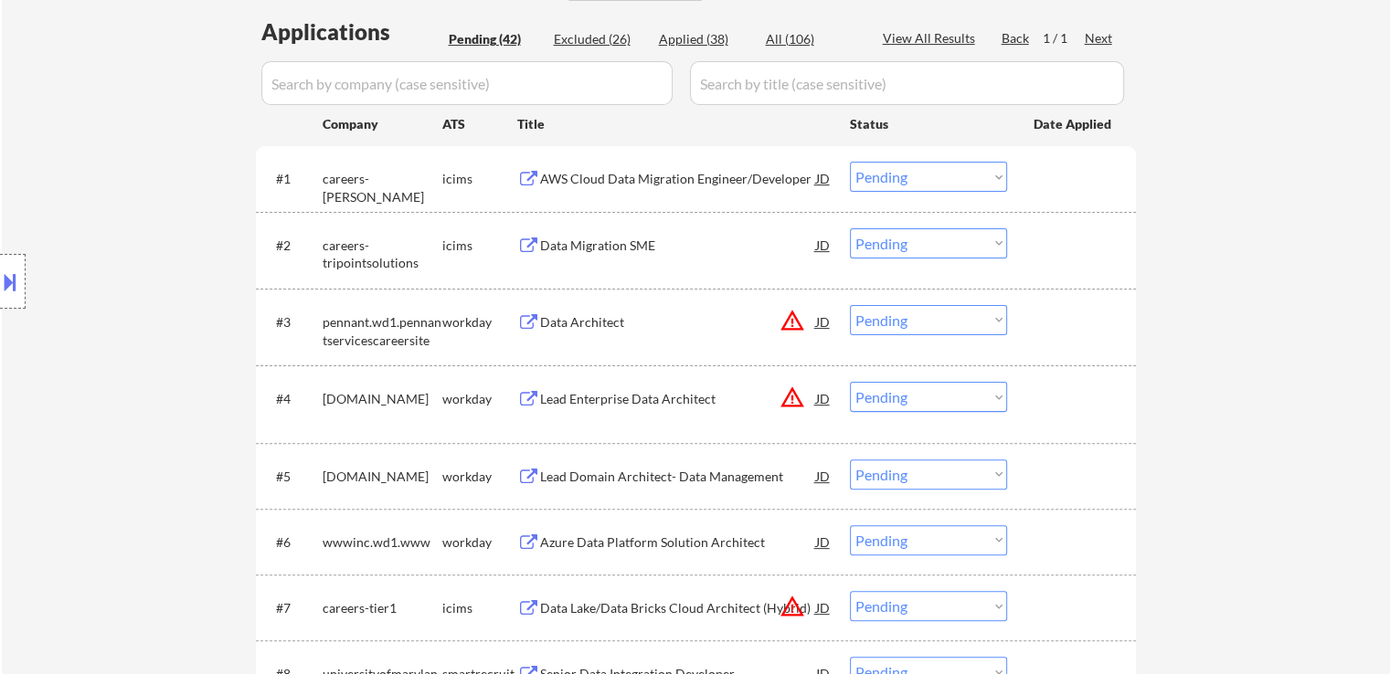
click at [126, 393] on div "Location Inclusions:" at bounding box center [163, 281] width 327 height 339
click at [128, 393] on div "Location Inclusions:" at bounding box center [163, 281] width 327 height 339
click at [129, 393] on div "Location Inclusions:" at bounding box center [163, 281] width 327 height 339
click at [130, 393] on div "Location Inclusions:" at bounding box center [163, 281] width 327 height 339
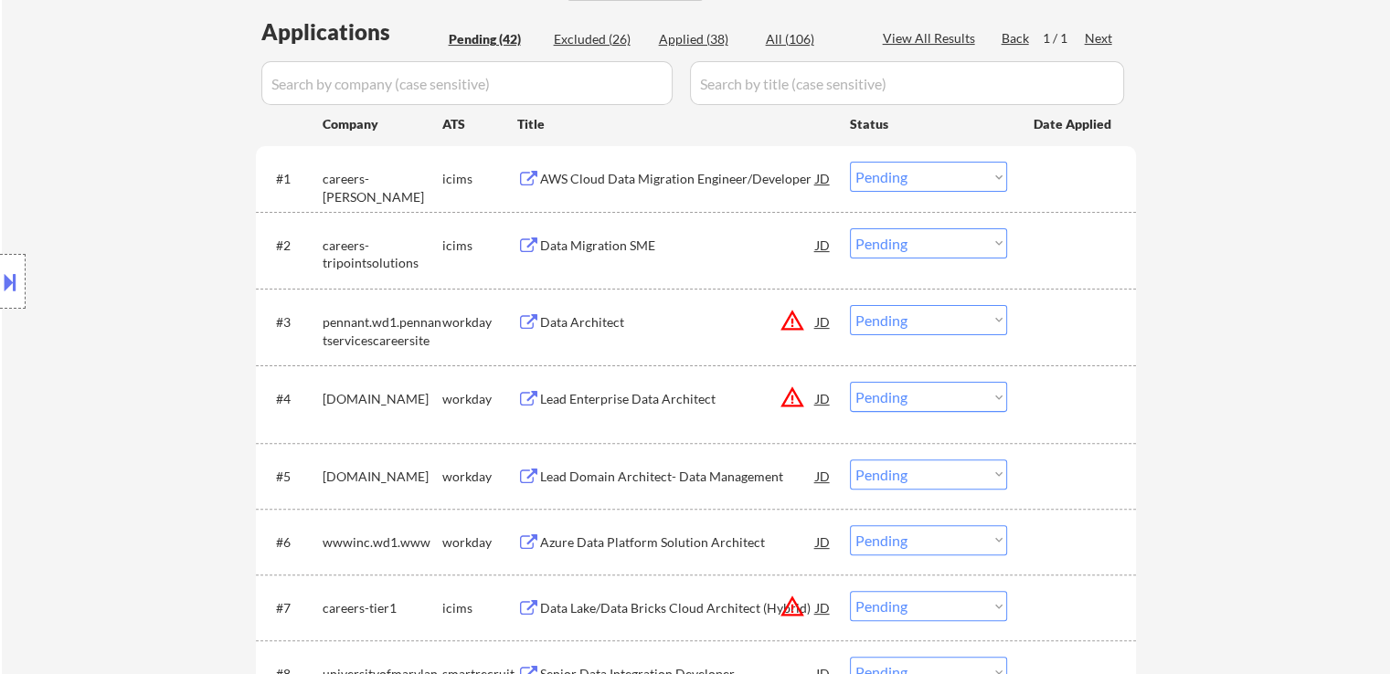
click at [132, 394] on div "Location Inclusions:" at bounding box center [163, 281] width 327 height 339
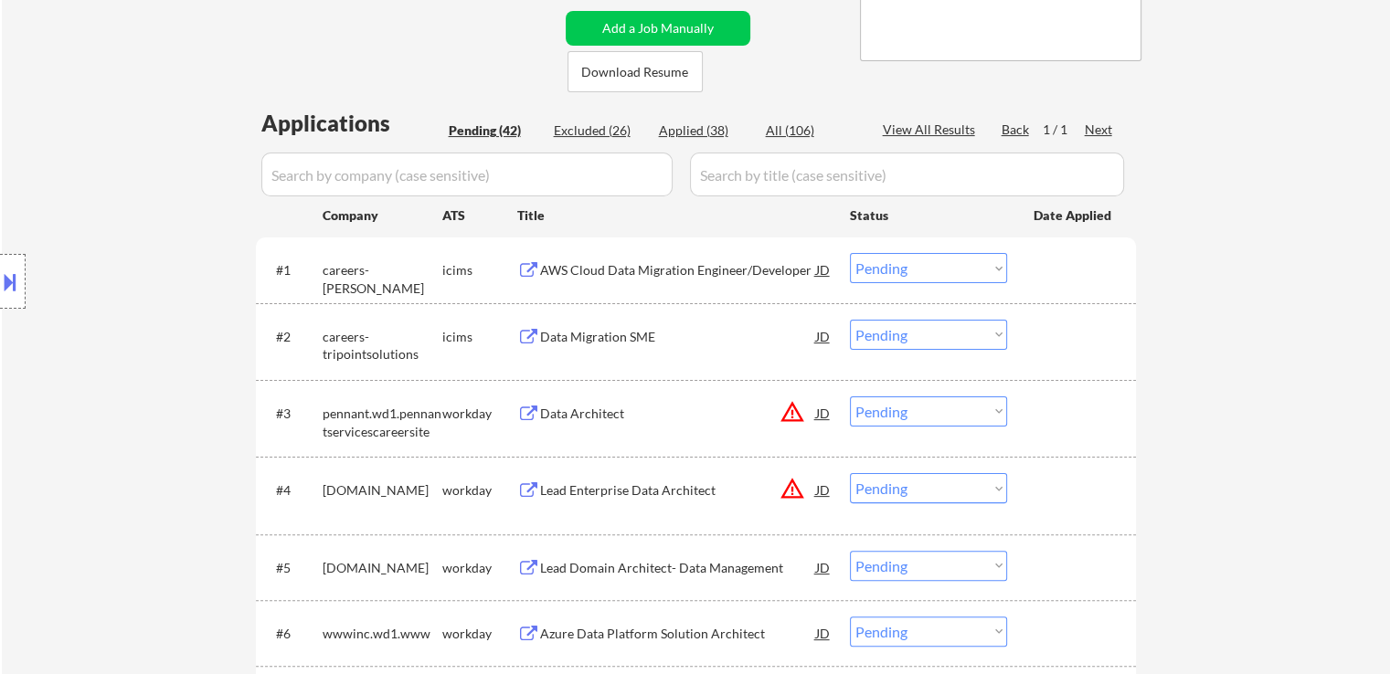
click at [132, 394] on div "Location Inclusions:" at bounding box center [163, 281] width 327 height 339
click at [132, 395] on div "Location Inclusions:" at bounding box center [163, 281] width 327 height 339
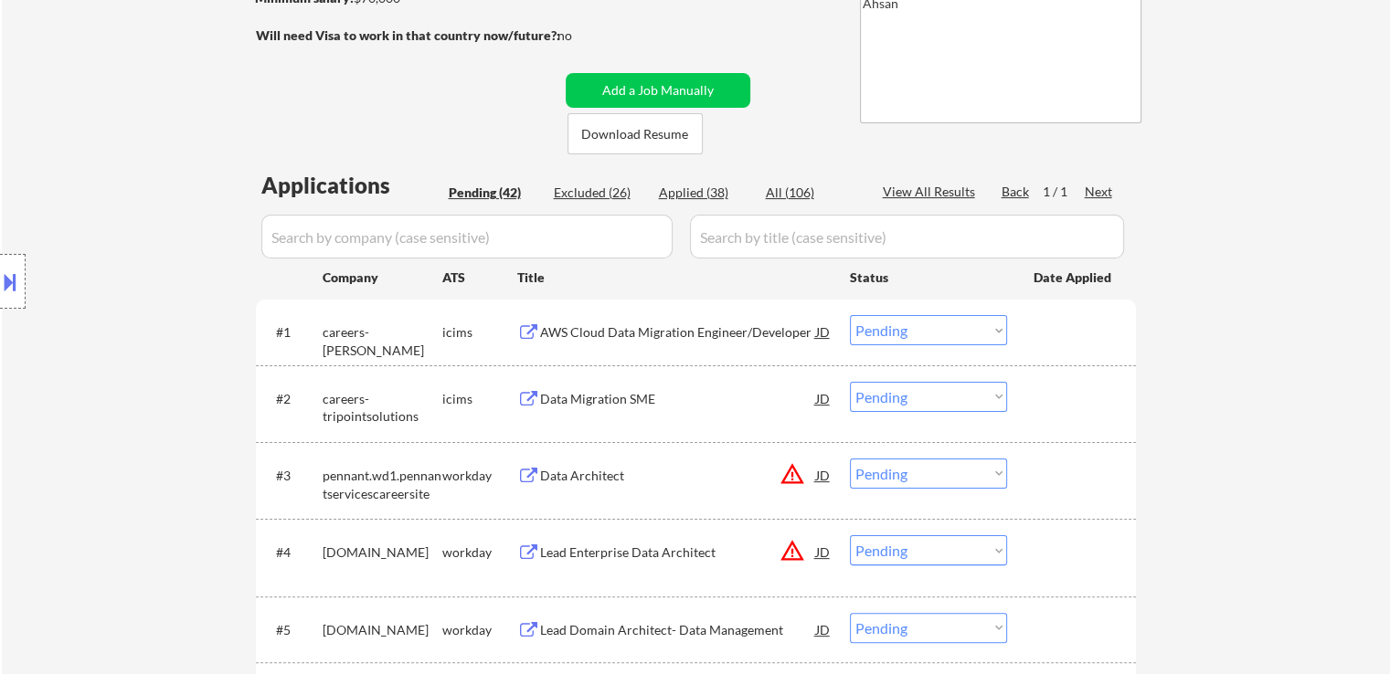
scroll to position [274, 0]
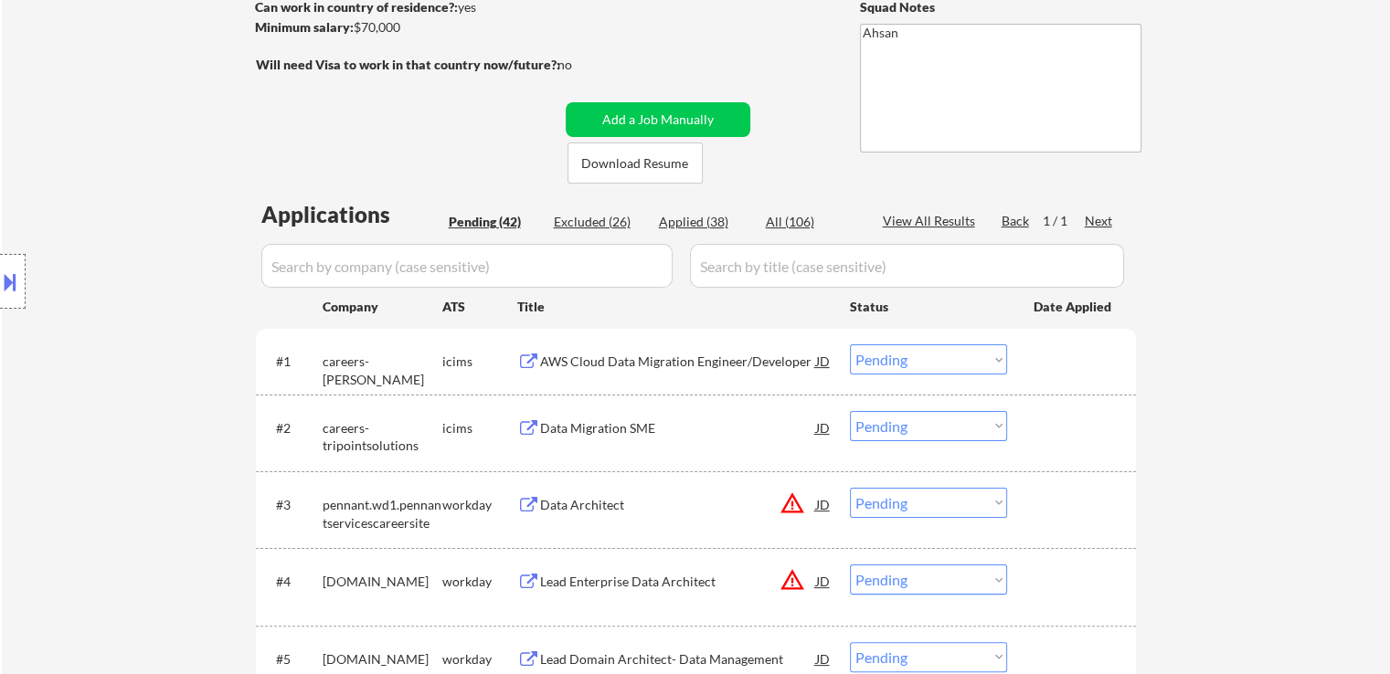
click at [132, 395] on div "Location Inclusions:" at bounding box center [163, 281] width 327 height 339
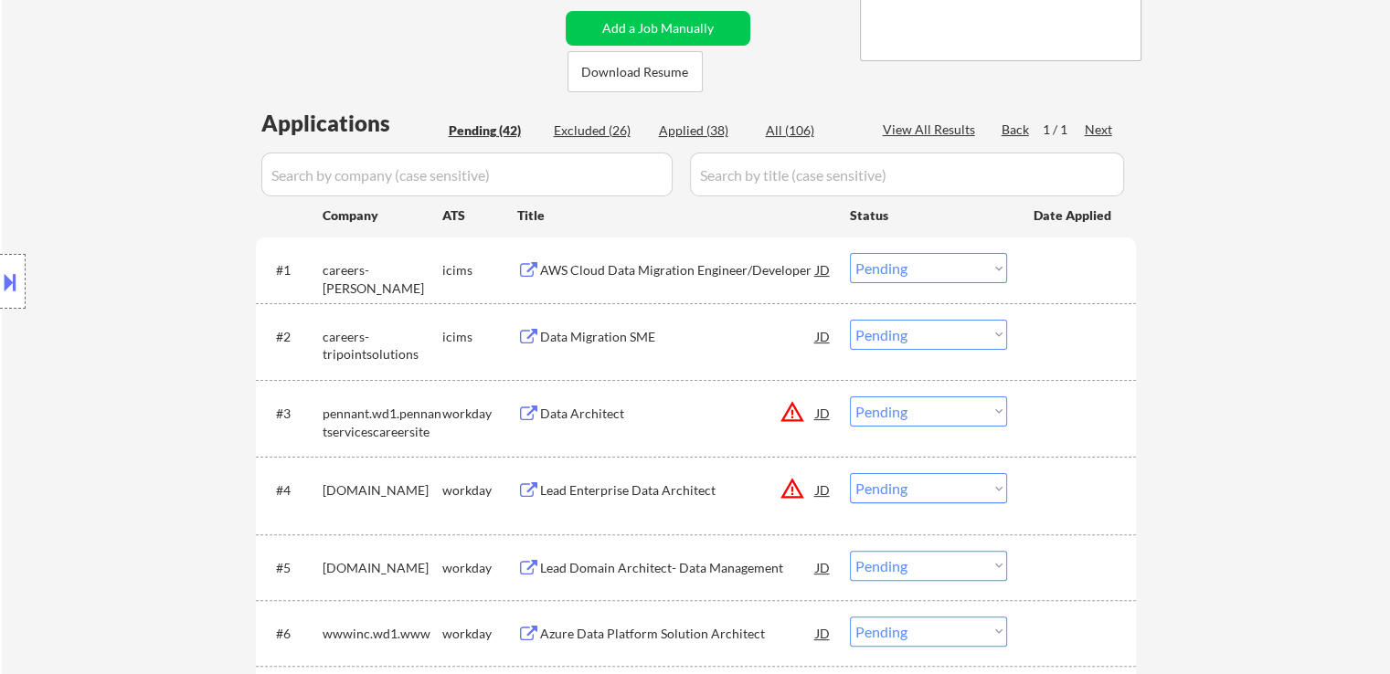
click at [132, 395] on div "Location Inclusions:" at bounding box center [163, 281] width 327 height 339
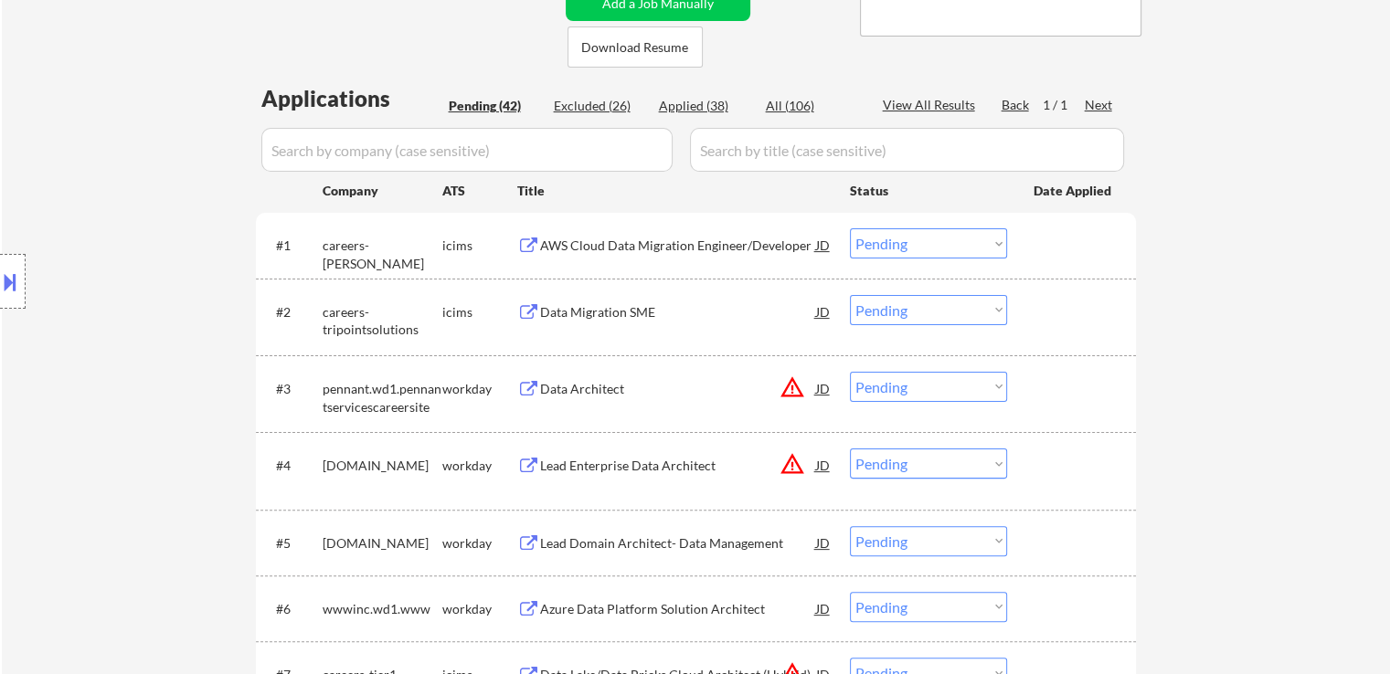
click at [133, 392] on div "Location Inclusions:" at bounding box center [163, 281] width 327 height 339
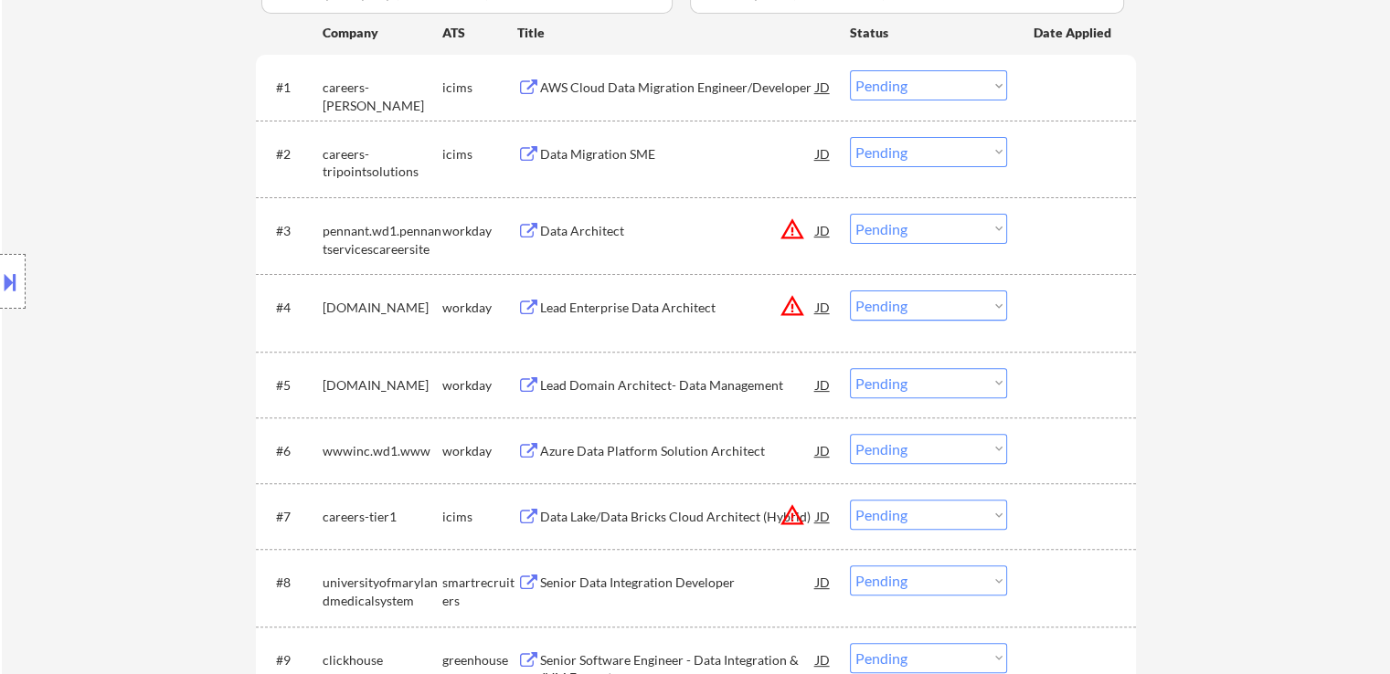
click at [133, 388] on div "Location Inclusions:" at bounding box center [163, 281] width 327 height 339
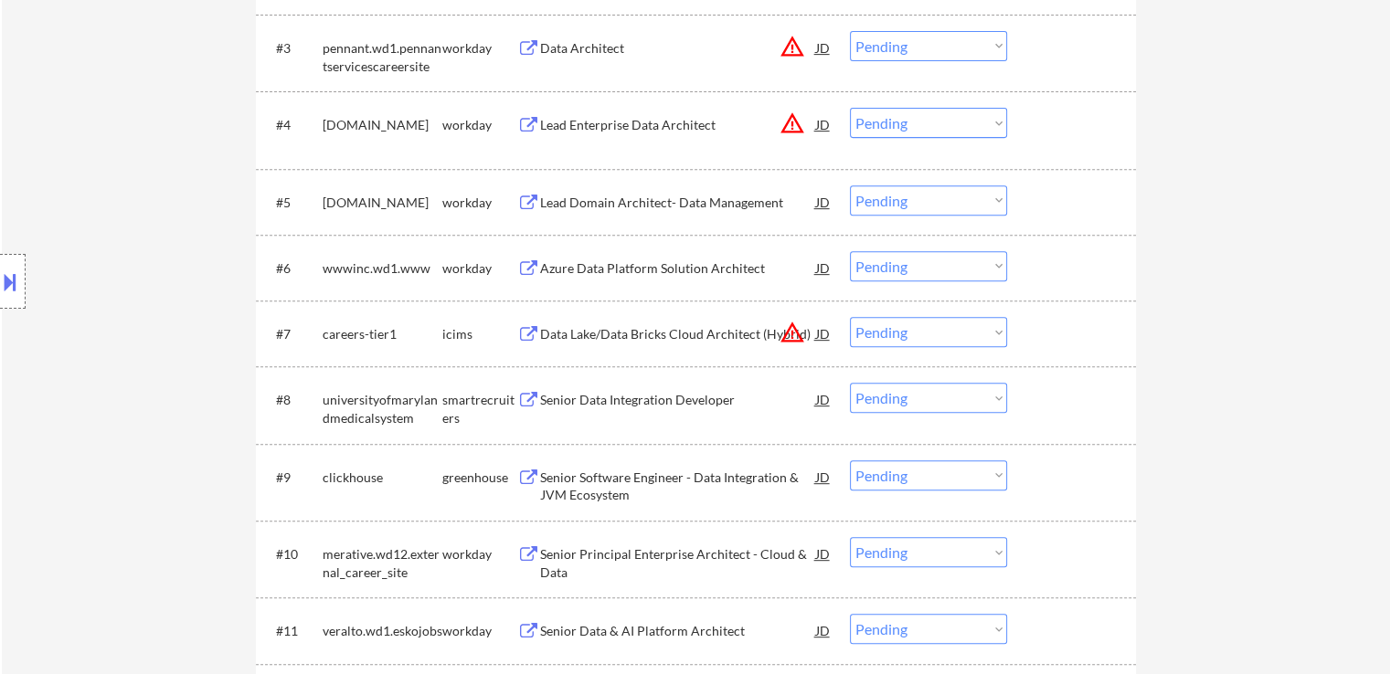
click at [132, 387] on div "Location Inclusions:" at bounding box center [163, 281] width 327 height 339
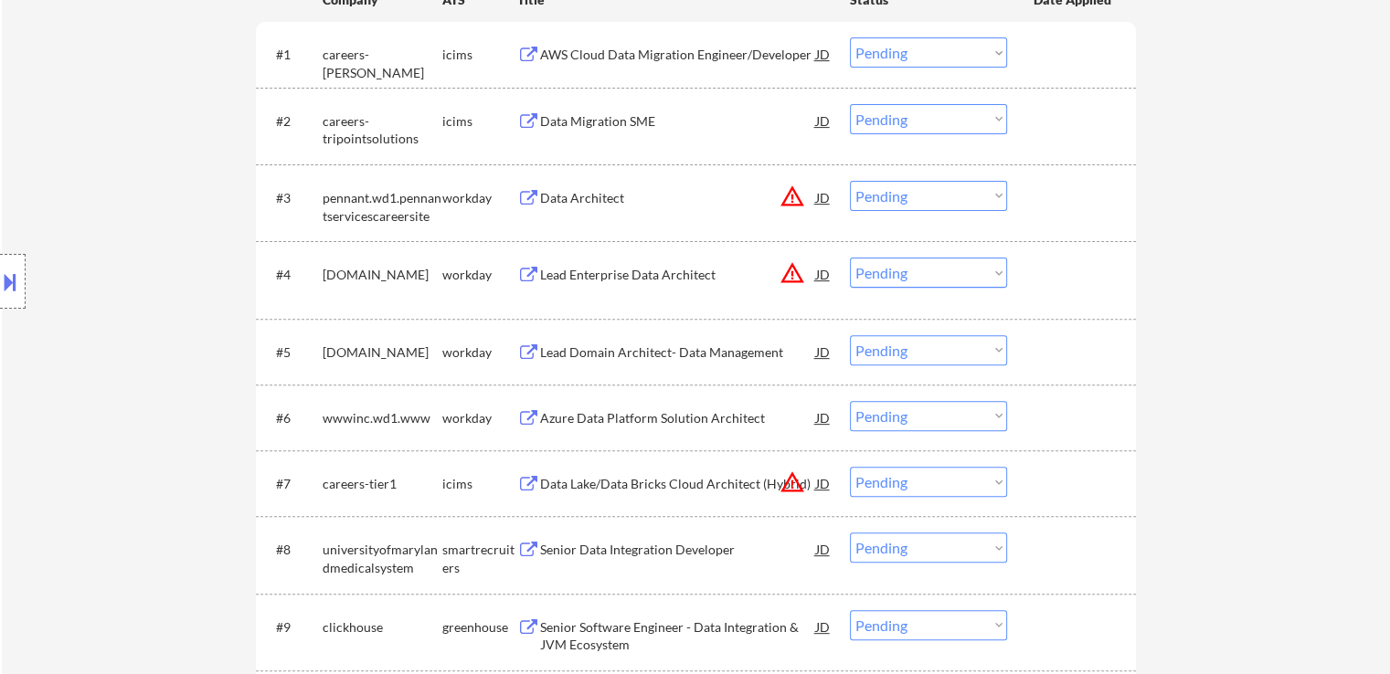
scroll to position [548, 0]
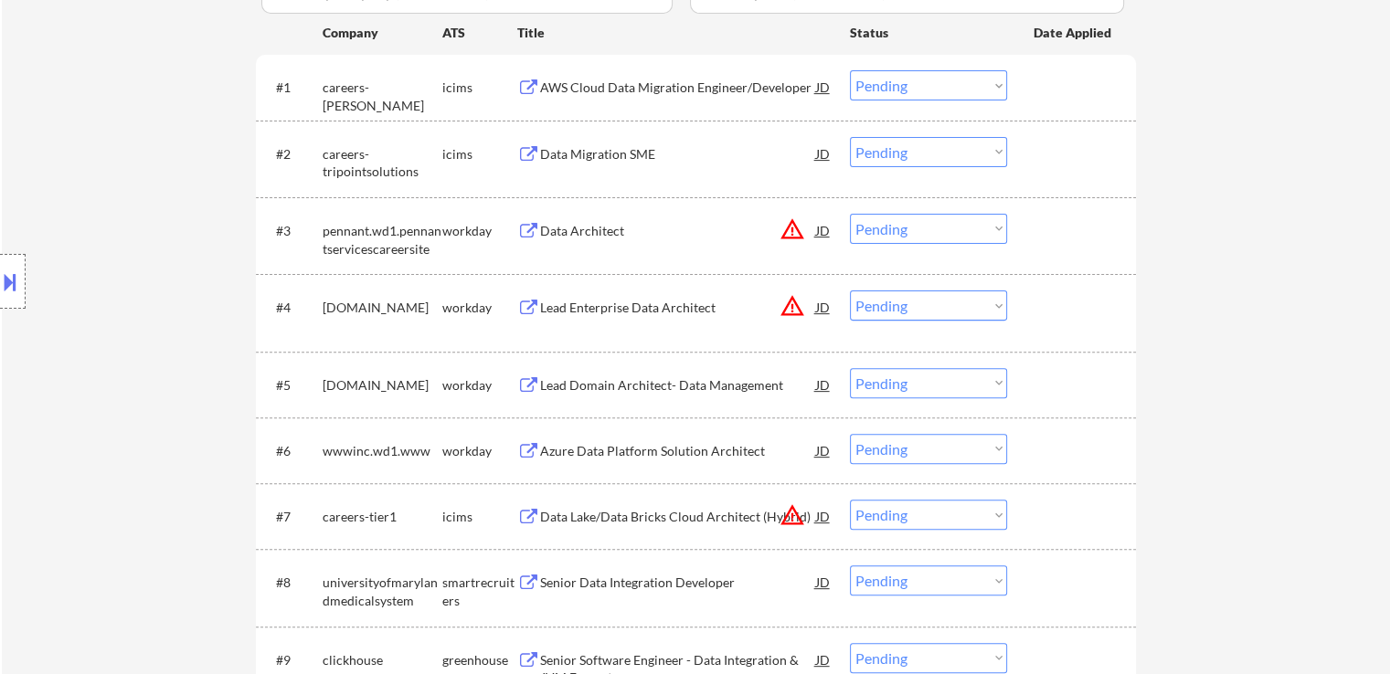
click at [132, 387] on div "Location Inclusions:" at bounding box center [163, 281] width 327 height 339
click at [132, 386] on div "Location Inclusions:" at bounding box center [163, 281] width 327 height 339
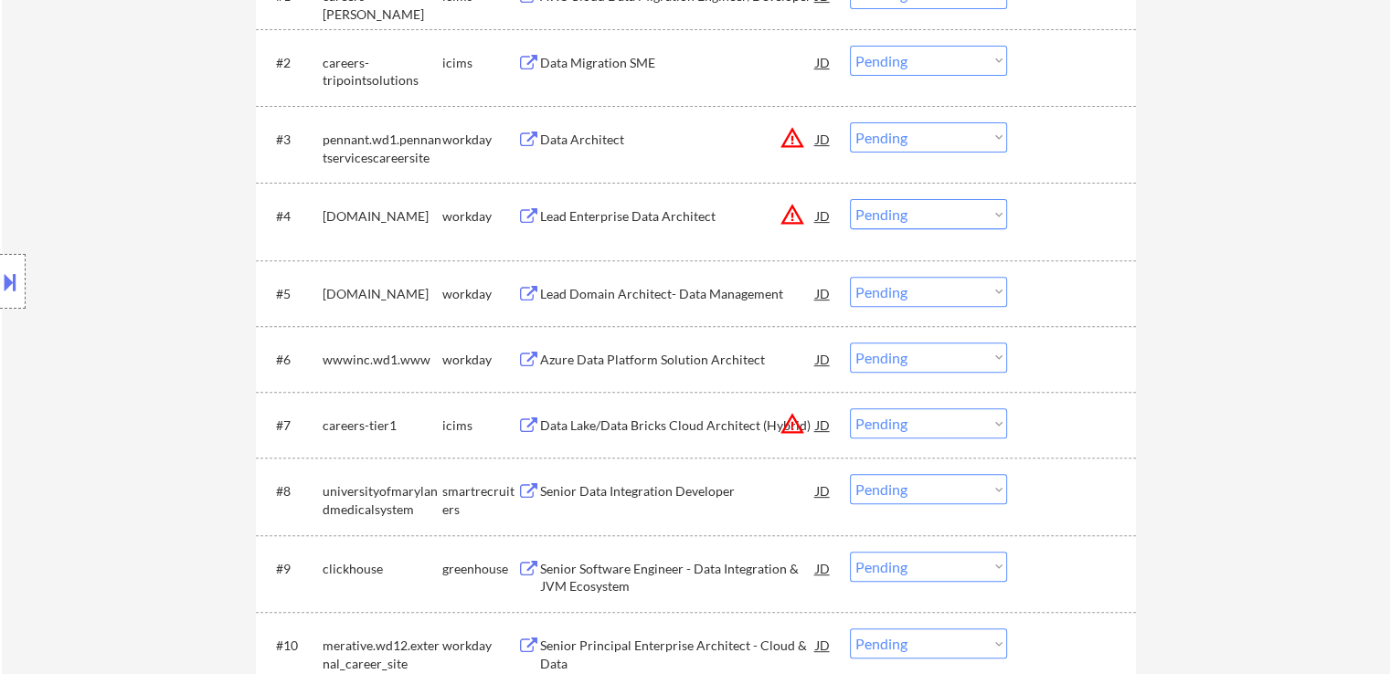
click at [132, 386] on div "Location Inclusions:" at bounding box center [163, 281] width 327 height 339
click at [132, 384] on div "Location Inclusions:" at bounding box center [163, 281] width 327 height 339
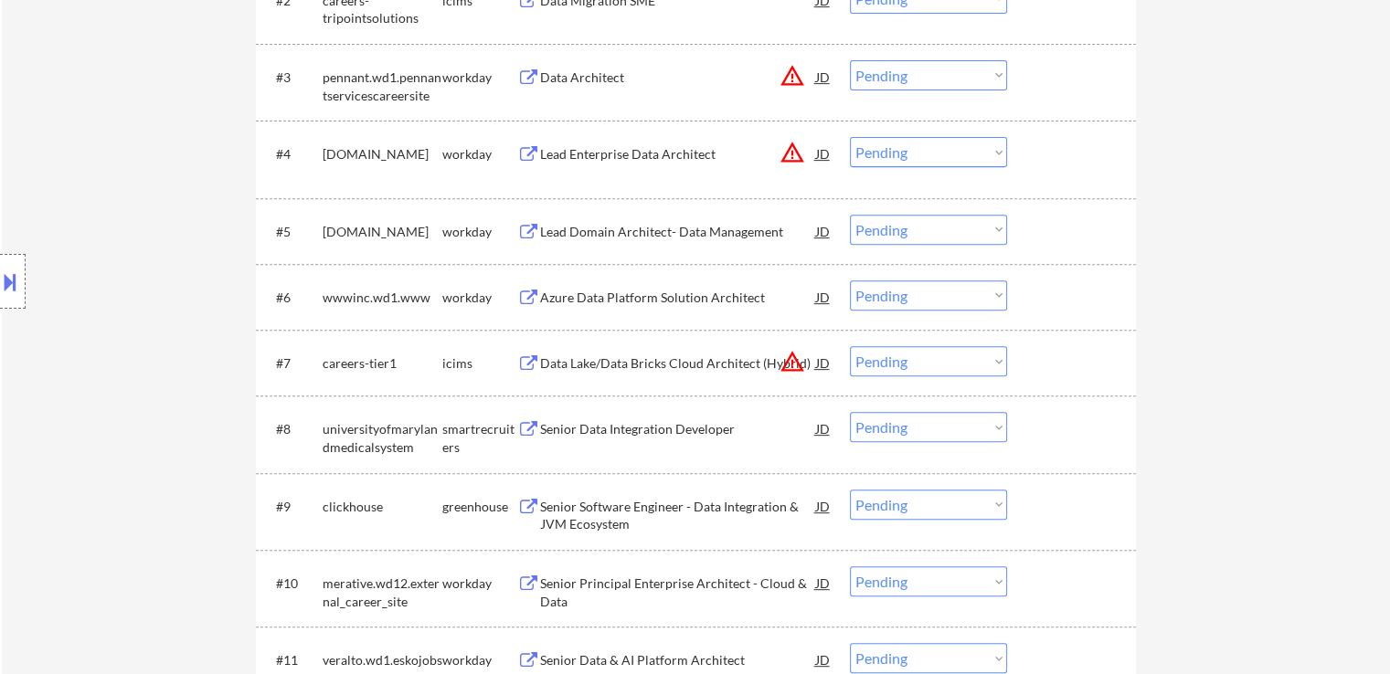
scroll to position [731, 0]
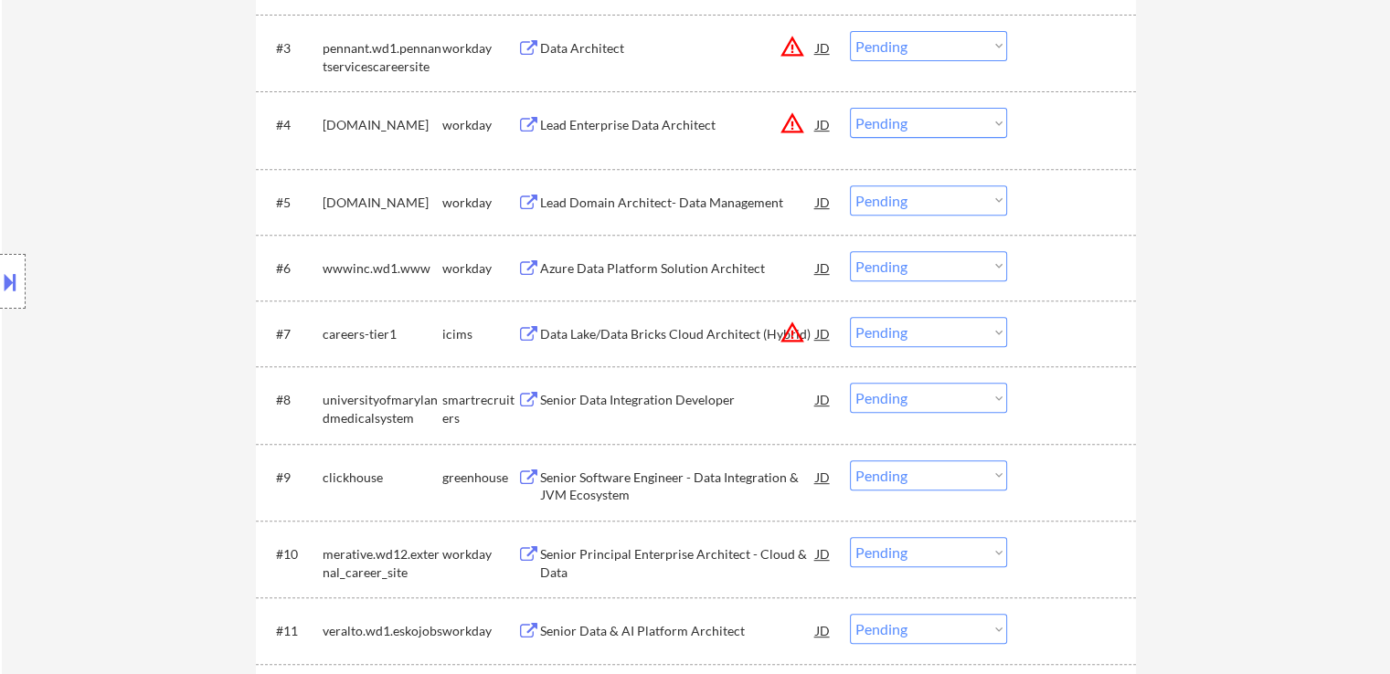
click at [615, 200] on div "Lead Domain Architect- Data Management" at bounding box center [678, 203] width 276 height 18
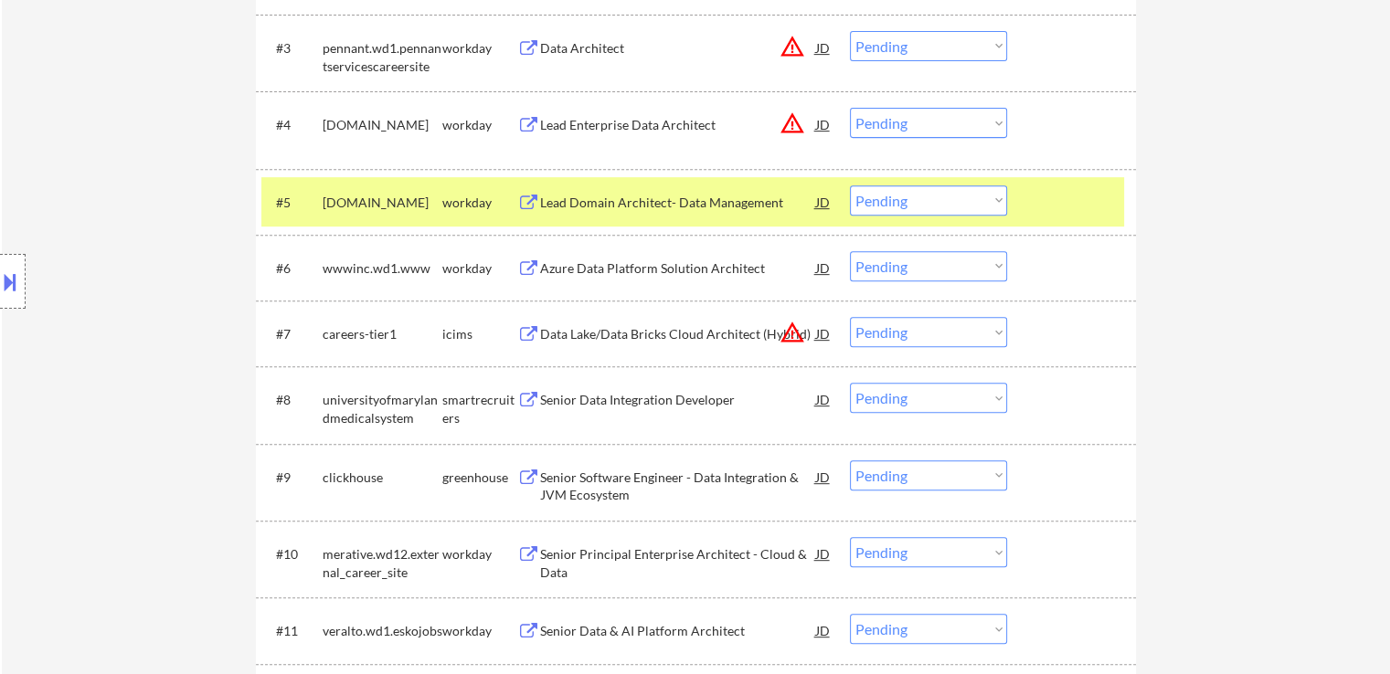
click at [597, 265] on div "Azure Data Platform Solution Architect" at bounding box center [678, 268] width 276 height 18
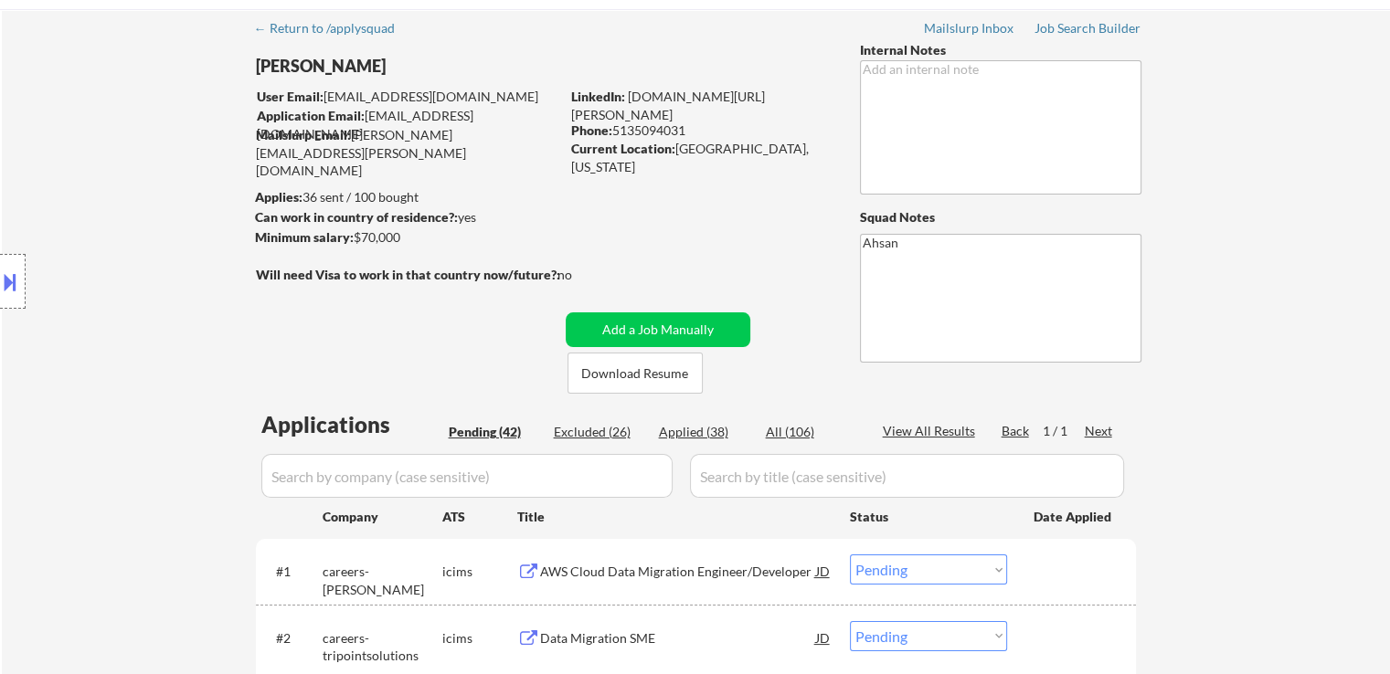
scroll to position [0, 0]
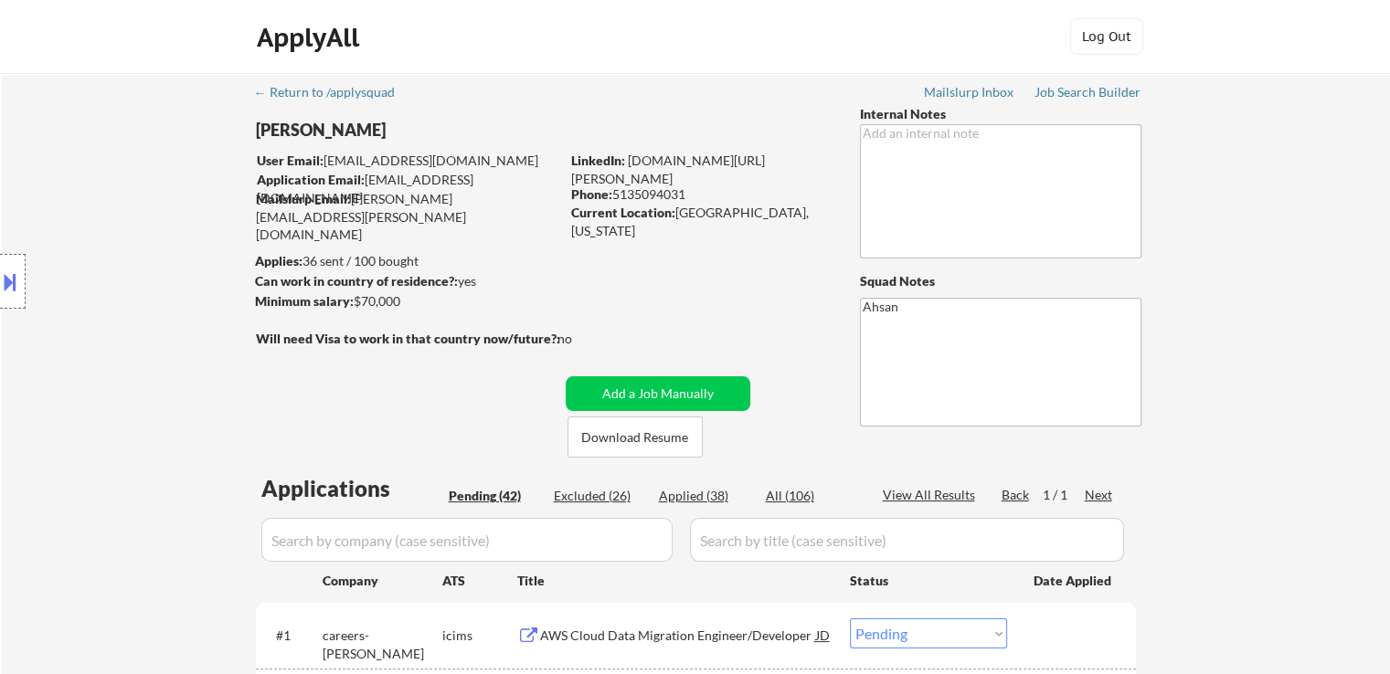
click at [9, 270] on button at bounding box center [10, 282] width 20 height 30
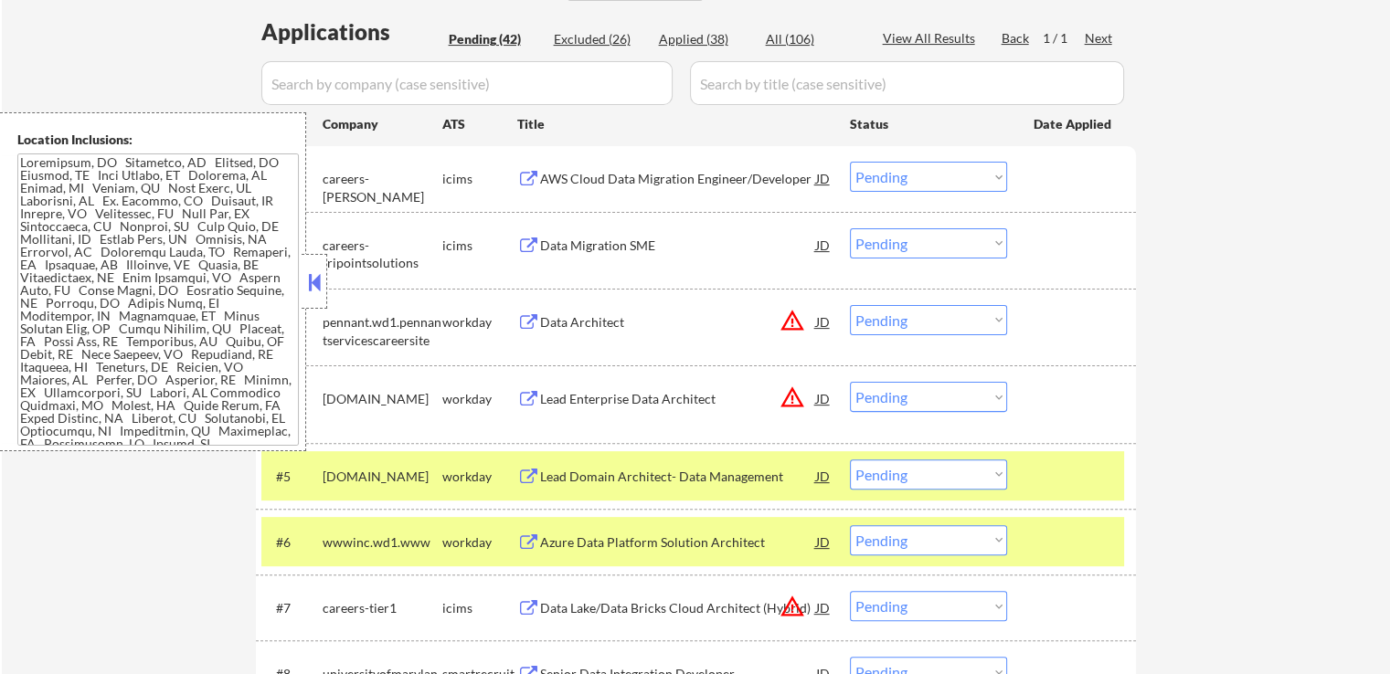
click at [310, 286] on button at bounding box center [314, 282] width 20 height 27
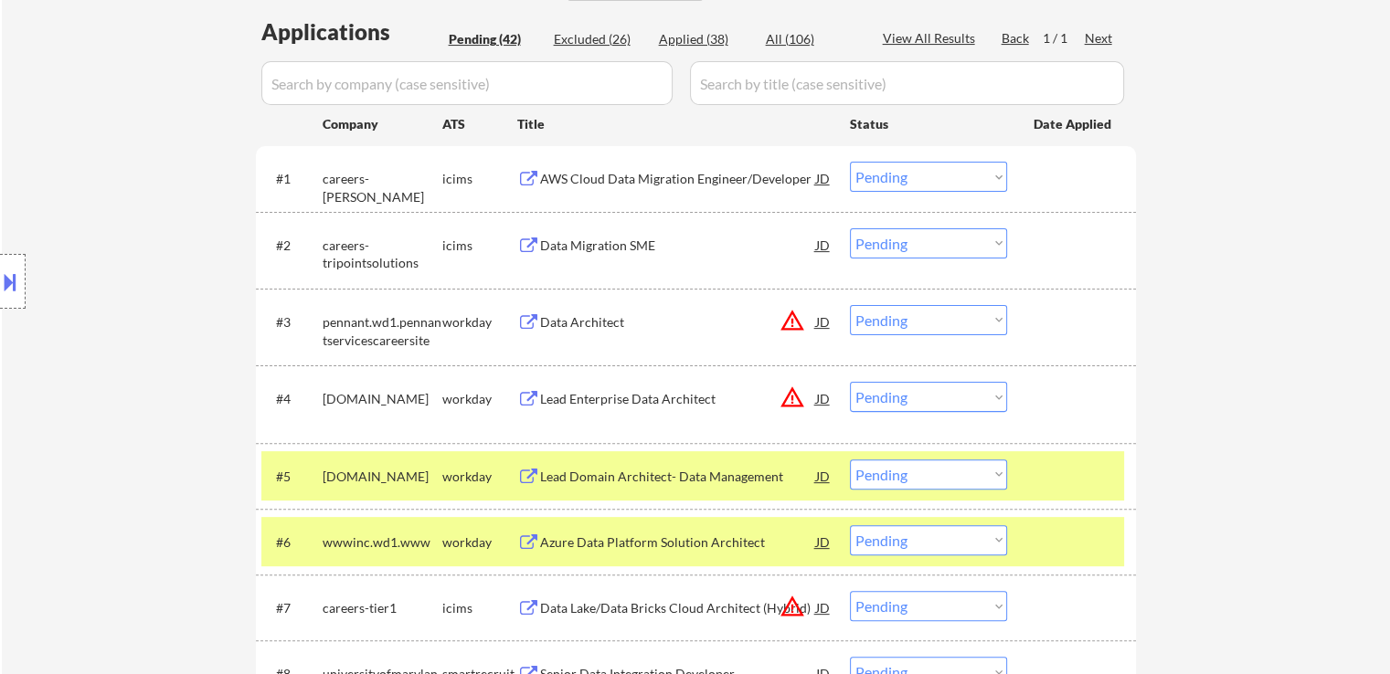
click at [131, 285] on div "Location Inclusions:" at bounding box center [163, 281] width 327 height 339
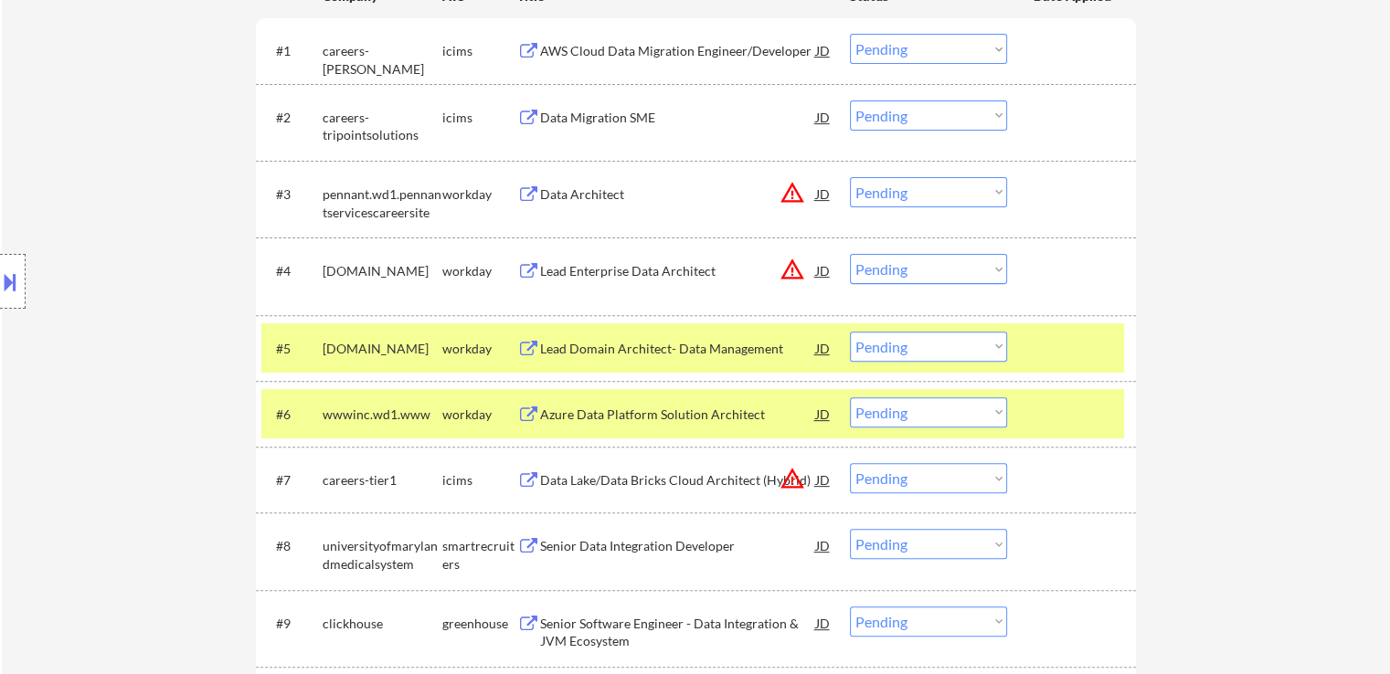
scroll to position [639, 0]
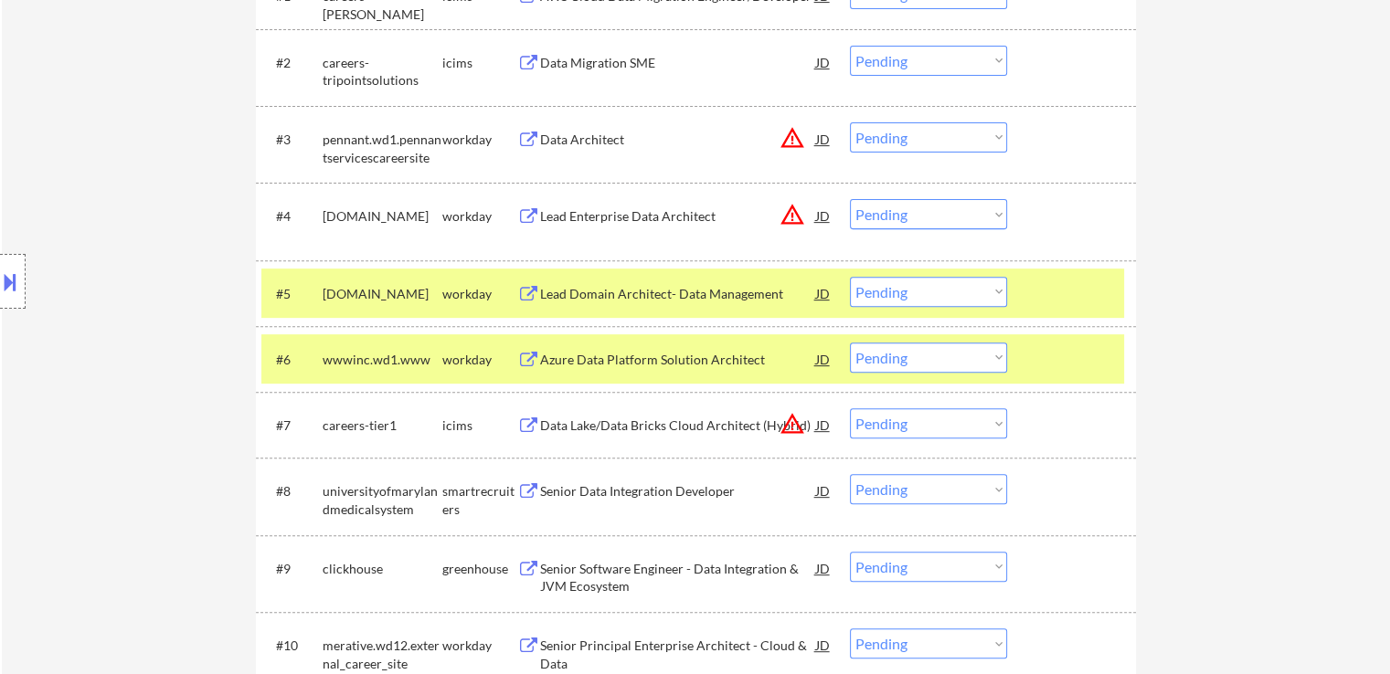
click at [899, 298] on select "Choose an option... Pending Applied Excluded (Questions) Excluded (Expired) Exc…" at bounding box center [928, 292] width 157 height 30
click at [850, 277] on select "Choose an option... Pending Applied Excluded (Questions) Excluded (Expired) Exc…" at bounding box center [928, 292] width 157 height 30
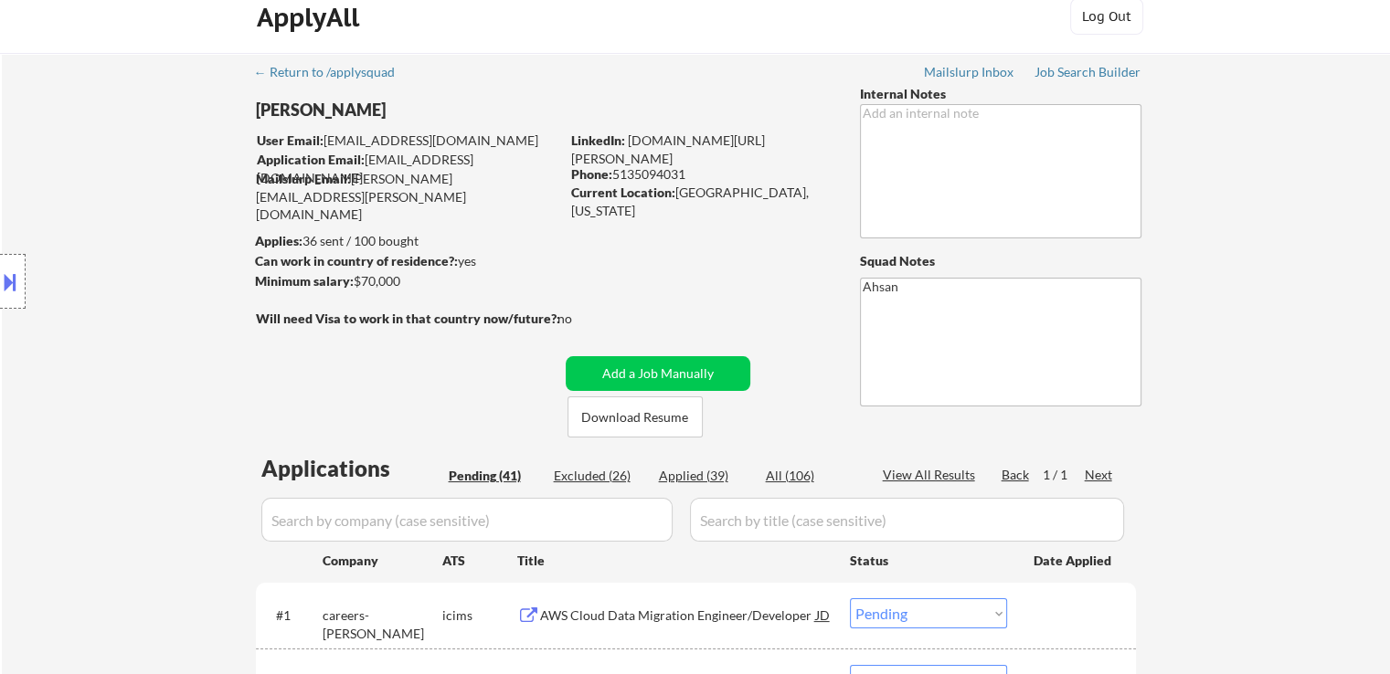
scroll to position [0, 0]
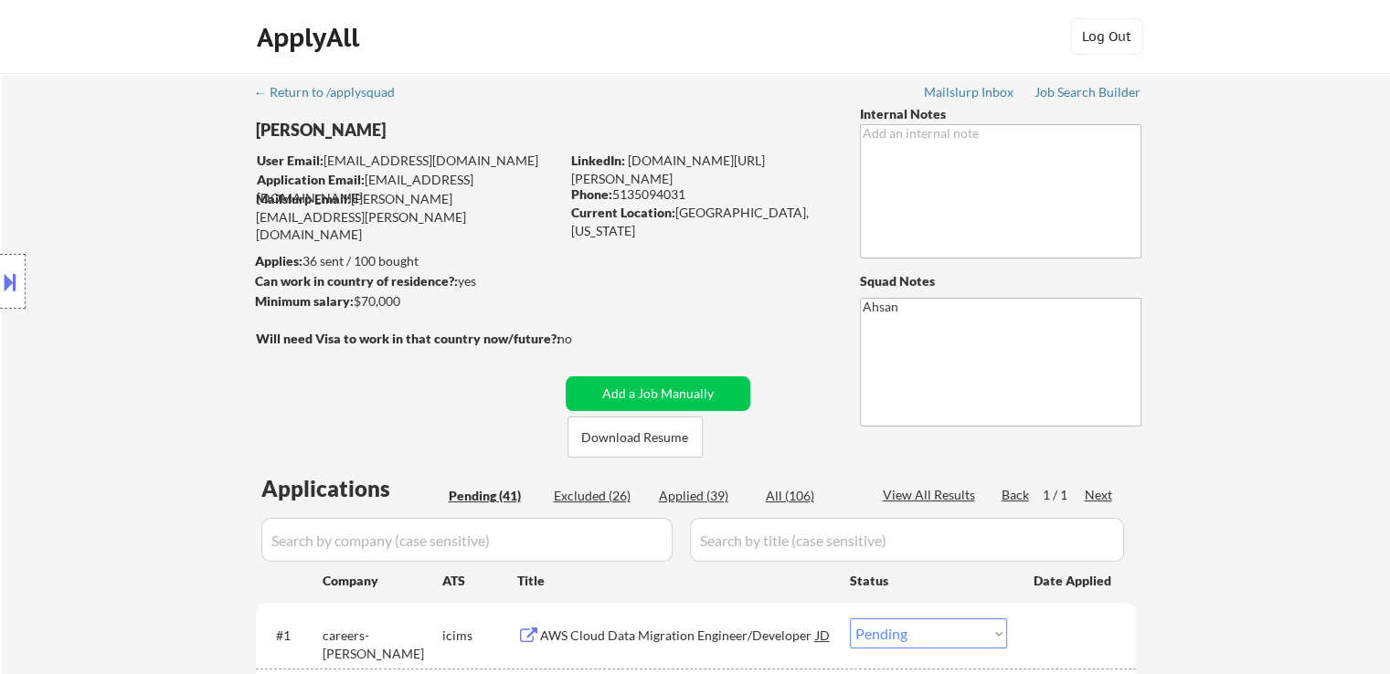
click at [231, 362] on div "Location Inclusions:" at bounding box center [163, 281] width 327 height 339
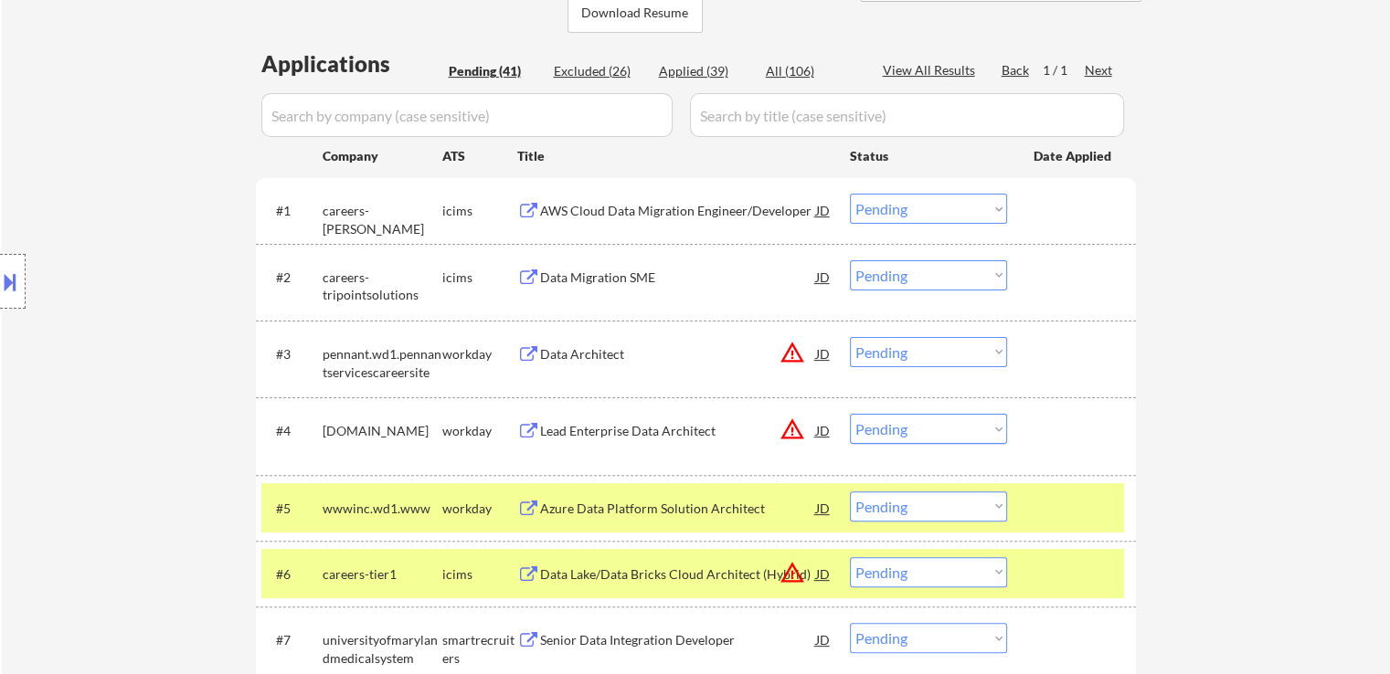
scroll to position [457, 0]
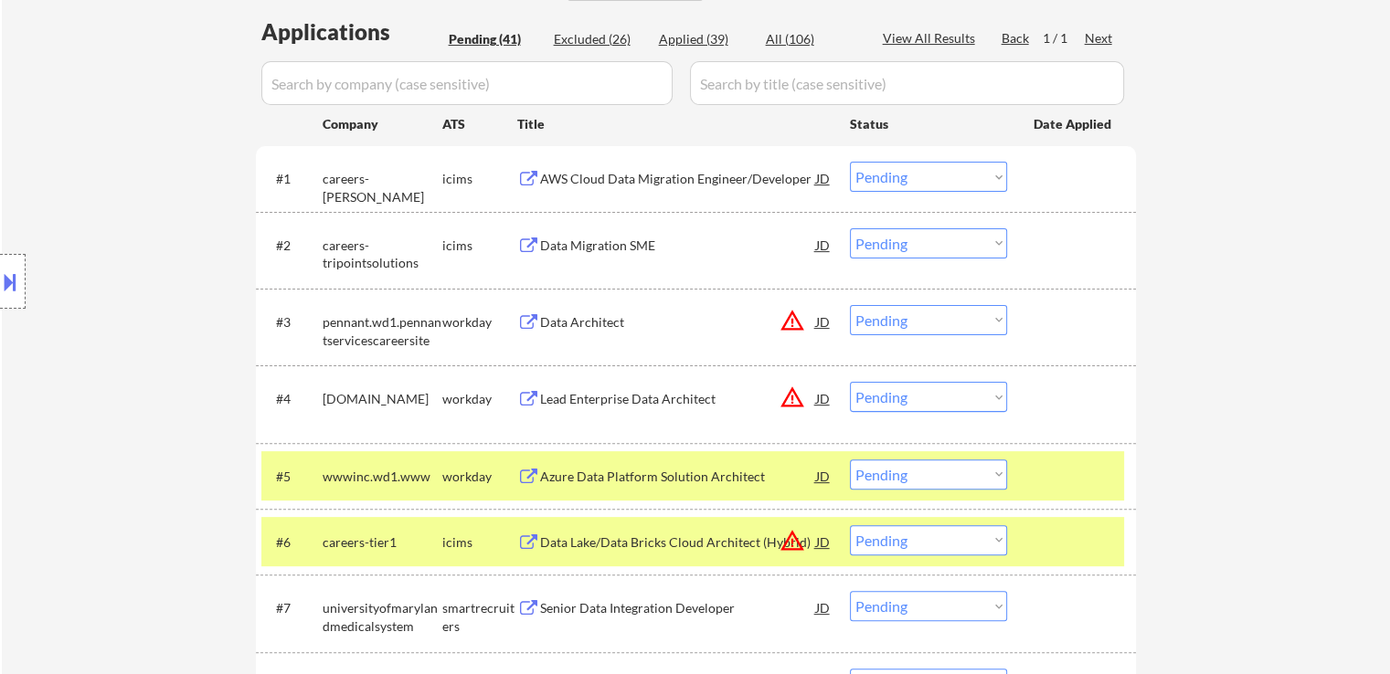
click at [951, 476] on select "Choose an option... Pending Applied Excluded (Questions) Excluded (Expired) Exc…" at bounding box center [928, 475] width 157 height 30
select select ""applied""
click at [850, 460] on select "Choose an option... Pending Applied Excluded (Questions) Excluded (Expired) Exc…" at bounding box center [928, 475] width 157 height 30
click at [672, 38] on div "Applied (39)" at bounding box center [704, 39] width 91 height 18
select select ""applied""
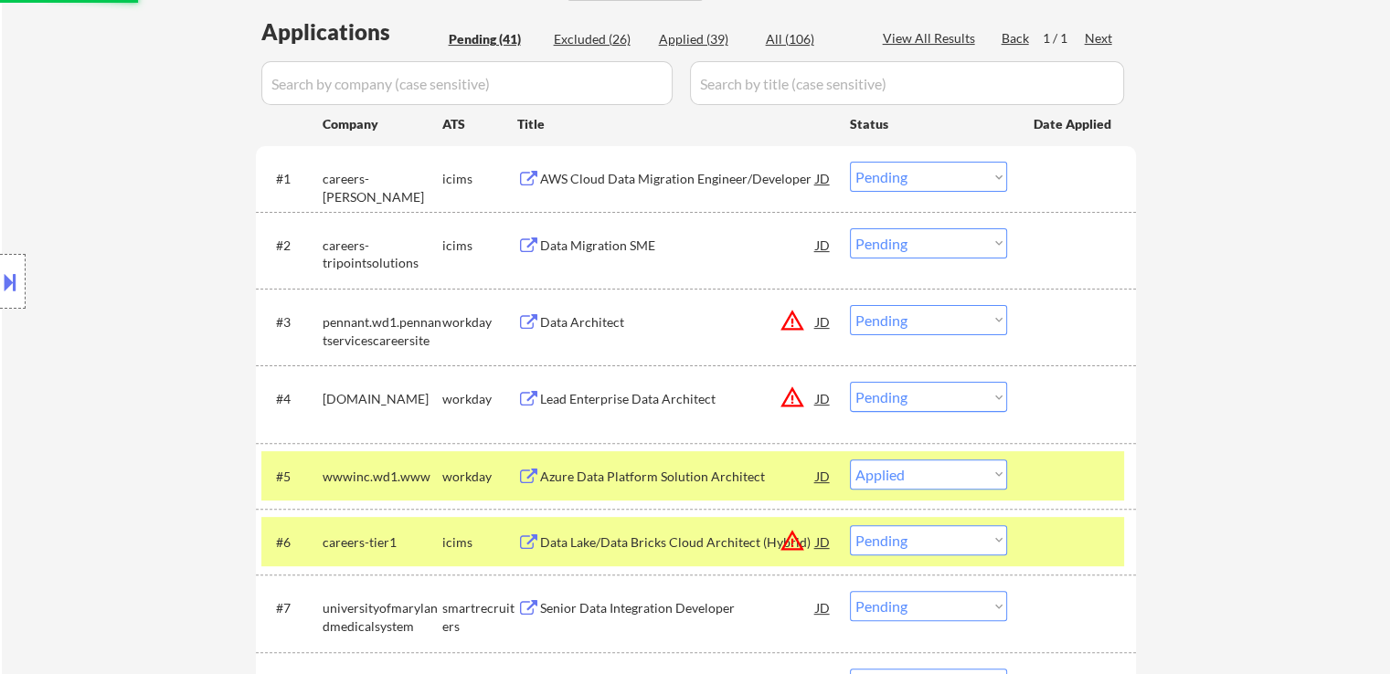
select select ""applied""
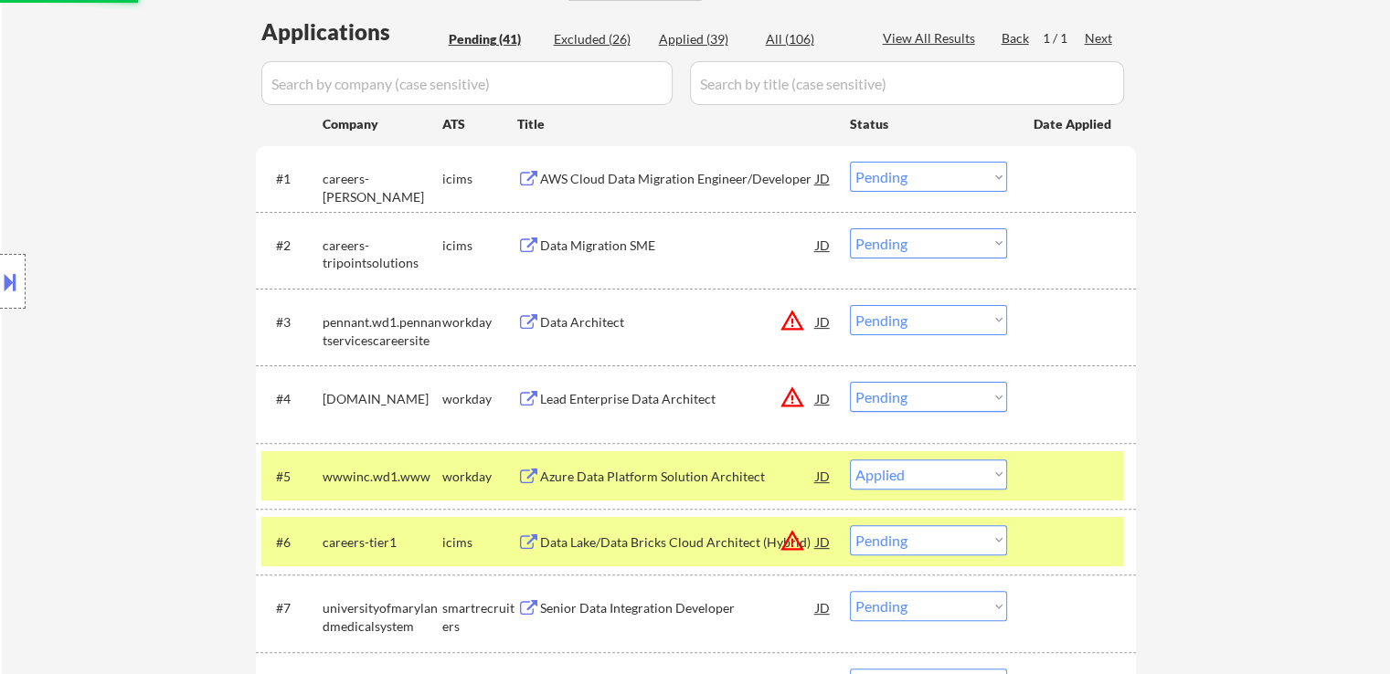
select select ""applied""
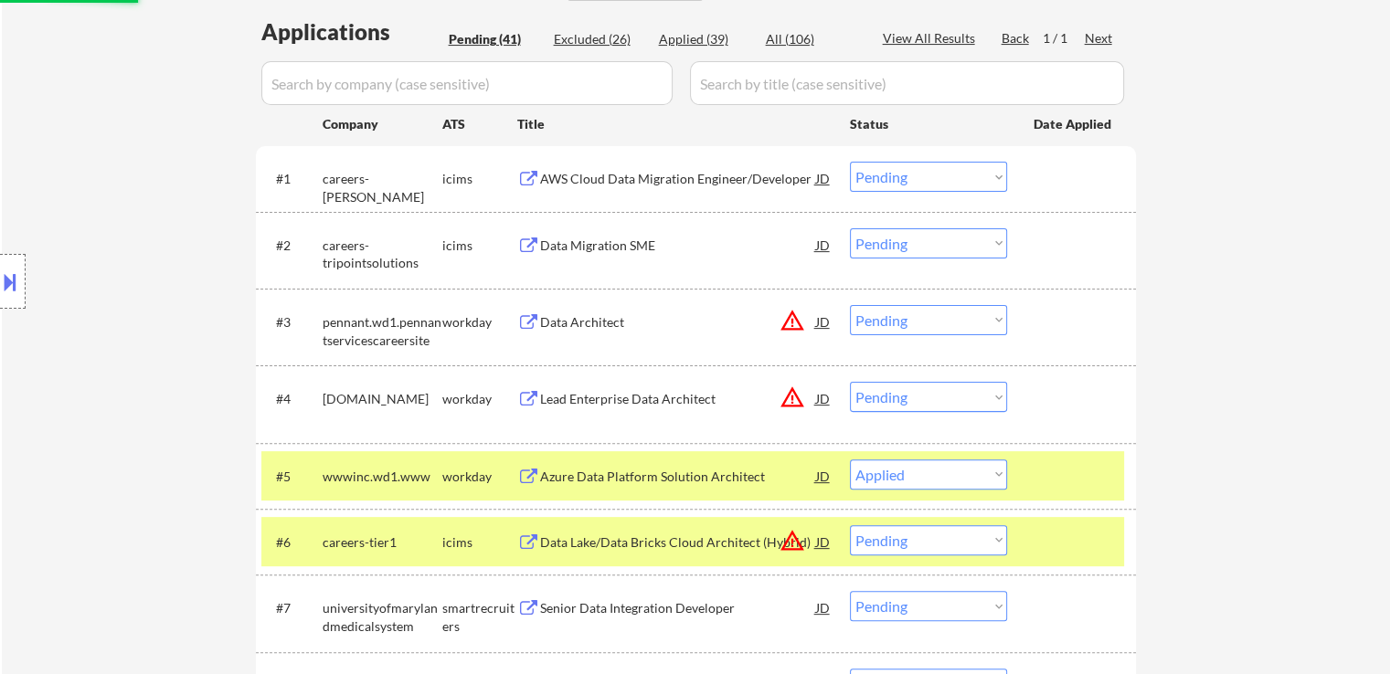
select select ""applied""
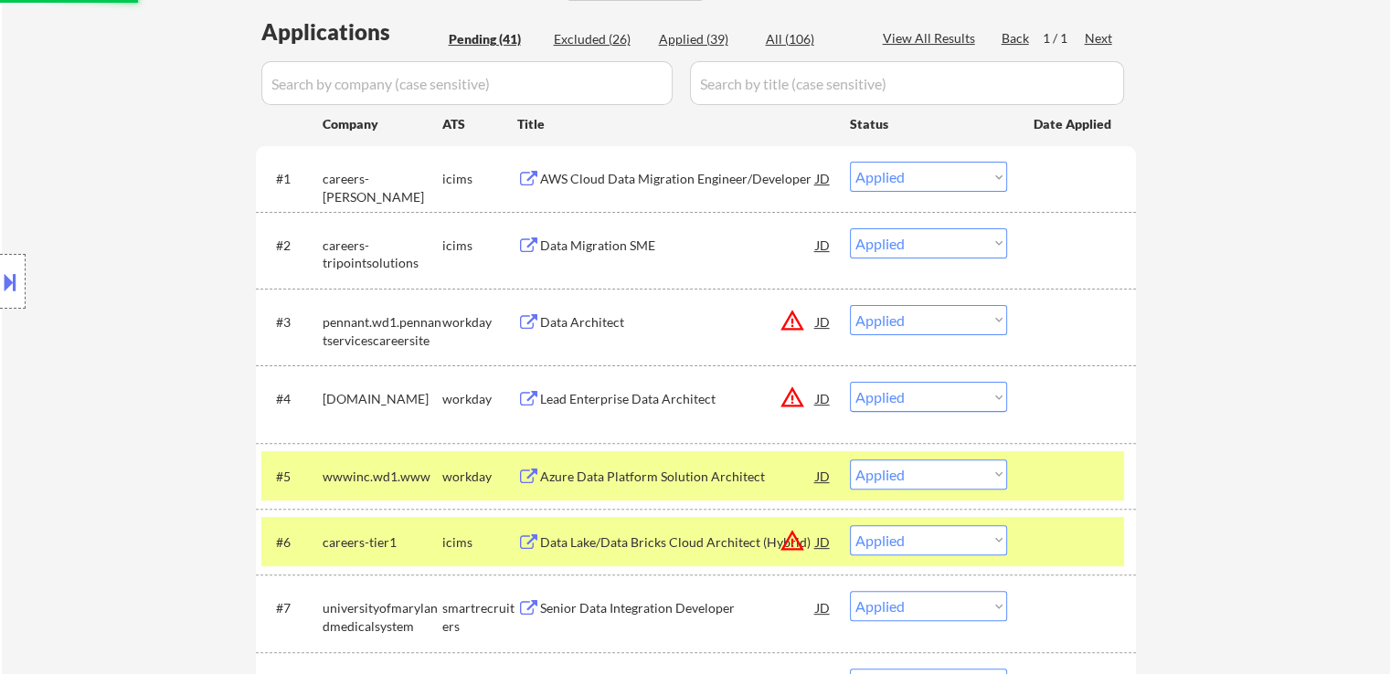
select select ""applied""
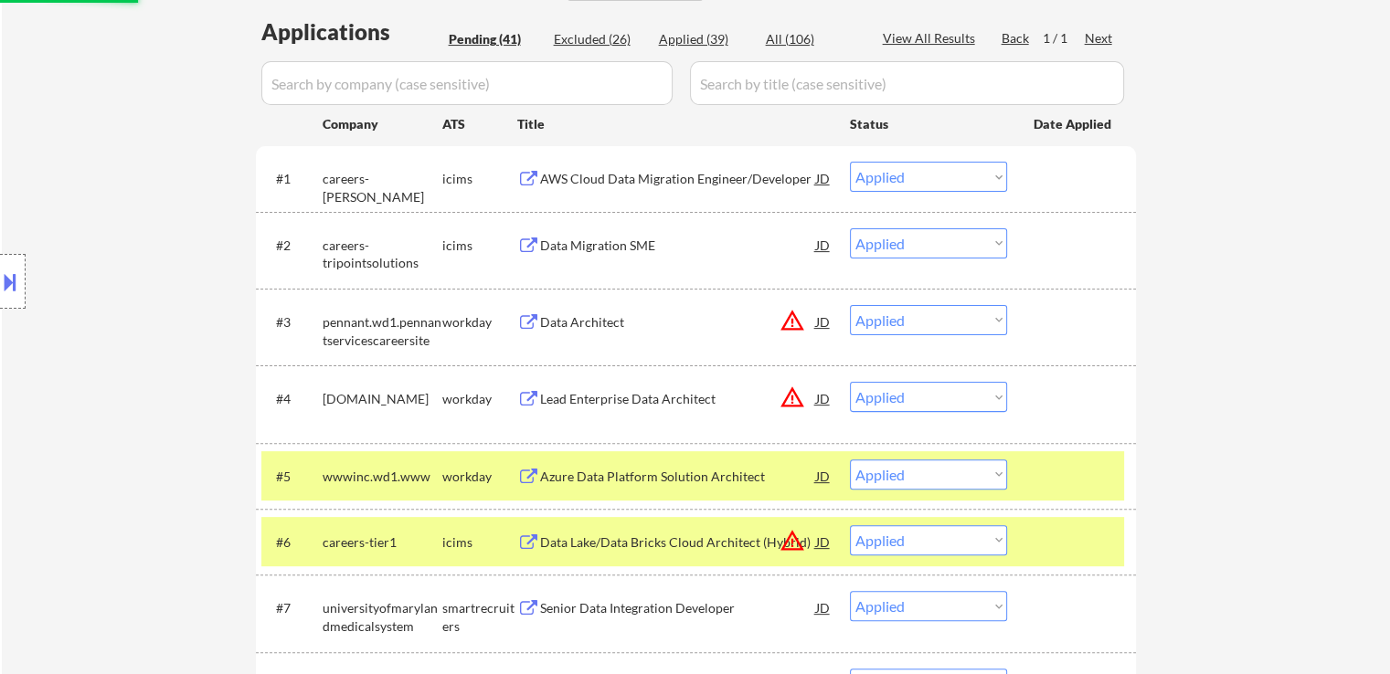
select select ""applied""
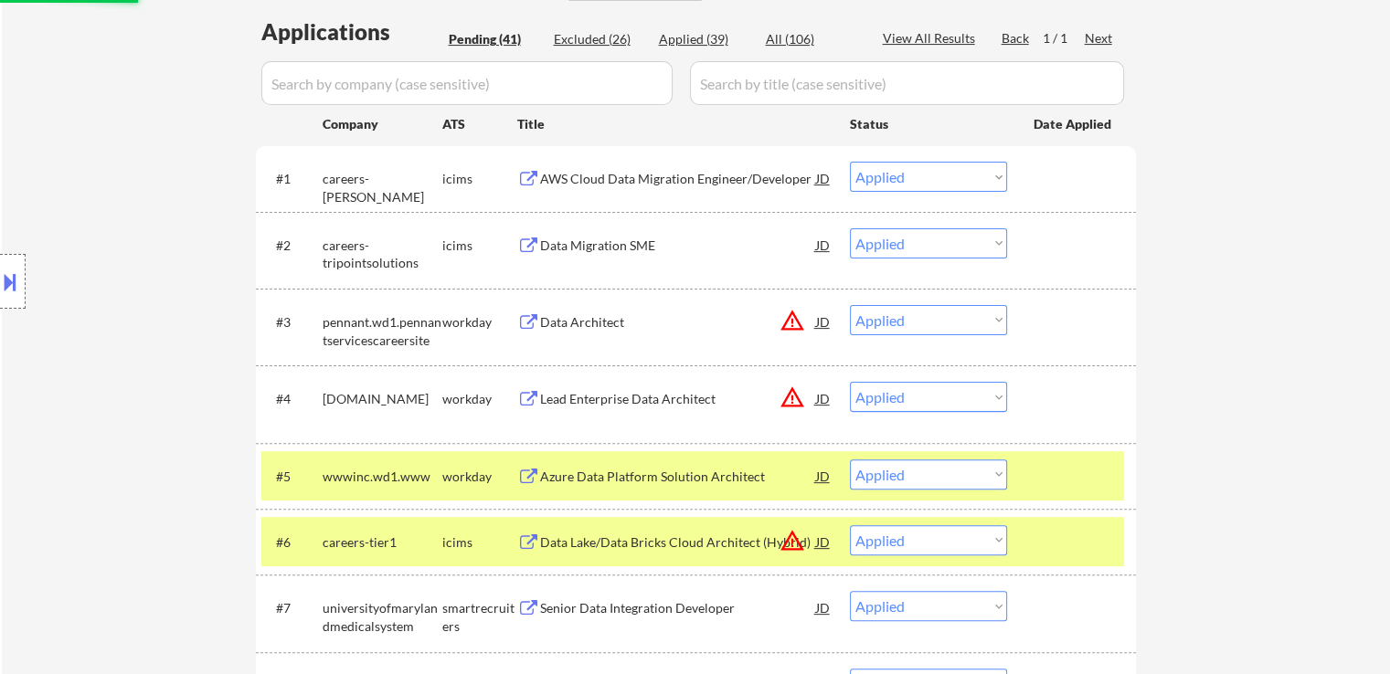
select select ""applied""
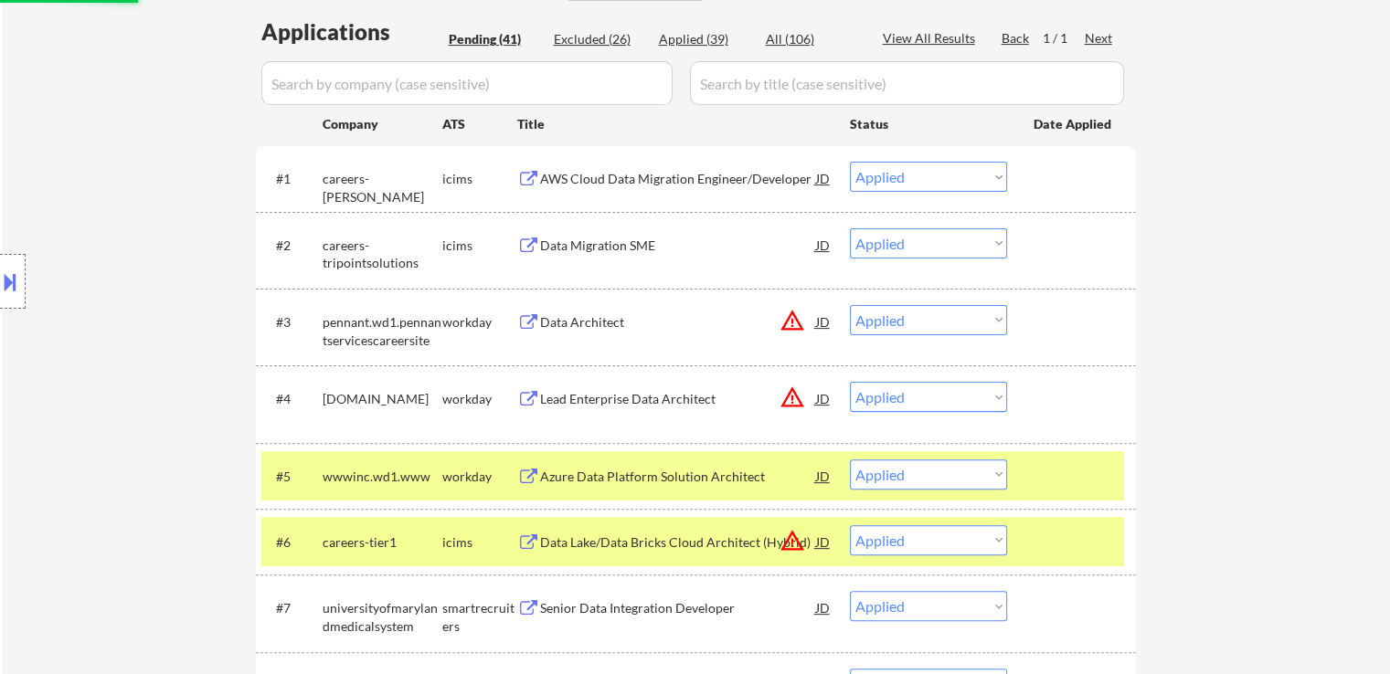
select select ""applied""
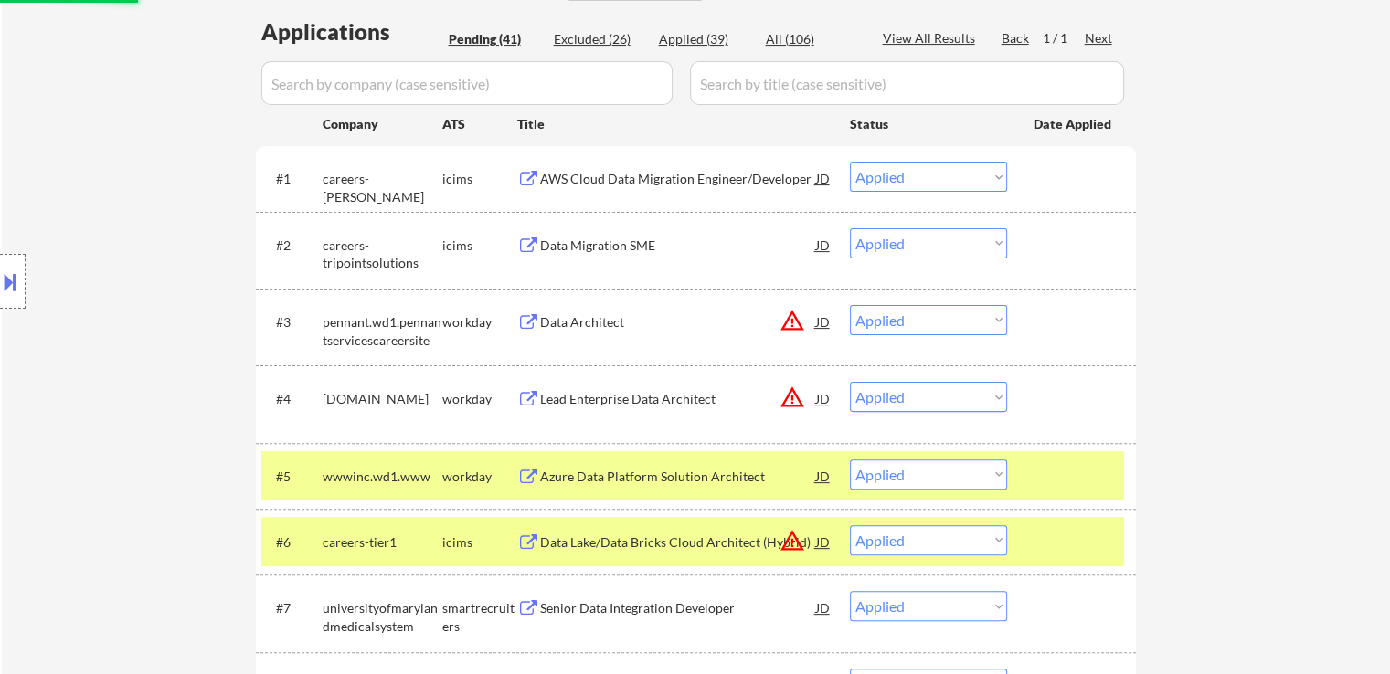
select select ""applied""
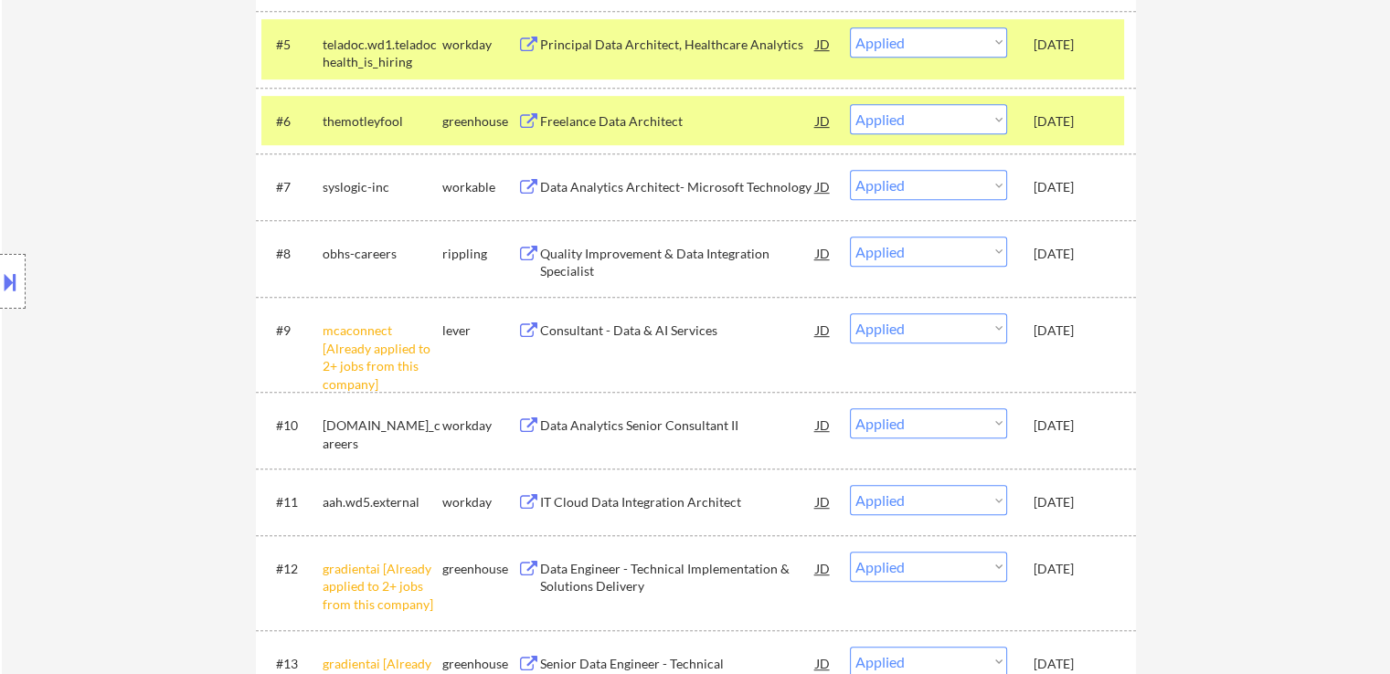
select select ""applied""
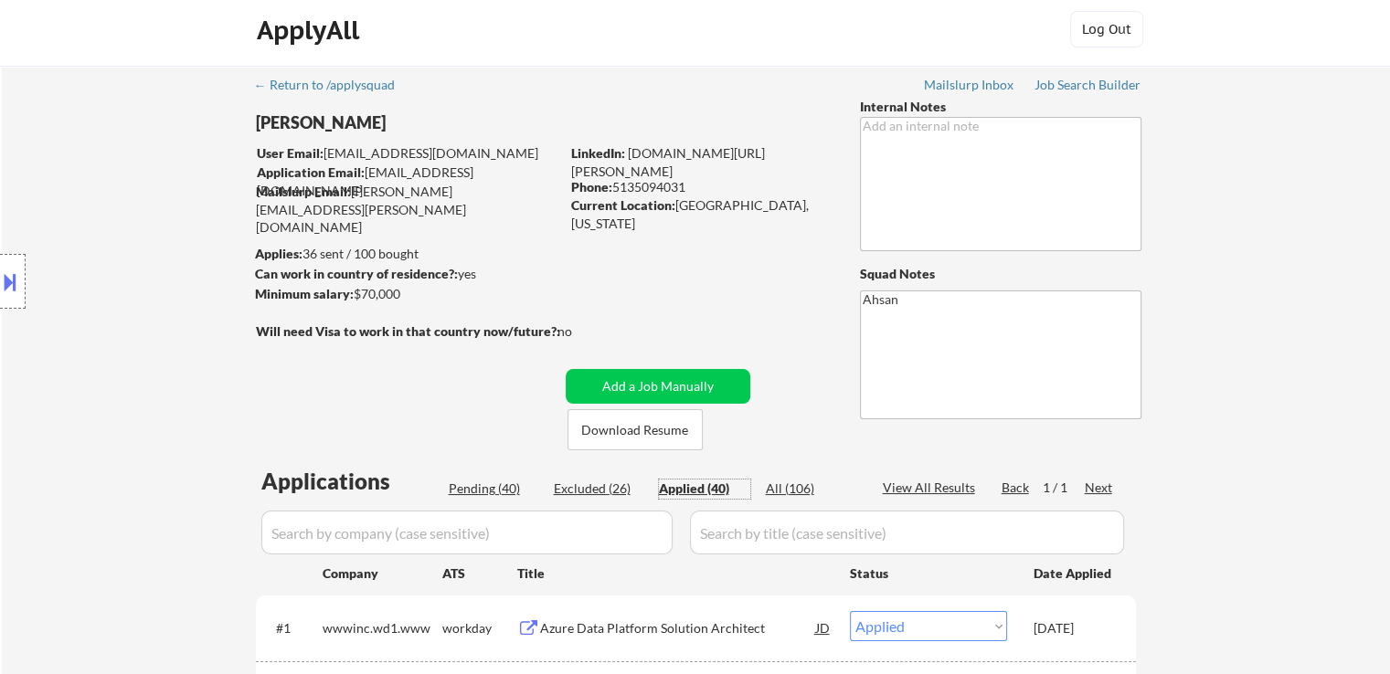
scroll to position [365, 0]
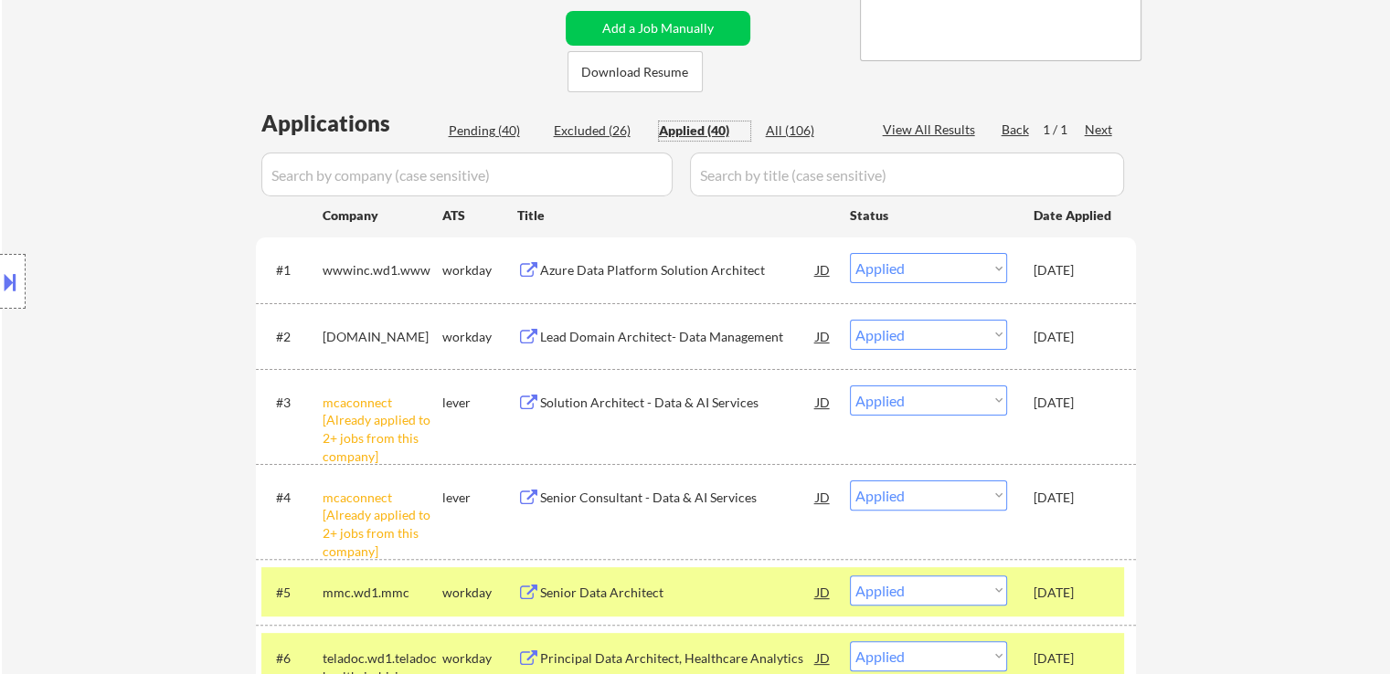
click at [486, 133] on div "Pending (40)" at bounding box center [494, 131] width 91 height 18
select select ""pending""
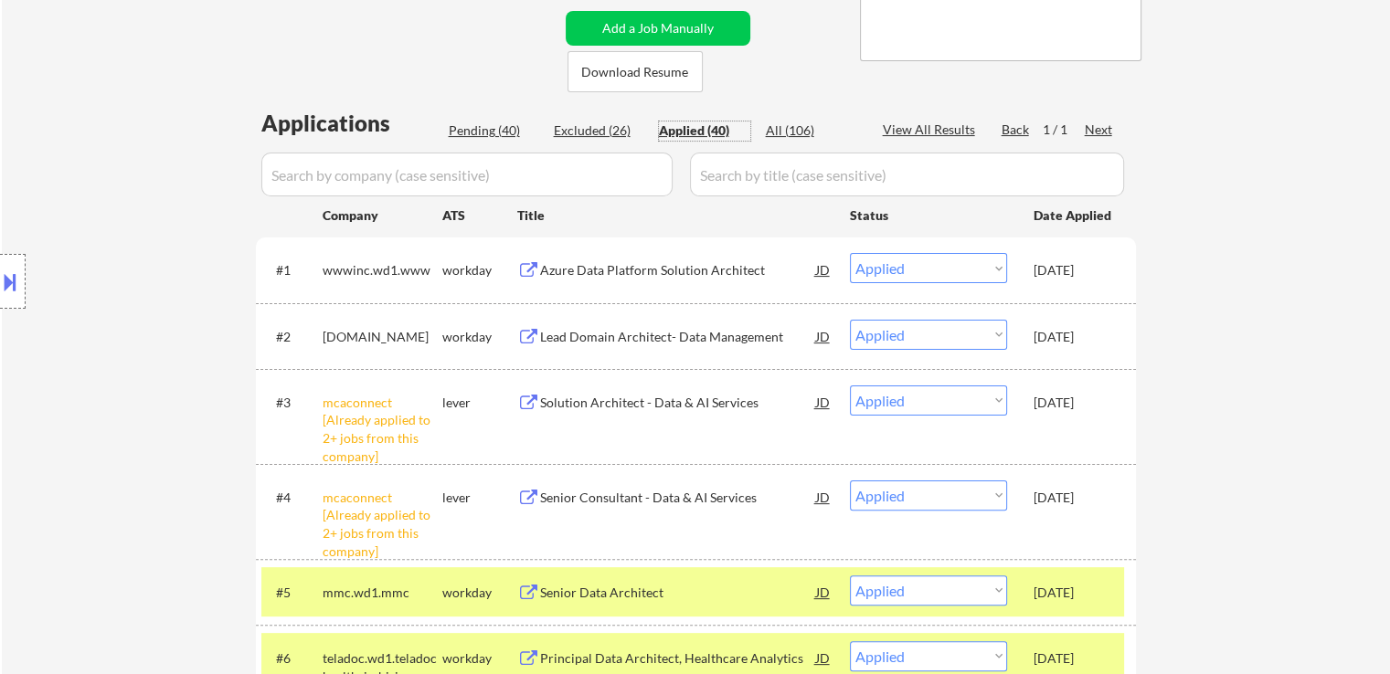
select select ""pending""
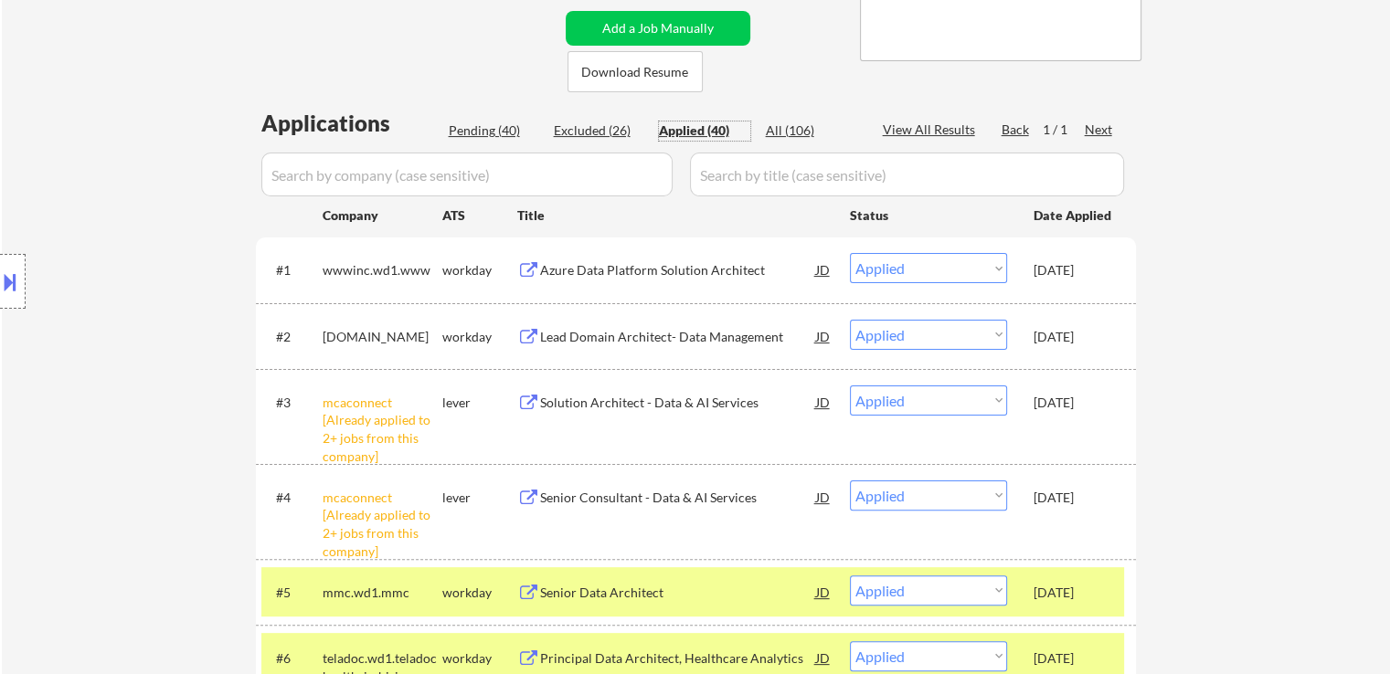
select select ""pending""
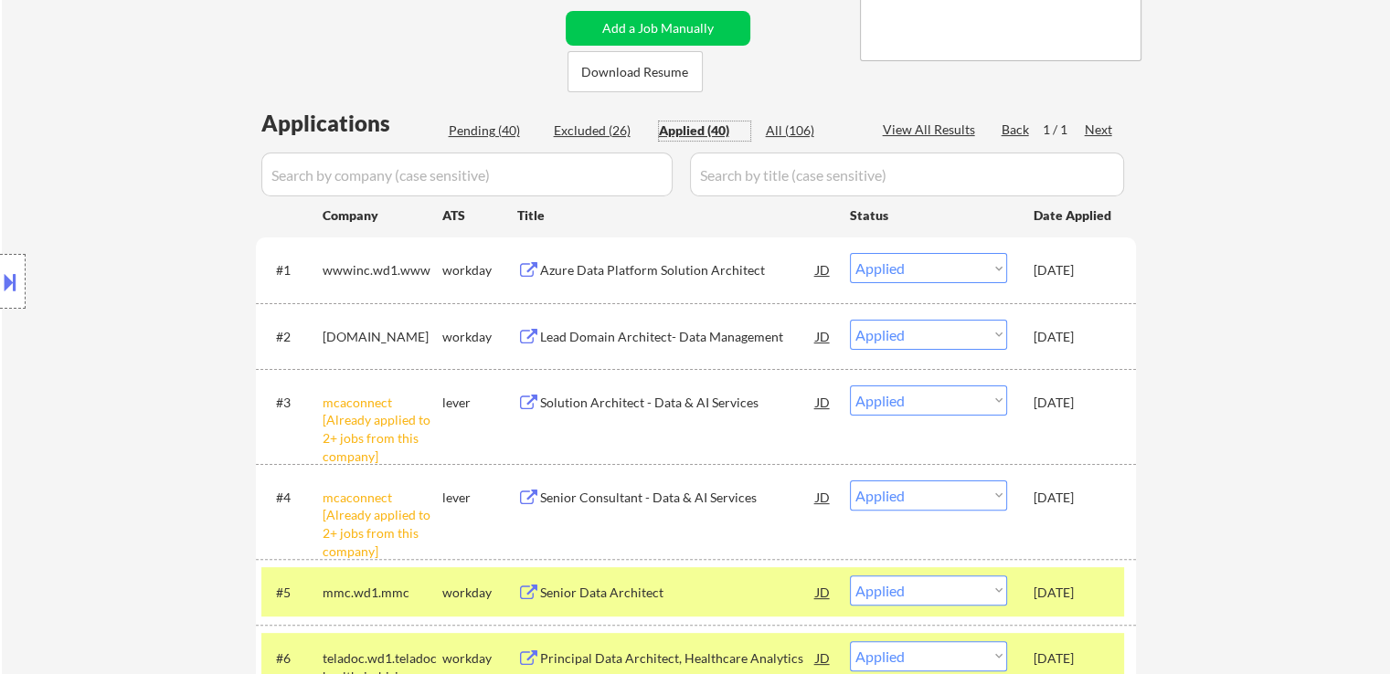
select select ""pending""
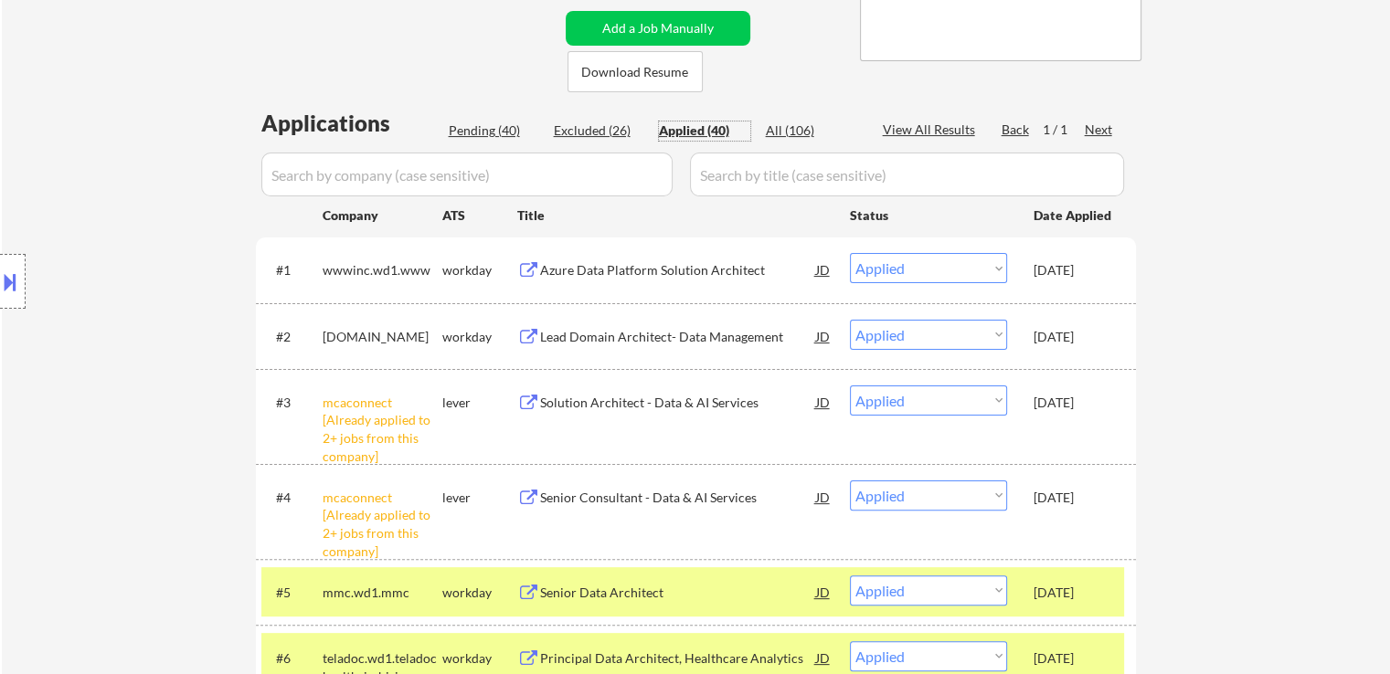
select select ""pending""
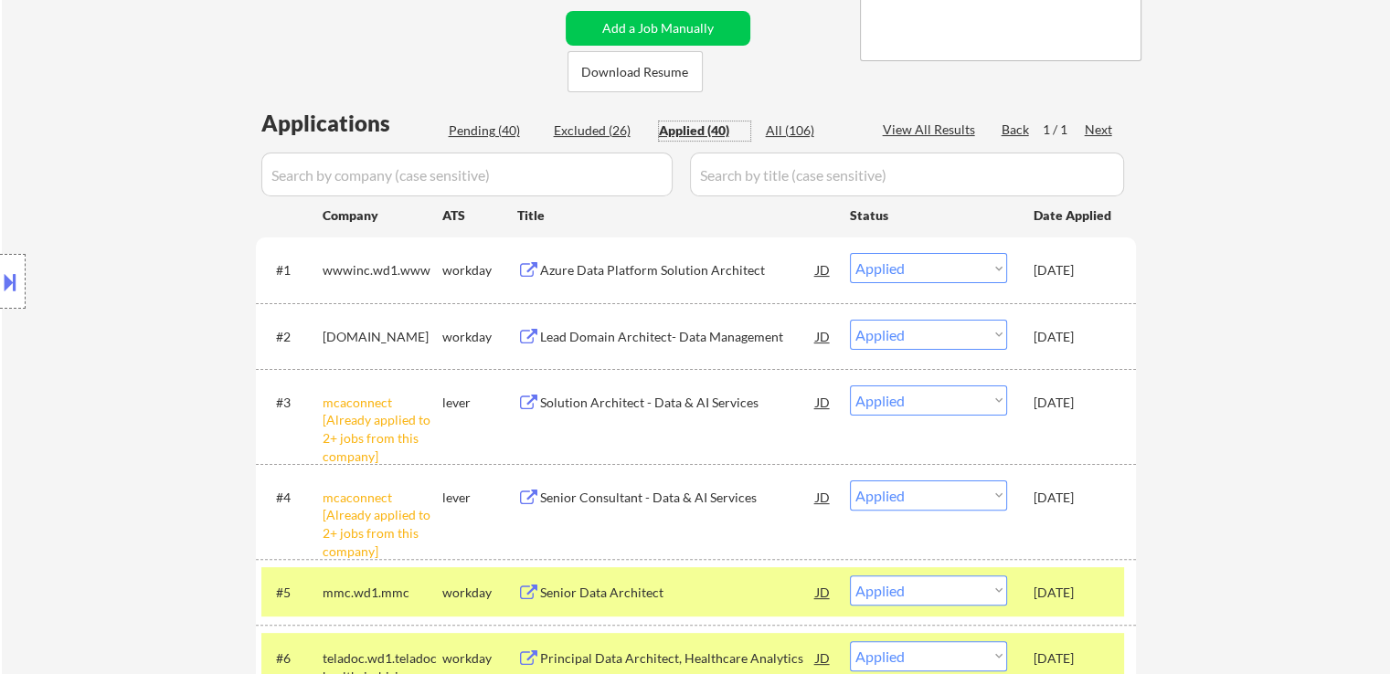
select select ""pending""
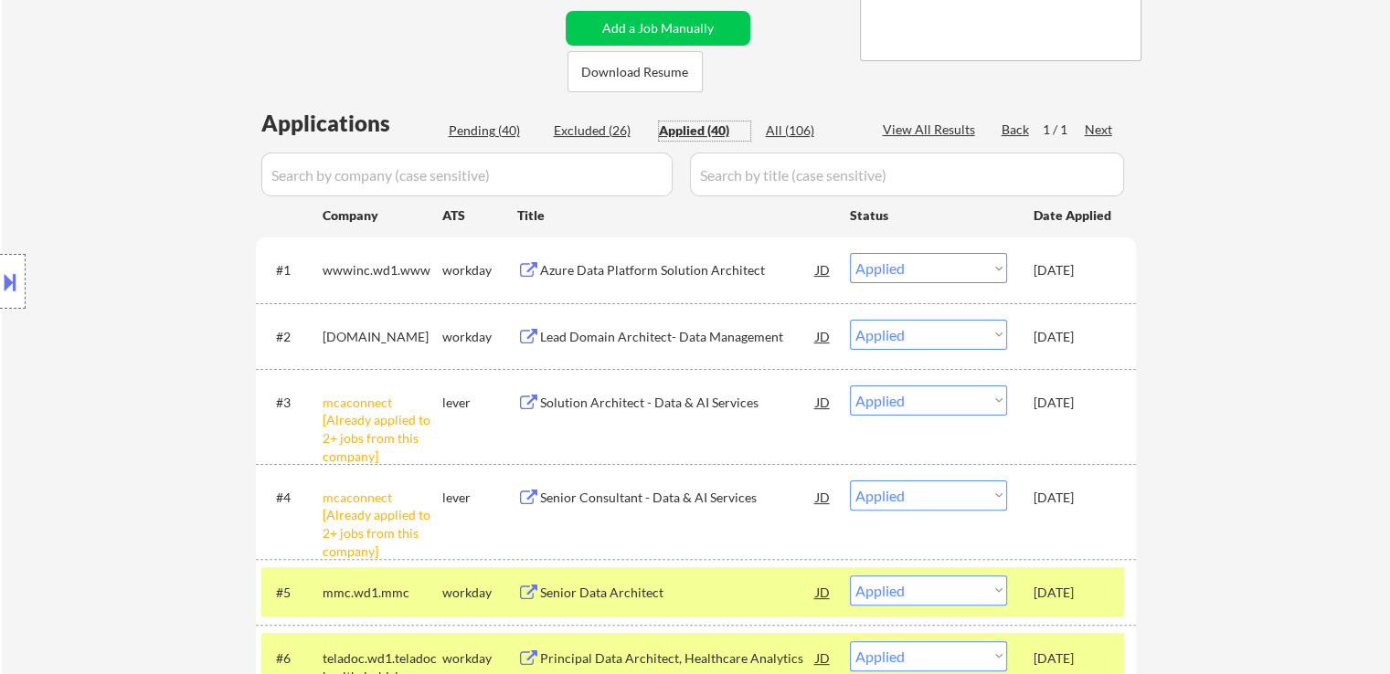
select select ""pending""
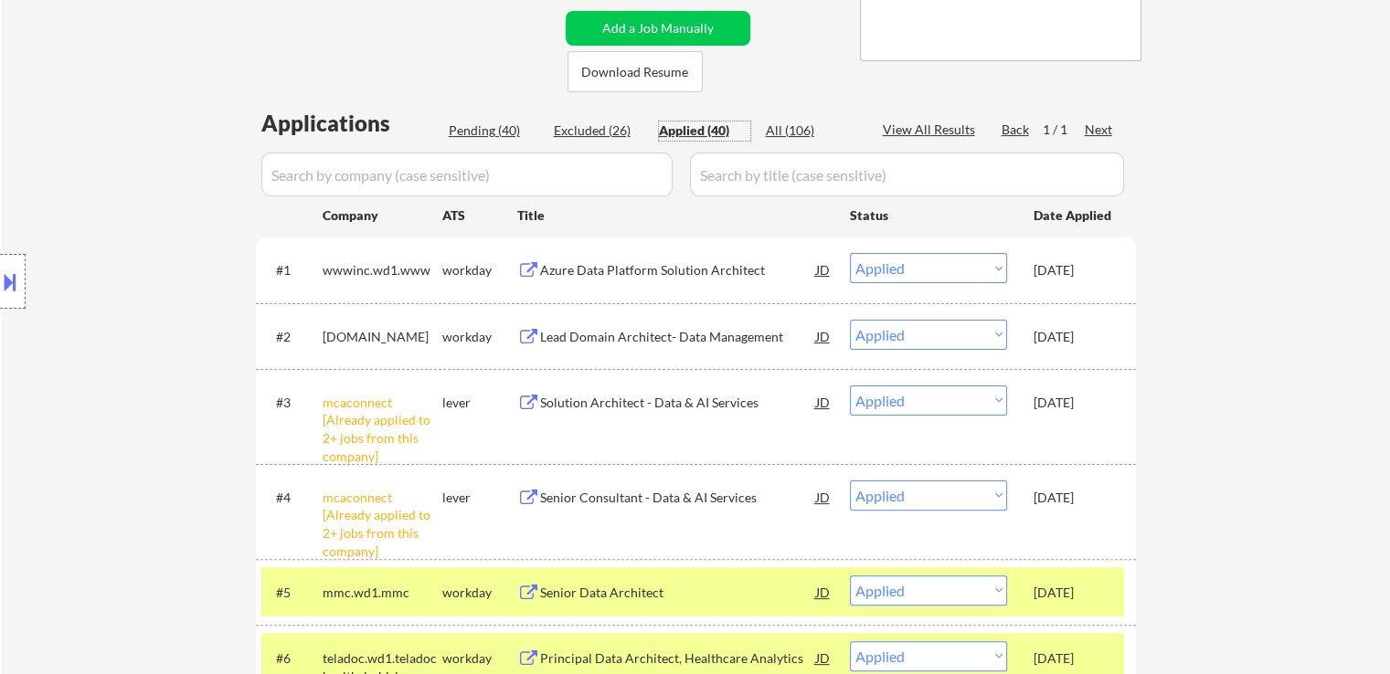
select select ""pending""
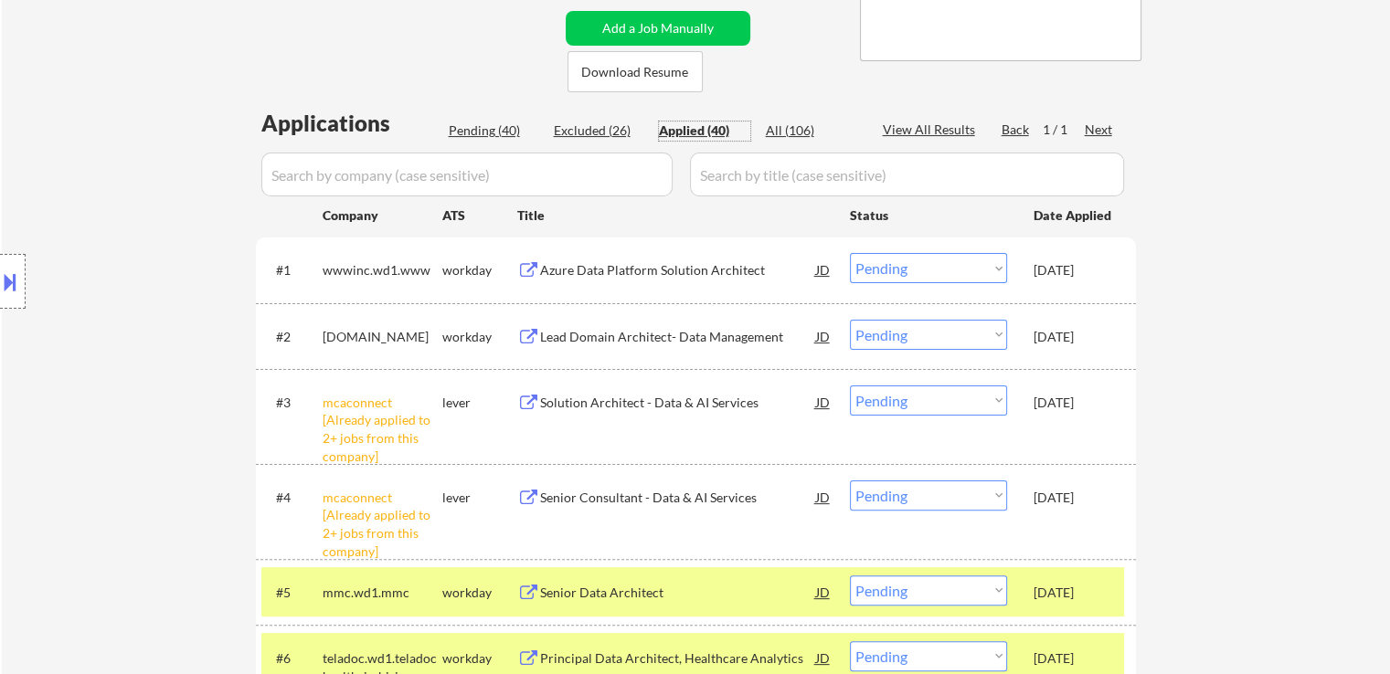
select select ""pending""
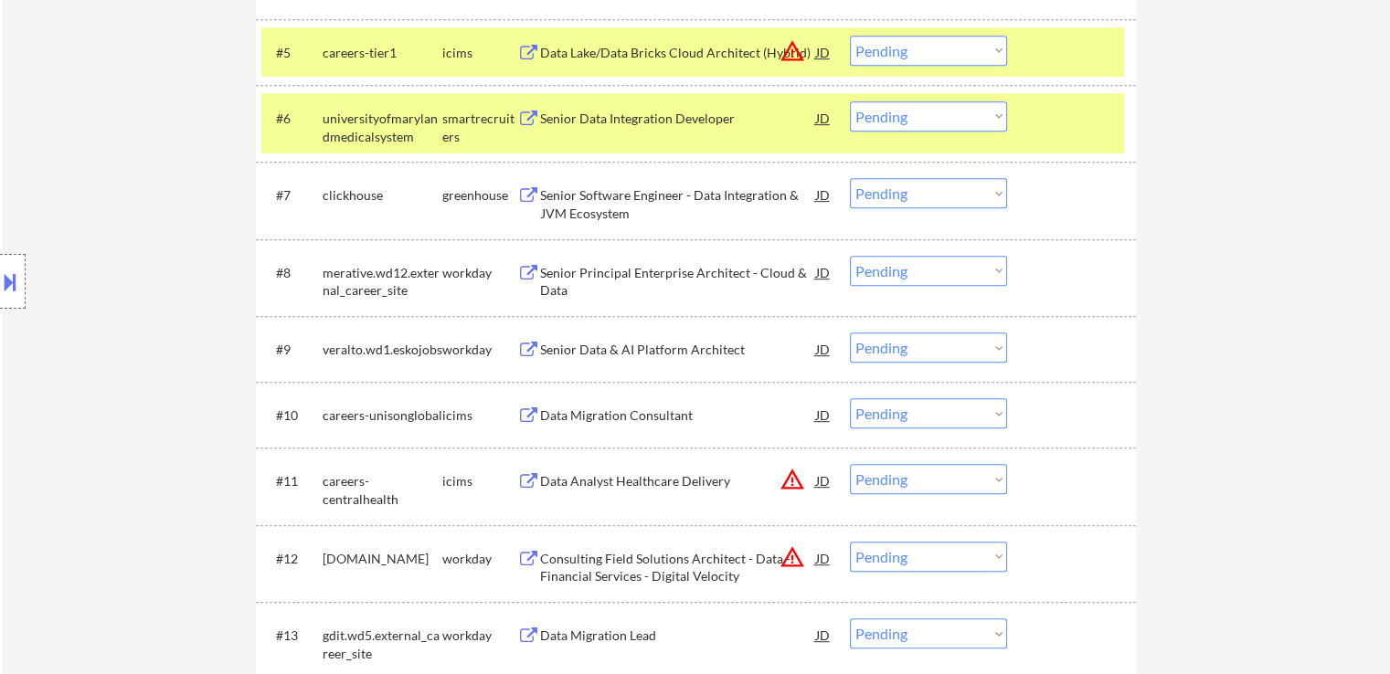
scroll to position [914, 0]
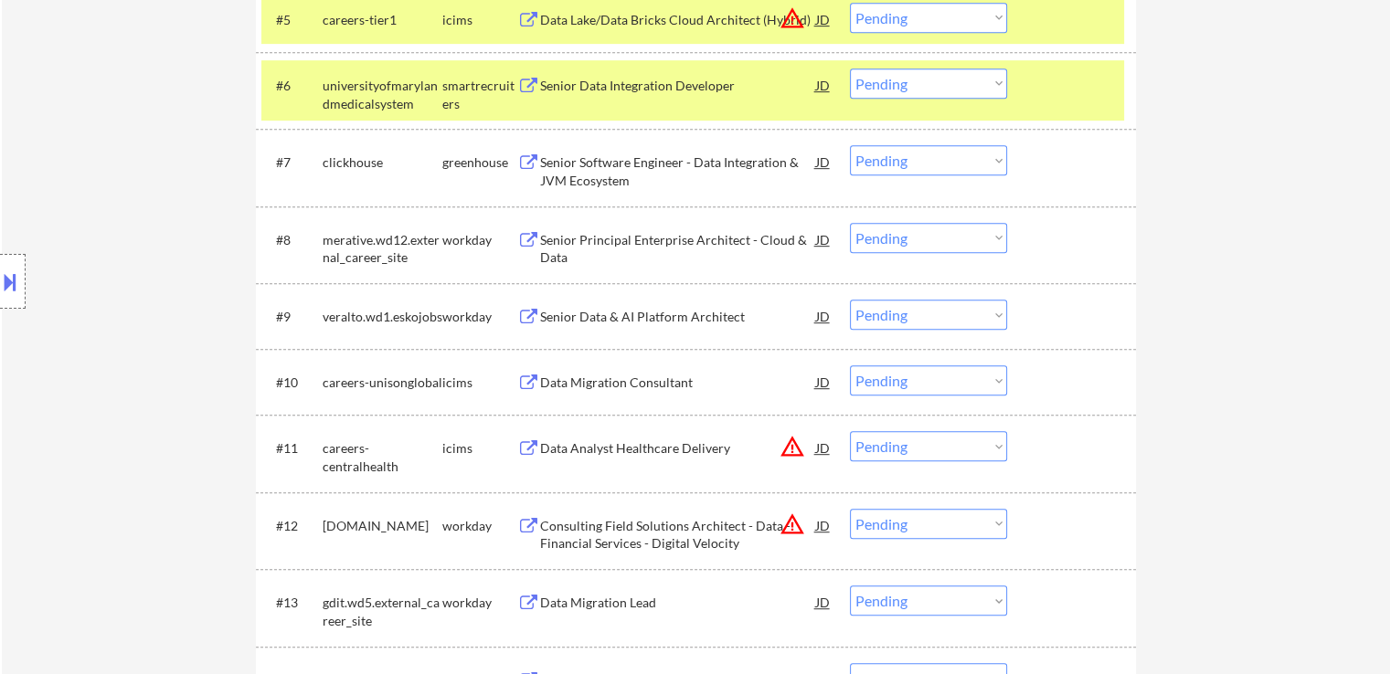
click at [610, 243] on div "Senior Principal Enterprise Architect - Cloud & Data" at bounding box center [678, 249] width 276 height 36
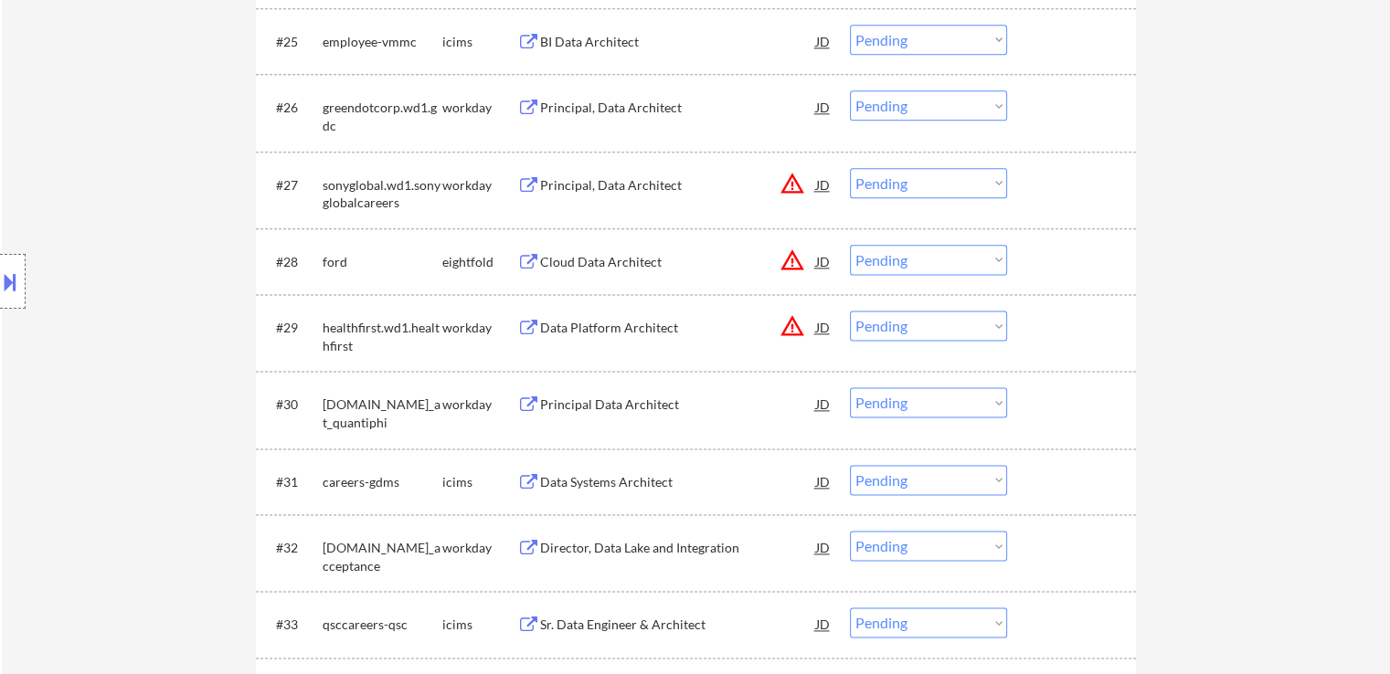
scroll to position [2375, 0]
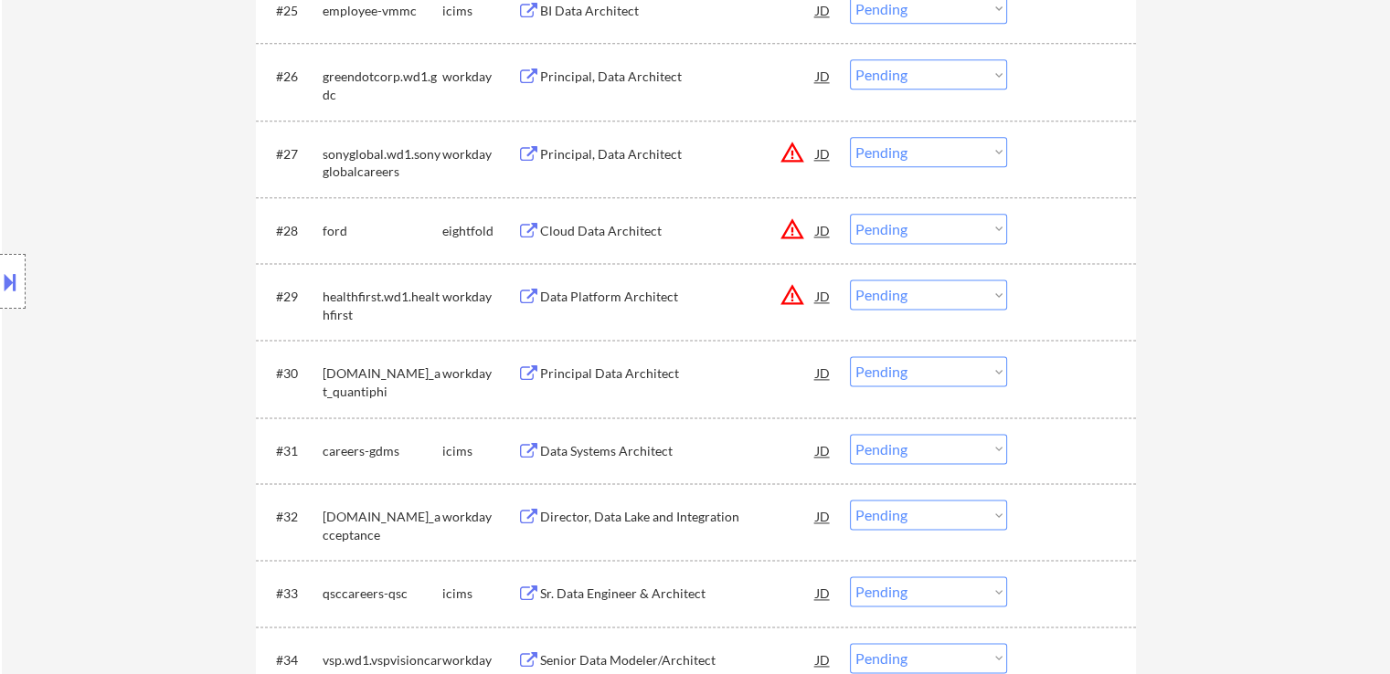
click at [618, 376] on div "Principal Data Architect" at bounding box center [678, 374] width 276 height 18
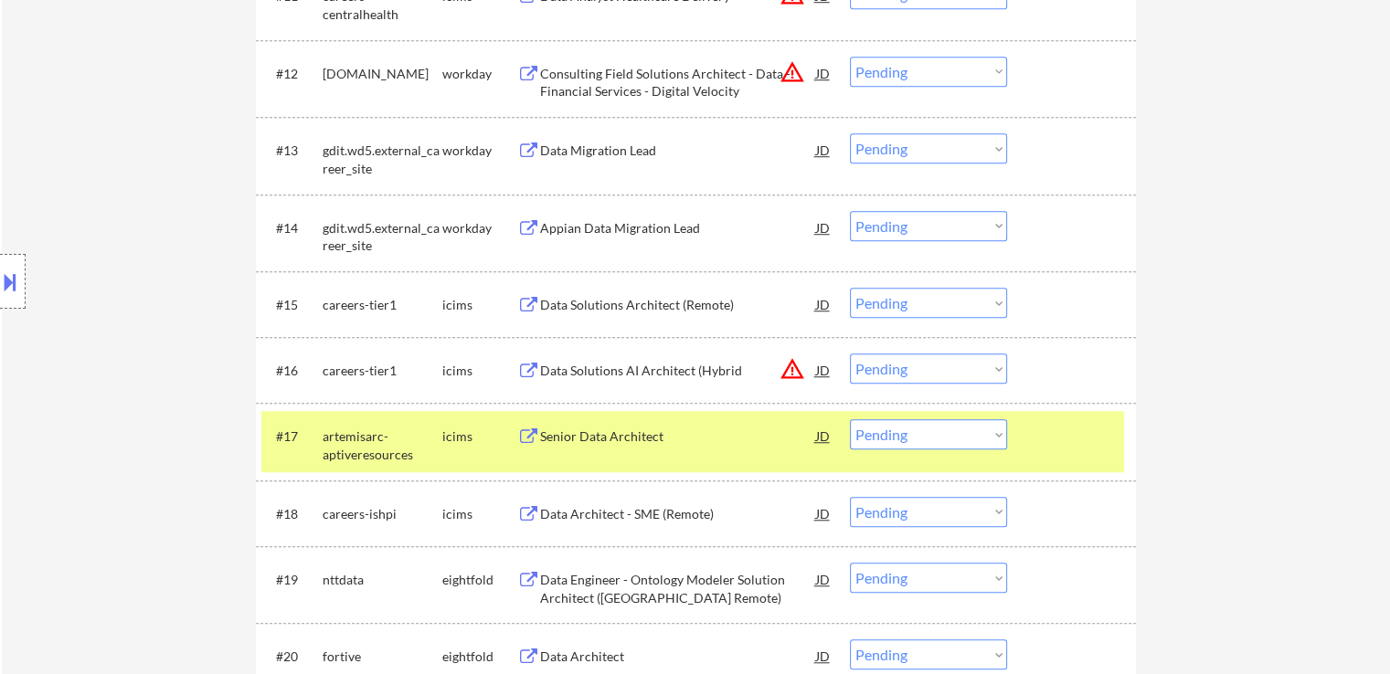
scroll to position [1188, 0]
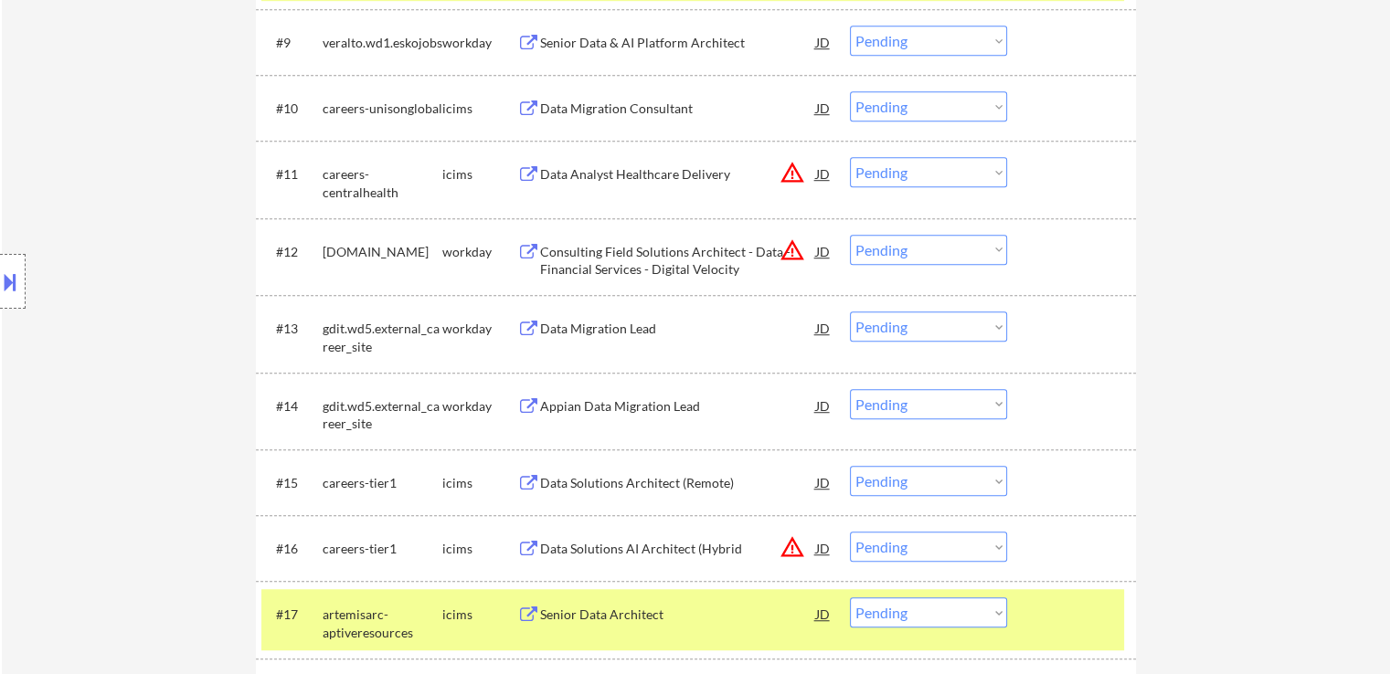
click at [150, 305] on div "Location Inclusions:" at bounding box center [163, 281] width 327 height 339
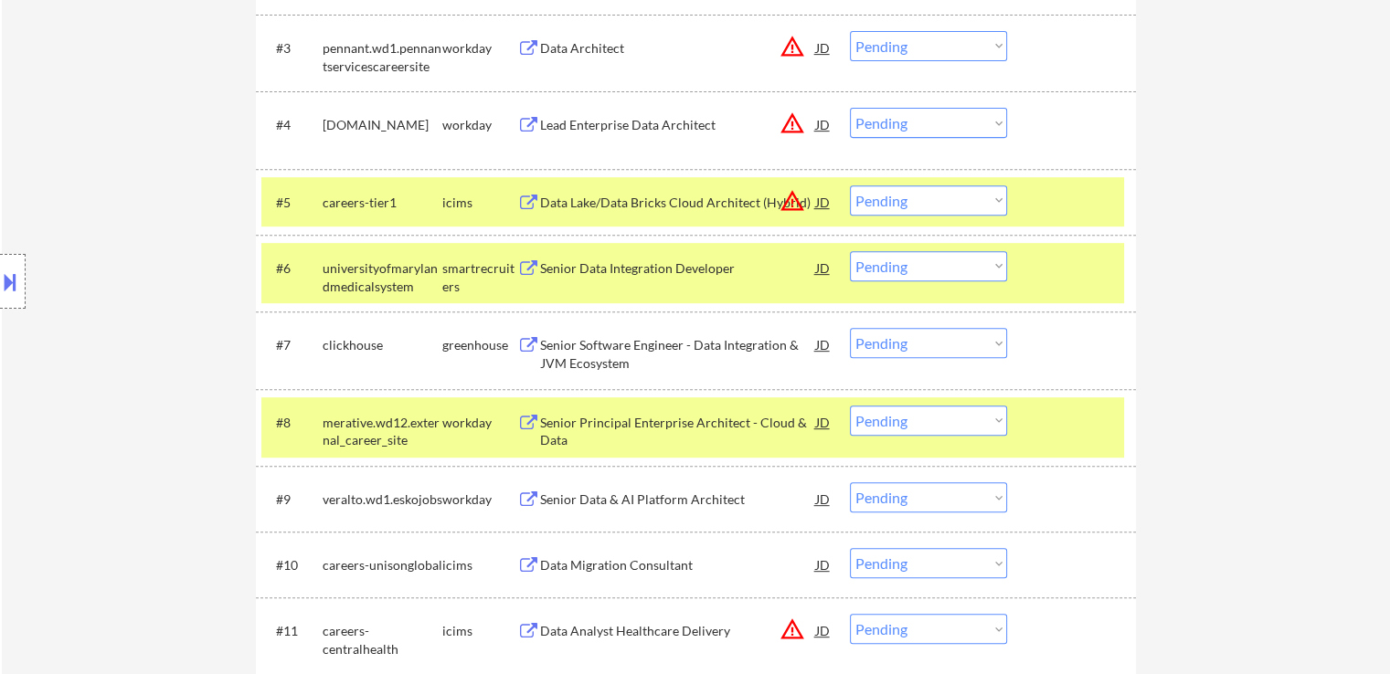
click at [81, 327] on div "Location Inclusions:" at bounding box center [163, 281] width 327 height 339
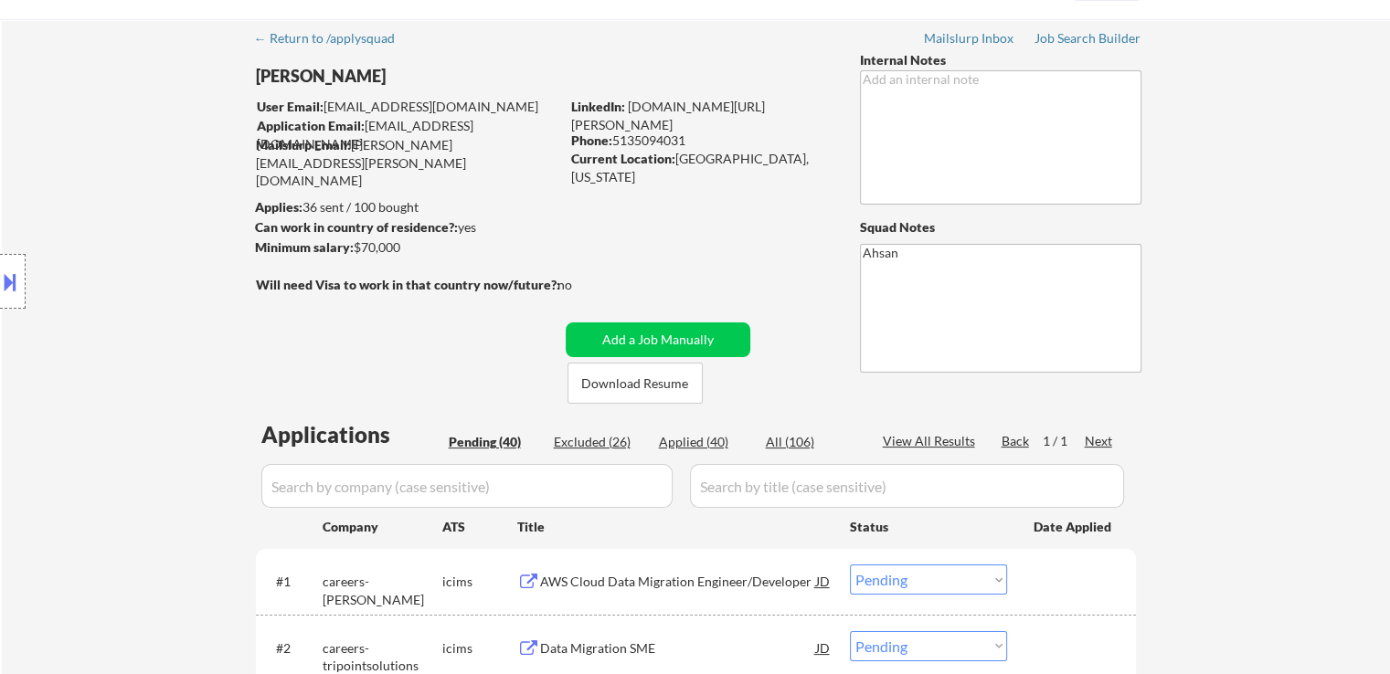
scroll to position [0, 0]
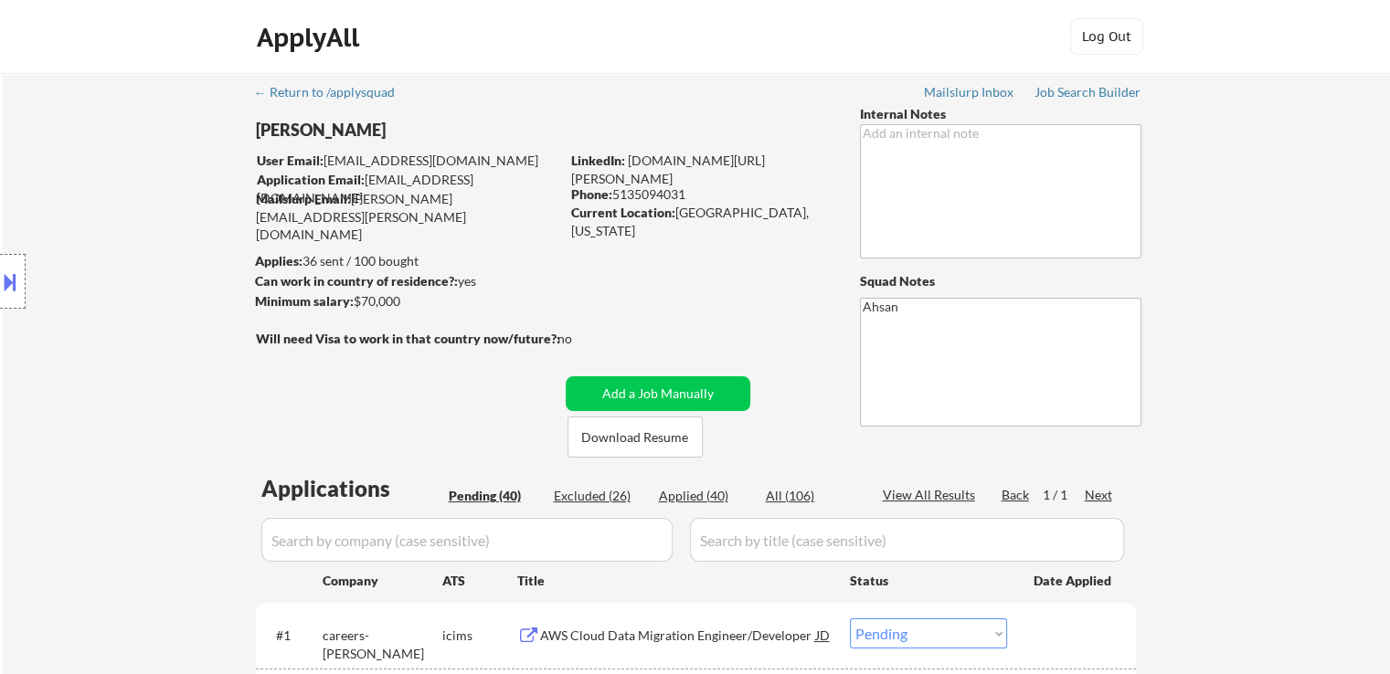
click at [132, 259] on div "Location Inclusions:" at bounding box center [163, 281] width 327 height 339
click at [228, 312] on div "Location Inclusions:" at bounding box center [163, 281] width 327 height 339
click at [104, 367] on div "Location Inclusions:" at bounding box center [163, 281] width 327 height 339
